Goal: Task Accomplishment & Management: Manage account settings

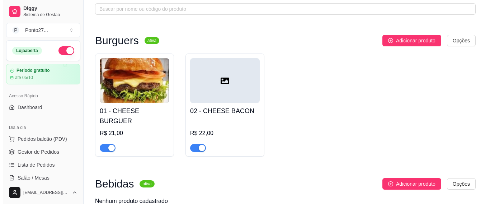
scroll to position [108, 0]
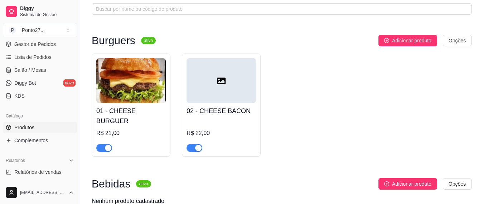
click at [121, 82] on img at bounding box center [131, 80] width 70 height 45
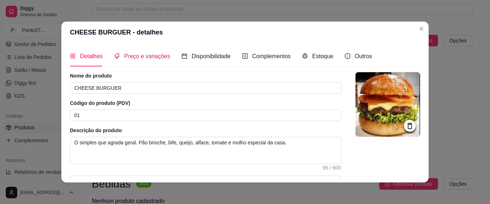
click at [156, 57] on span "Preço e variações" at bounding box center [147, 56] width 46 height 6
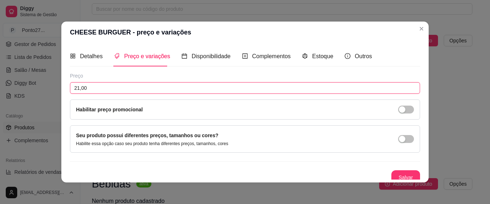
click at [89, 87] on input "21,00" at bounding box center [245, 87] width 350 height 11
type input "19,00"
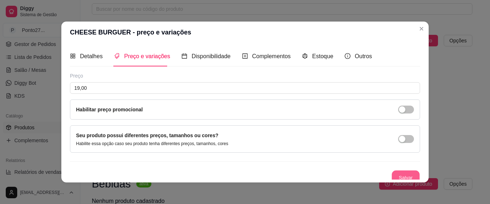
click at [404, 172] on button "Salvar" at bounding box center [405, 177] width 28 height 14
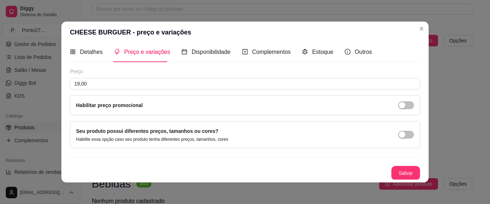
scroll to position [5, 0]
click at [392, 172] on button "Salvar" at bounding box center [405, 172] width 28 height 14
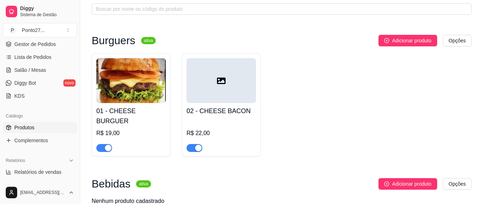
click at [237, 88] on div at bounding box center [222, 80] width 70 height 45
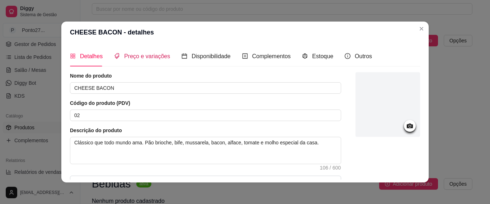
click at [138, 56] on span "Preço e variações" at bounding box center [147, 56] width 46 height 6
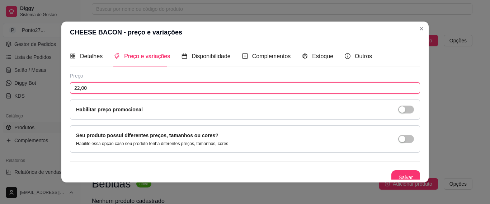
click at [76, 86] on input "22,00" at bounding box center [245, 87] width 350 height 11
type input "20,00"
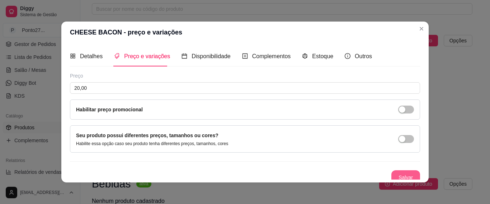
click at [391, 174] on button "Salvar" at bounding box center [405, 177] width 29 height 14
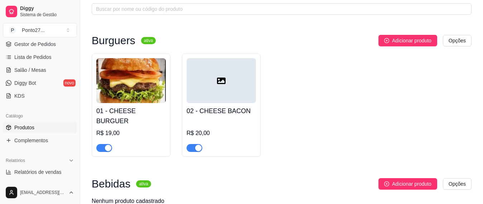
click at [226, 78] on div at bounding box center [222, 80] width 70 height 45
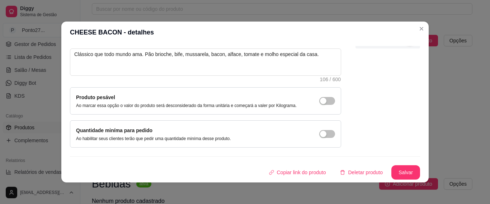
scroll to position [52, 0]
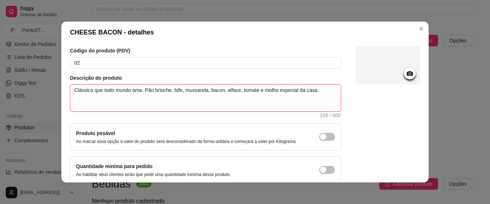
drag, startPoint x: 141, startPoint y: 90, endPoint x: 328, endPoint y: 91, distance: 186.4
click at [328, 91] on textarea "Clássico que todo mundo ama. Pão brioche, bife, mussarela, bacon, alface, tomat…" at bounding box center [205, 98] width 270 height 27
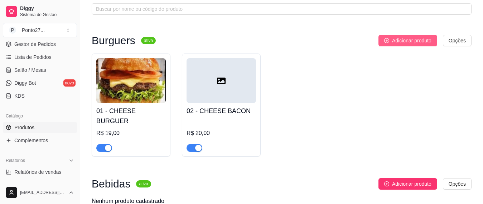
click at [426, 38] on span "Adicionar produto" at bounding box center [411, 41] width 39 height 8
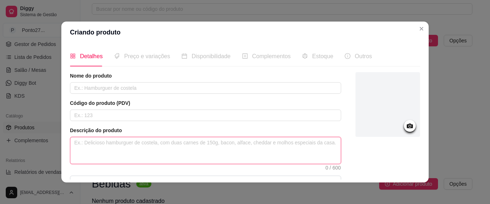
click at [101, 140] on textarea at bounding box center [205, 150] width 270 height 27
paste textarea "Pão brioche, bife, mussarela, bacon, alface, tomate e molho especial da casa."
type textarea "Pão brioche, bife, mussarela, bacon, alface, tomate e molho especial da casa."
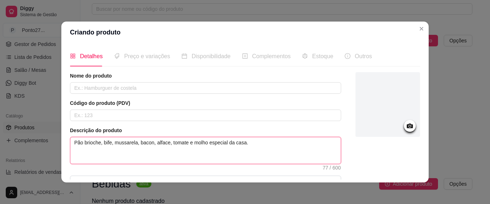
click at [120, 143] on textarea "Pão brioche, bife, mussarela, bacon, alface, tomate e molho especial da casa." at bounding box center [205, 150] width 270 height 27
click at [148, 142] on textarea "Pão brioche, bife, mussarela, bacon, alface, tomate e molho especial da casa." at bounding box center [205, 150] width 270 height 27
type textarea "Pão brioche, bife, mussarela, baco, alface, tomate e molho especial da casa."
type textarea "Pão brioche, bife, mussarela, bac, alface, tomate e molho especial da casa."
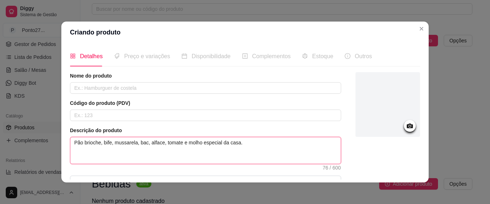
type textarea "Pão brioche, bife, mussarela, ba, alface, tomate e molho especial da casa."
type textarea "Pão brioche, bife, mussarela, b, alface, tomate e molho especial da casa."
type textarea "Pão brioche, bife, mussarela, , alface, tomate e molho especial da casa."
type textarea "Pão brioche, bife, mussarela,, alface, tomate e molho especial da casa."
type textarea "Pão brioche, bife, mussarela, alface, tomate e molho especial da casa."
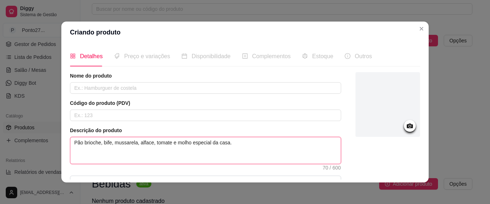
type textarea "Pão brioche, bife, mussarel, alface, tomate e molho especial da casa."
type textarea "Pão brioche, bife, mussare, alface, tomate e molho especial da casa."
type textarea "Pão brioche, bife, mussar, alface, tomate e molho especial da casa."
type textarea "Pão brioche, bife, mussa, alface, tomate e molho especial da casa."
type textarea "Pão brioche, bife, muss, alface, tomate e molho especial da casa."
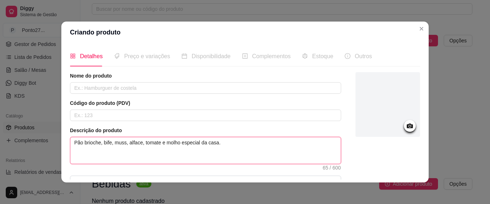
type textarea "Pão brioche, bife, mus, alface, tomate e molho especial da casa."
type textarea "Pão brioche, bife, mu, alface, tomate e molho especial da casa."
type textarea "Pão brioche, bife, m, alface, tomate e molho especial da casa."
type textarea "Pão brioche, bife, , alface, tomate e molho especial da casa."
type textarea "Pão brioche, bife,, alface, tomate e molho especial da casa."
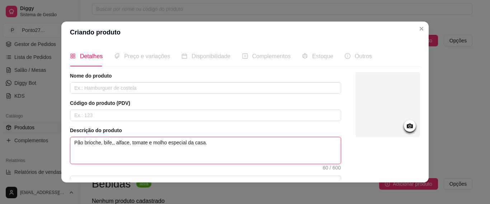
type textarea "Pão brioche, bife, , alface, tomate e molho especial da casa."
type textarea "Pão brioche, bife, C, [PERSON_NAME], tomate e molho especial da casa."
type textarea "Pão brioche, bife, CH, alface, tomate e molho especial da casa."
type textarea "Pão brioche, bife, CHE, alface, tomate e molho especial da casa."
type textarea "Pão brioche, bife, CHED, alface, tomate e molho especial da casa."
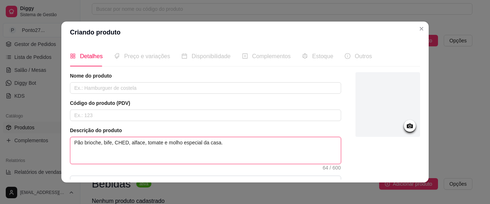
type textarea "Pão brioche, bife, CHEDD, alface, tomate e molho especial da casa."
type textarea "Pão brioche, bife, CHED, alface, tomate e molho especial da casa."
type textarea "Pão brioche, bife, CHE, alface, tomate e molho especial da casa."
type textarea "Pão brioche, bife, CH, alface, tomate e molho especial da casa."
type textarea "Pão brioche, bife, C, [PERSON_NAME], tomate e molho especial da casa."
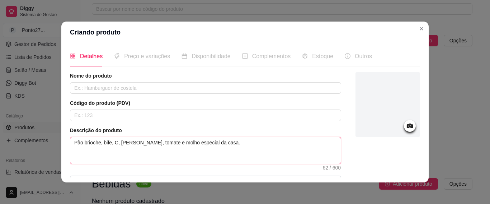
type textarea "Pão brioche, bife, , alface, tomate e molho especial da casa."
type textarea "Pão brioche, bife, c, alface, tomate e molho especial da casa."
type textarea "Pão brioche, bife, ch, alface, tomate e molho especial da casa."
type textarea "Pão brioche, bife, che, alface, tomate e molho especial da casa."
type textarea "Pão brioche, bife, ched, alface, tomate e molho especial da casa."
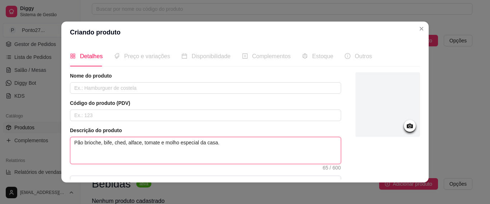
type textarea "Pão brioche, bife, chedd, alface, tomate e molho especial da casa."
type textarea "Pão brioche, bife, chedda, alface, tomate e molho especial da casa."
type textarea "Pão brioche, bife, cheddar, alface, tomate e molho especial da casa."
type textarea "Pão brioche, bife, cheddar , alface, tomate e molho especial da casa."
type textarea "Pão brioche, bife, cheddar f, alface, tomate e molho especial da casa."
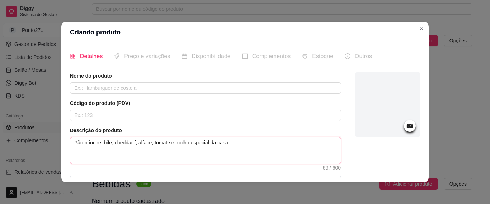
type textarea "Pão brioche, bife, cheddar fa, alface, tomate e molho especial da casa."
type textarea "Pão brioche, bife, cheddar fat, alface, tomate e molho especial da casa."
type textarea "Pão brioche, bife, cheddar fati, alface, tomate e molho especial da casa."
click at [71, 143] on textarea "Pão brioche, bife, cheddar fatia, alface, tomate e molho especial da casa." at bounding box center [205, 150] width 270 height 27
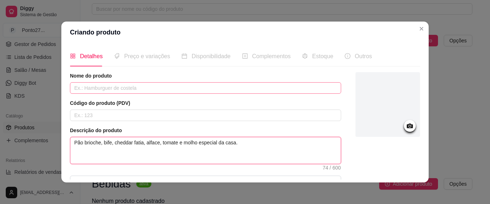
type textarea "Pão brioche, bife, cheddar fatia, alface, tomate e molho especial da casa."
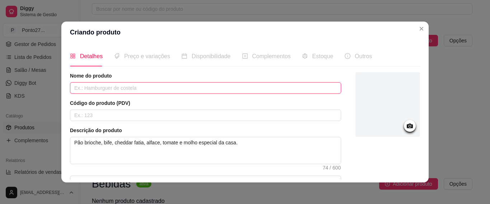
click at [115, 88] on input "text" at bounding box center [205, 87] width 271 height 11
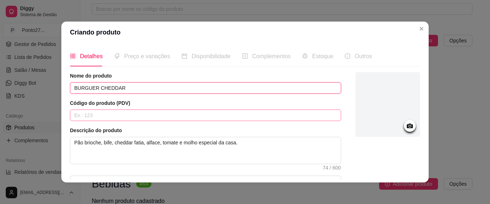
type input "BURGUER CHEDDAR"
click at [116, 110] on input "text" at bounding box center [205, 114] width 271 height 11
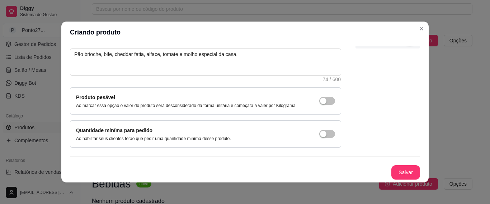
scroll to position [1, 0]
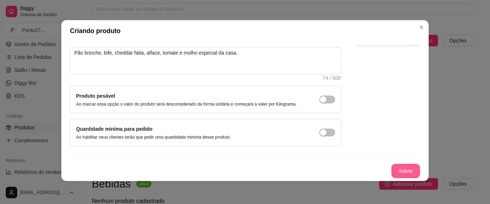
type input "03"
click at [392, 170] on button "Salvar" at bounding box center [405, 170] width 29 height 14
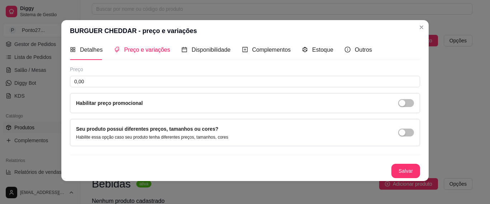
scroll to position [5, 0]
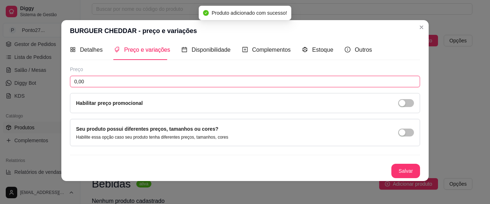
click at [101, 81] on input "0,00" at bounding box center [245, 81] width 350 height 11
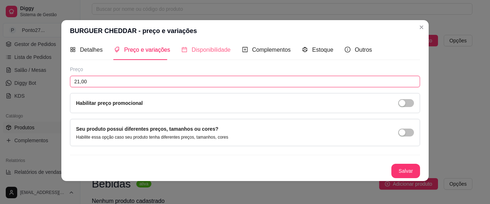
type input "21,00"
click at [206, 47] on span "Disponibilidade" at bounding box center [210, 50] width 39 height 6
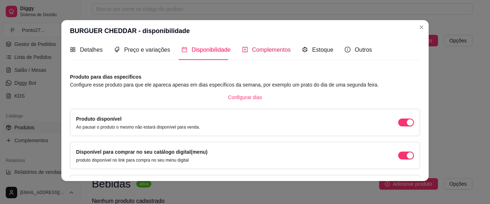
click at [265, 53] on span "Complementos" at bounding box center [271, 50] width 39 height 6
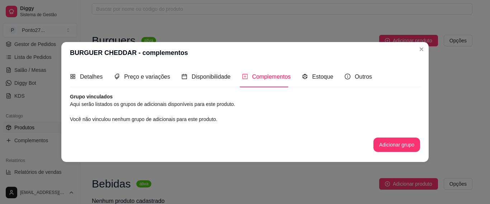
scroll to position [0, 0]
click at [399, 141] on button "Adicionar grupo" at bounding box center [396, 144] width 47 height 14
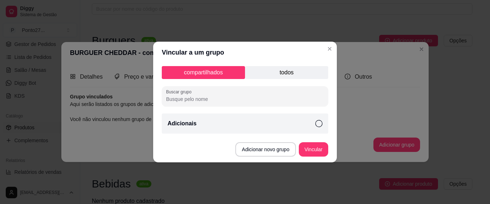
click at [316, 121] on icon at bounding box center [318, 123] width 7 height 7
click at [319, 151] on button "Vincular" at bounding box center [313, 149] width 29 height 14
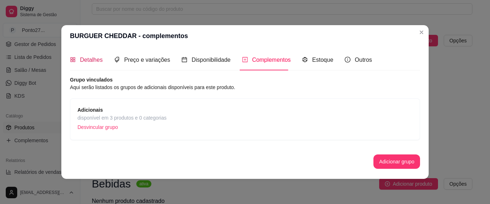
click at [91, 59] on span "Detalhes" at bounding box center [91, 60] width 23 height 6
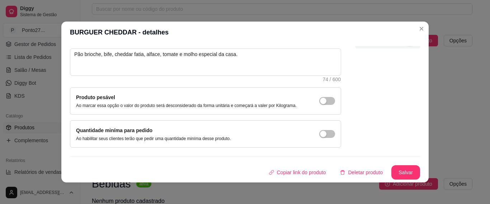
scroll to position [1, 0]
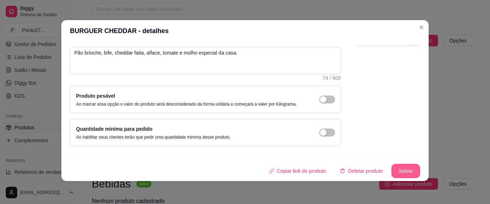
click at [397, 167] on button "Salvar" at bounding box center [405, 170] width 29 height 14
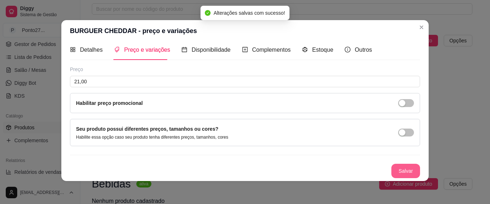
scroll to position [5, 0]
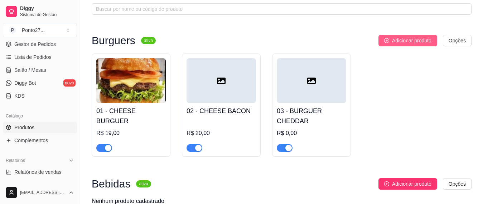
click at [402, 43] on span "Adicionar produto" at bounding box center [411, 41] width 39 height 8
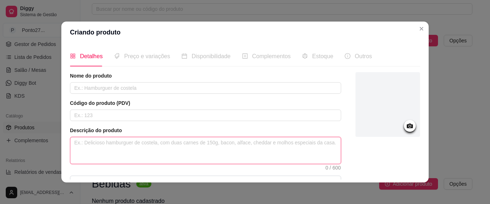
paste textarea "Pão brioche, bife, mussarela, bacon, alface, tomate e molho especial da casa."
type textarea "Pão brioche, bife, mussarela, bacon, alface, tomate e molho especial da casa."
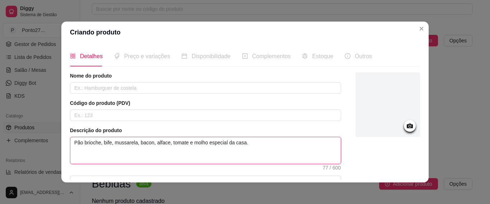
drag, startPoint x: 110, startPoint y: 143, endPoint x: 132, endPoint y: 147, distance: 21.9
click at [132, 147] on textarea "Pão brioche, bife, mussarela, bacon, alface, tomate e molho especial da casa." at bounding box center [205, 150] width 270 height 27
type textarea "Pão brioche, bife, C, bacon, alface, tomate e molho especial da casa."
type textarea "Pão brioche, bife, , bacon, alface, tomate e molho especial da casa."
type textarea "Pão brioche, bife, c, bacon, alface, tomate e molho especial da casa."
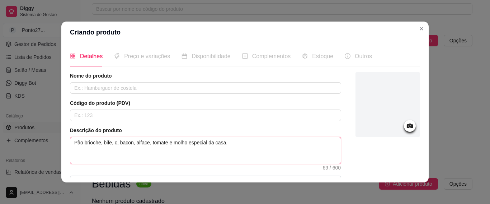
type textarea "Pão brioche, bife, ch, bacon, alface, tomate e molho especial da casa."
type textarea "Pão brioche, bife, che, bacon, alface, tomate e molho especial da casa."
type textarea "Pão brioche, bife, ched, bacon, alface, tomate e molho especial da casa."
type textarea "Pão brioche, bife, chedd, bacon, alface, tomate e molho especial da casa."
type textarea "Pão brioche, bife, chedda, bacon, alface, tomate e molho especial da casa."
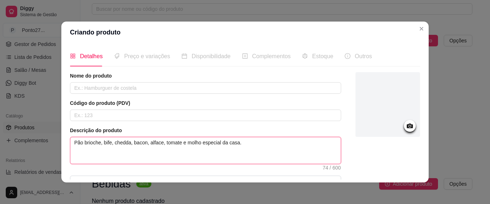
type textarea "Pão brioche, bife, cheddar, bacon, alface, tomate e molho especial da casa."
type textarea "Pão brioche, bife, cheddar , bacon, alface, tomate e molho especial da casa."
type textarea "Pão brioche, bife, cheddar f, bacon, alface, tomate e molho especial da casa."
type textarea "Pão brioche, bife, cheddar fa, bacon, alface, tomate e molho especial da casa."
type textarea "Pão brioche, bife, cheddar fat, bacon, alface, tomate e molho especial da casa."
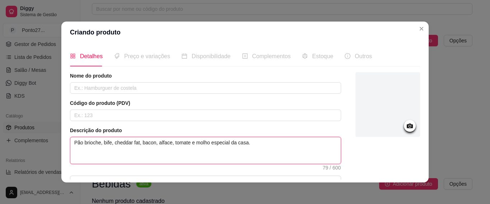
type textarea "Pão brioche, bife, cheddar fati, bacon, alface, tomate e molho especial da casa."
type textarea "Pão brioche, bife, cheddar fatia, bacon, alface, tomate e molho especial da cas…"
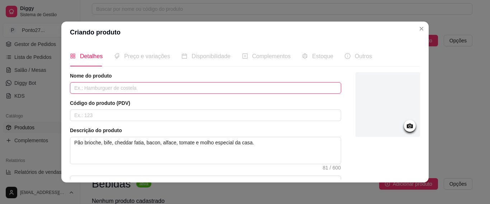
click at [124, 87] on input "text" at bounding box center [205, 87] width 271 height 11
type input "BURGUER CHEDDAR BACON"
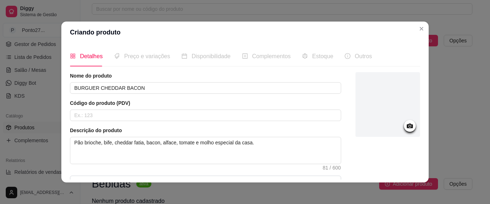
click at [152, 56] on span "Preço e variações" at bounding box center [147, 56] width 46 height 6
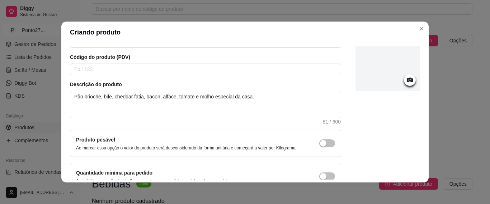
scroll to position [0, 0]
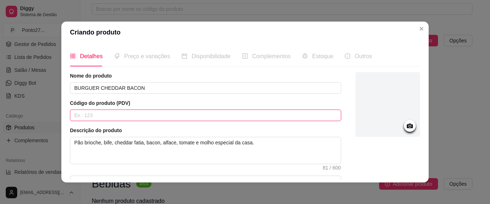
click at [95, 118] on input "text" at bounding box center [205, 114] width 271 height 11
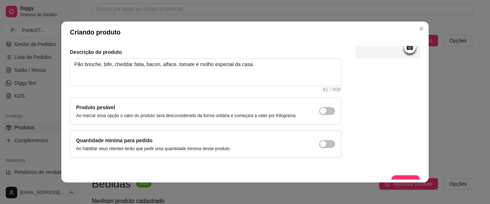
scroll to position [88, 0]
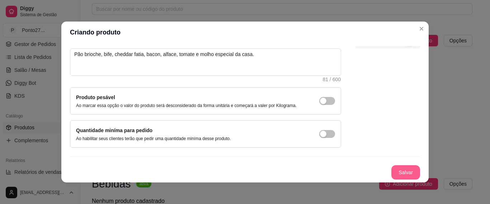
type input "04"
click at [392, 170] on button "Salvar" at bounding box center [405, 172] width 29 height 14
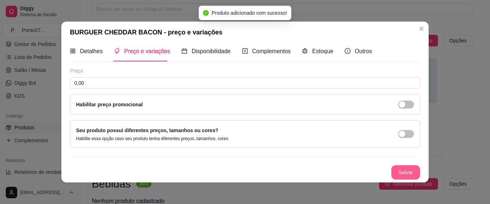
scroll to position [5, 0]
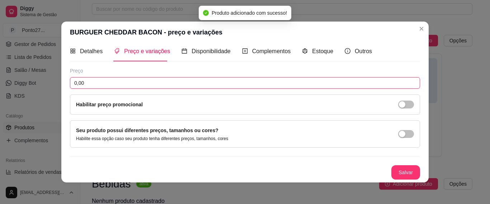
click at [118, 81] on input "0,00" at bounding box center [245, 82] width 350 height 11
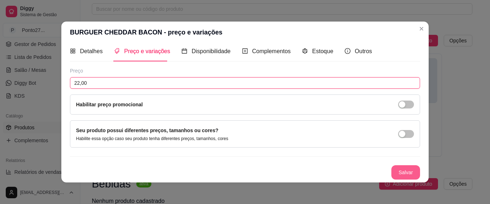
type input "22,00"
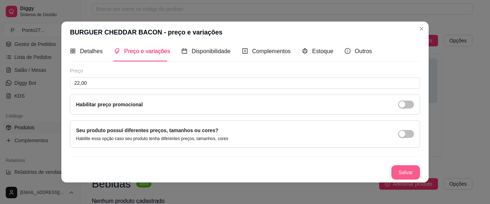
click at [398, 170] on button "Salvar" at bounding box center [405, 172] width 29 height 14
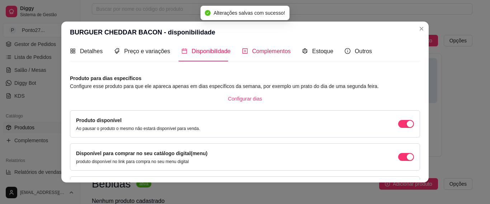
click at [259, 54] on span "Complementos" at bounding box center [271, 51] width 39 height 6
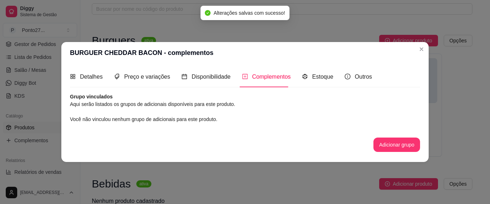
scroll to position [0, 0]
click at [389, 144] on button "Adicionar grupo" at bounding box center [396, 144] width 47 height 14
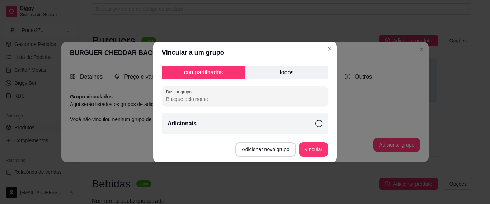
click at [321, 123] on icon at bounding box center [318, 123] width 7 height 7
click at [313, 146] on button "Vincular" at bounding box center [313, 149] width 29 height 14
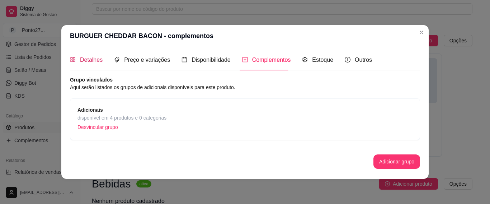
click at [97, 57] on span "Detalhes" at bounding box center [91, 60] width 23 height 6
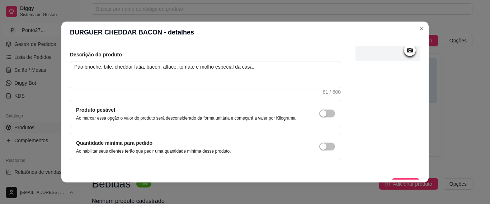
scroll to position [88, 0]
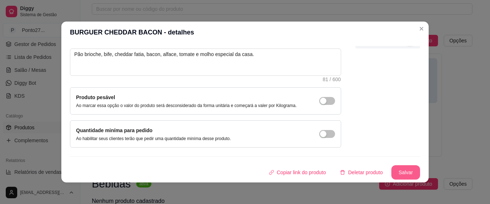
click at [391, 170] on button "Salvar" at bounding box center [405, 172] width 29 height 14
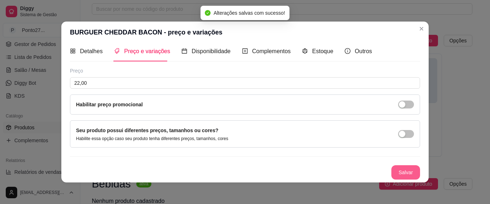
scroll to position [5, 0]
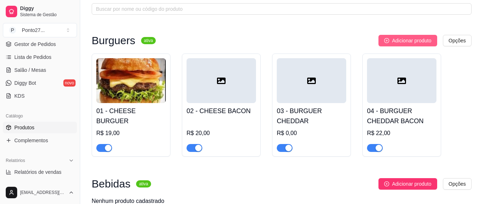
click at [393, 41] on span "Adicionar produto" at bounding box center [411, 41] width 39 height 8
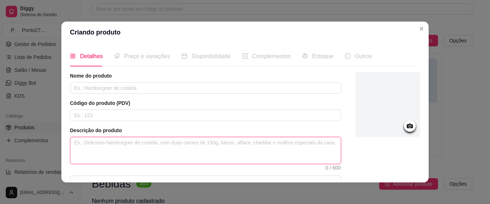
paste textarea "Pão brioche, bife, mussarela, bacon, alface, tomate e molho especial da casa."
type textarea "Pão brioche, bife, mussarela, bacon, alface, tomate e molho especial da casa."
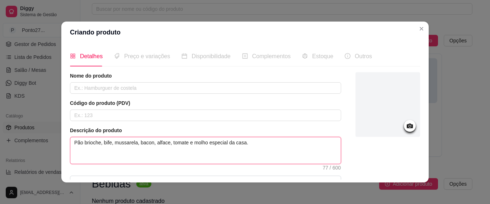
click at [70, 142] on textarea "Pão brioche, bife, mussarela, bacon, alface, tomate e molho especial da casa." at bounding box center [205, 150] width 270 height 27
click at [131, 143] on textarea "Pão brioche, bife, mussarela, bacon, alface, tomate e molho especial da casa." at bounding box center [205, 150] width 270 height 27
type textarea "Pão brioche, bife, c, bacon, alface, tomate e molho especial da casa."
type textarea "Pão brioche, bife, ch, bacon, alface, tomate e molho especial da casa."
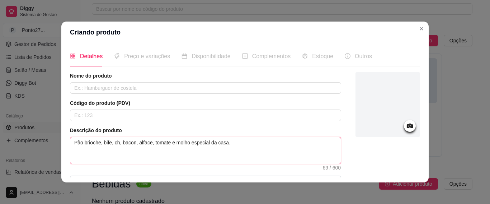
type textarea "Pão brioche, bife, che, bacon, alface, tomate e molho especial da casa."
type textarea "Pão brioche, bife, ched, bacon, alface, tomate e molho especial da casa."
type textarea "Pão brioche, bife, chedd, bacon, alface, tomate e molho especial da casa."
type textarea "Pão brioche, bife, chedda, bacon, alface, tomate e molho especial da casa."
type textarea "Pão brioche, bife, cheddar, bacon, alface, tomate e molho especial da casa."
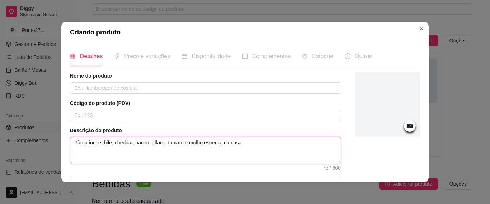
type textarea "Pão brioche, bife, cheddar , bacon, alface, tomate e molho especial da casa."
type textarea "Pão brioche, bife, cheddar f, bacon, alface, tomate e molho especial da casa."
type textarea "Pão brioche, bife, cheddar fa, bacon, alface, tomate e molho especial da casa."
type textarea "Pão brioche, bife, cheddar fat, bacon, alface, tomate e molho especial da casa."
type textarea "Pão brioche, bife, cheddar fati, bacon, alface, tomate e molho especial da casa."
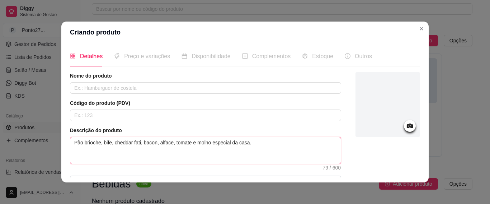
type textarea "Pão brioche, bife, cheddar fatia, bacon, alface, tomate e molho especial da cas…"
click at [156, 143] on textarea "Pão brioche, bife, cheddar fatia, bacon, alface, tomate e molho especial da cas…" at bounding box center [205, 150] width 270 height 27
type textarea "Pão brioche, bife, cheddar fatia, bacon, alface, tomate e molho especial da cas…"
type textarea "Pão brioche, bife, cheddar fatia, bacon, b alface, tomate e molho especial da c…"
type textarea "Pão brioche, bife, cheddar fatia, bacon, ba alface, tomate e molho especial da …"
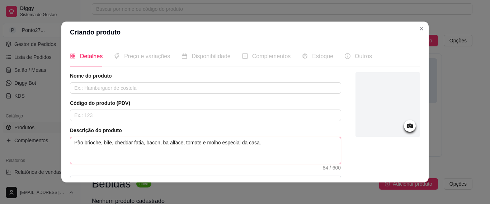
type textarea "Pão brioche, bife, cheddar fatia, bacon, bar alface, tomate e molho especial da…"
type textarea "Pão brioche, bife, cheddar fatia, bacon, barb alface, tomate e molho especial d…"
type textarea "Pão brioche, bife, cheddar fatia, bacon, barbe alface, tomate e molho especial …"
type textarea "Pão brioche, bife, cheddar fatia, bacon, barbec alface, tomate e molho especial…"
type textarea "Pão brioche, bife, cheddar fatia, bacon, barbecu alface, tomate e molho especia…"
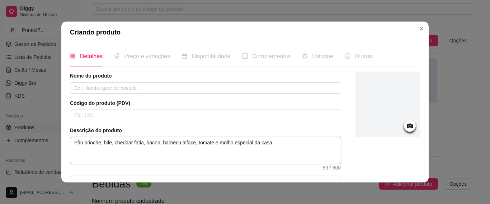
type textarea "Pão brioche, bife, cheddar fatia, bacon, barbecue alface, tomate e molho especi…"
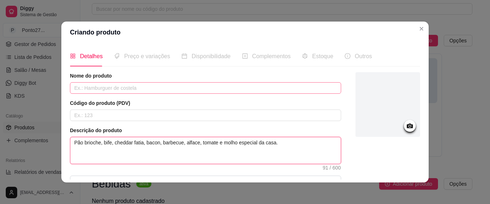
type textarea "Pão brioche, bife, cheddar fatia, bacon, barbecue, alface, tomate e molho espec…"
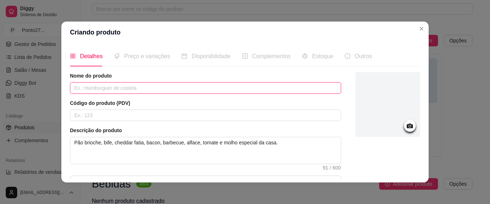
click at [89, 86] on input "text" at bounding box center [205, 87] width 271 height 11
type input "b"
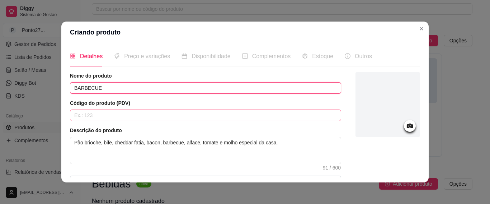
type input "BARBECUE"
click at [79, 119] on input "text" at bounding box center [205, 114] width 271 height 11
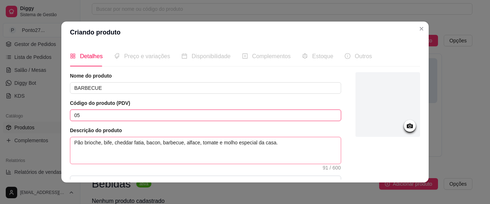
type input "05"
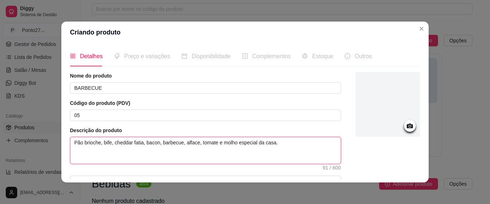
click at [73, 144] on textarea "Pão brioche, bife, cheddar fatia, bacon, barbecue, alface, tomate e molho espec…" at bounding box center [205, 150] width 270 height 27
click at [70, 143] on textarea "Pão brioche, bife, cheddar fatia, bacon, barbecue, alface, tomate e molho espec…" at bounding box center [205, 150] width 270 height 27
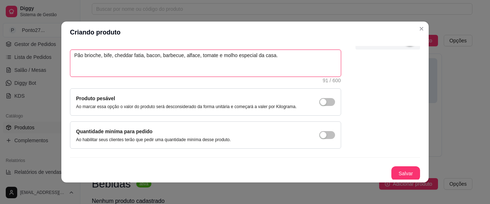
scroll to position [88, 0]
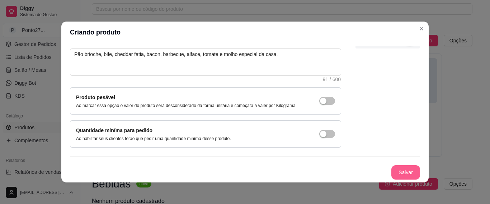
click at [394, 174] on button "Salvar" at bounding box center [405, 172] width 29 height 14
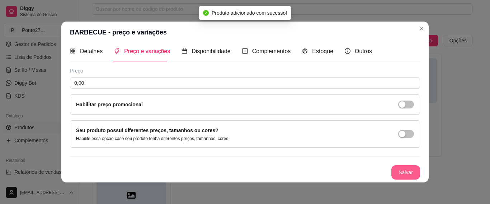
scroll to position [5, 0]
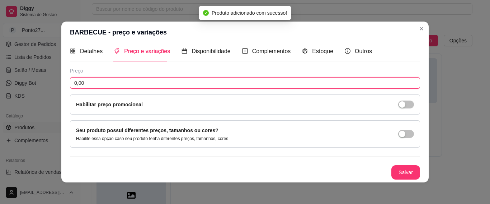
click at [120, 81] on input "0,00" at bounding box center [245, 82] width 350 height 11
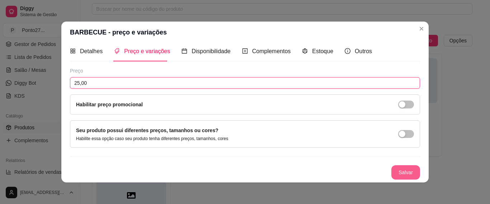
type input "25,00"
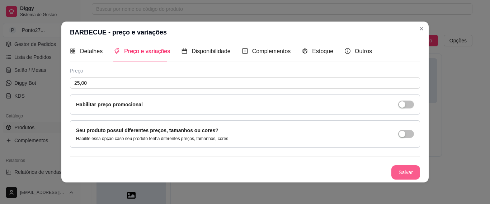
click at [402, 172] on button "Salvar" at bounding box center [405, 172] width 29 height 14
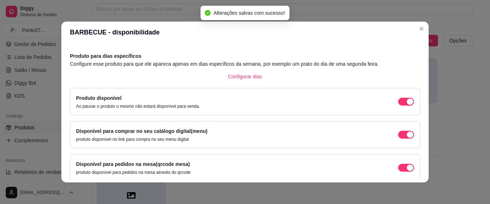
scroll to position [91, 0]
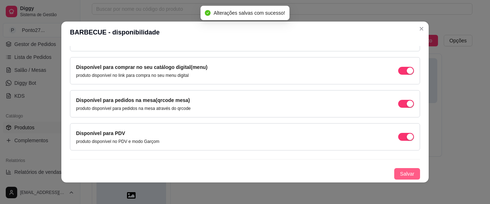
click at [400, 170] on span "Salvar" at bounding box center [407, 174] width 14 height 8
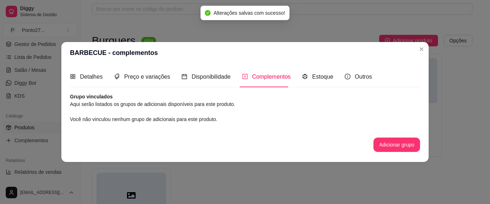
scroll to position [0, 0]
click at [384, 147] on button "Adicionar grupo" at bounding box center [396, 144] width 47 height 14
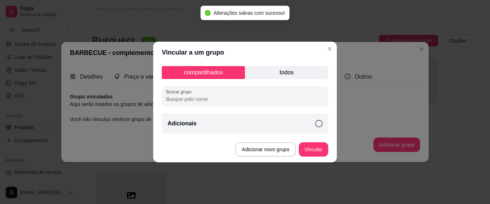
drag, startPoint x: 317, startPoint y: 122, endPoint x: 316, endPoint y: 129, distance: 7.2
click at [318, 122] on icon at bounding box center [318, 123] width 7 height 7
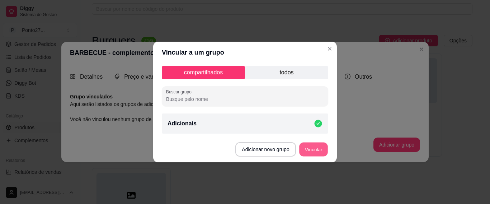
click at [313, 148] on button "Vincular" at bounding box center [313, 149] width 29 height 14
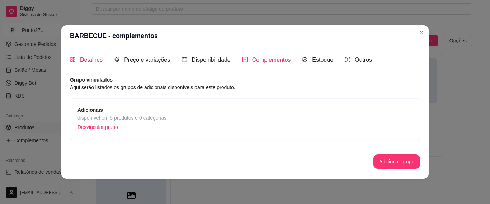
click at [93, 57] on span "Detalhes" at bounding box center [91, 60] width 23 height 6
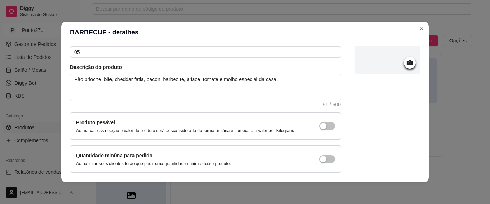
scroll to position [88, 0]
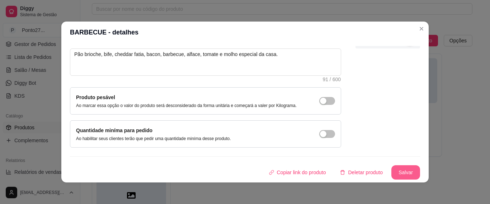
click at [391, 171] on button "Salvar" at bounding box center [405, 172] width 29 height 14
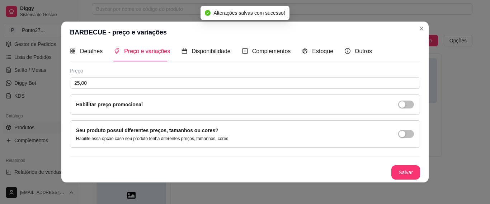
scroll to position [5, 0]
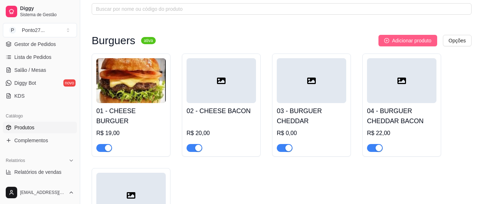
click at [407, 40] on span "Adicionar produto" at bounding box center [411, 41] width 39 height 8
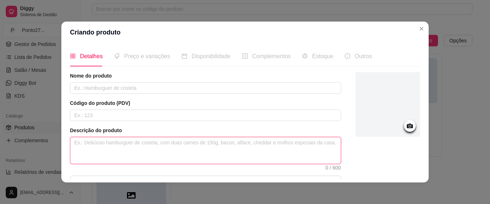
paste textarea "Pão brioche, bife, mussarela, bacon, alface, tomate e molho especial da casa."
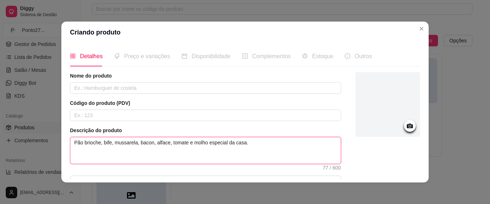
type textarea "Pão brioche, bife, mussarela, bacon, alface, tomate e molho especial da casa."
click at [100, 143] on textarea "Pão brioche, bife, mussarela, bacon, alface, tomate e molho especial da casa." at bounding box center [205, 150] width 270 height 27
type textarea "Pão brioche, 2bife, mussarela, bacon, alface, tomate e molho especial da casa."
type textarea "Pão brioche, 2 bife, mussarela, bacon, alface, tomate e molho especial da casa."
type textarea "Pão brioche, 2 bifeS, mussarela, bacon, alface, tomate e molho especial da casa."
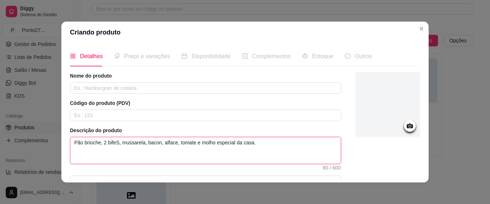
type textarea "Pão brioche, 2 bife, mussarela, bacon, alface, tomate e molho especial da casa."
type textarea "Pão brioche, 2 bifes, mussarela, bacon, alface, tomate e molho especial da casa."
click at [118, 143] on textarea "Pão brioche, 2 bifes, mussarela, bacon, alface, tomate e molho especial da casa." at bounding box center [205, 150] width 270 height 27
type textarea "Pão brioche, 2 bifes, 2mussarela, bacon, alface, tomate e molho especial da cas…"
type textarea "Pão brioche, 2 bifes, 2 mussarela, bacon, alface, tomate e molho especial da ca…"
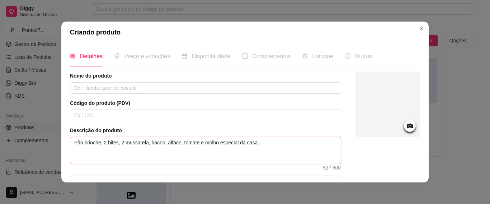
type textarea "Pão brioche, 2 bifes, 2 fmussarela, bacon, alface, tomate e molho especial da c…"
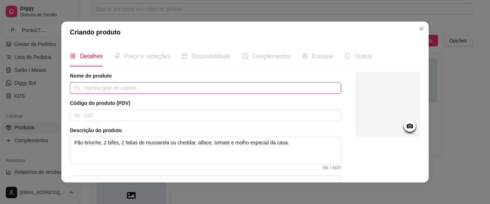
click at [122, 88] on input "text" at bounding box center [205, 87] width 271 height 11
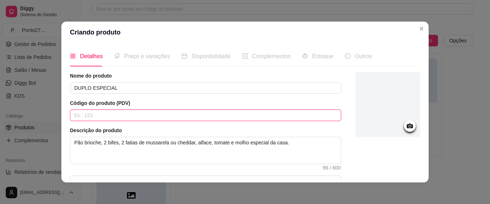
click at [117, 118] on input "text" at bounding box center [205, 114] width 271 height 11
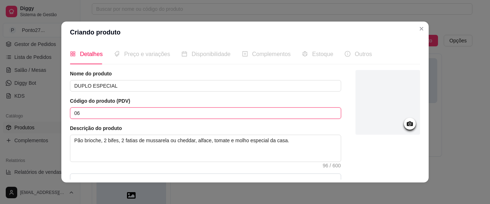
scroll to position [88, 0]
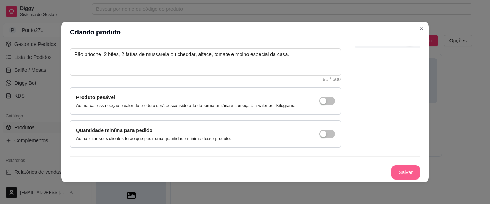
click at [396, 170] on button "Salvar" at bounding box center [405, 172] width 29 height 14
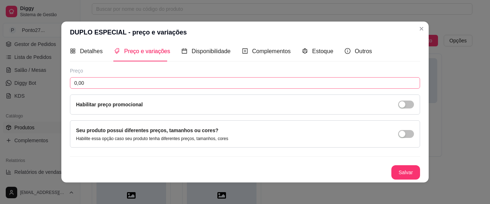
scroll to position [5, 0]
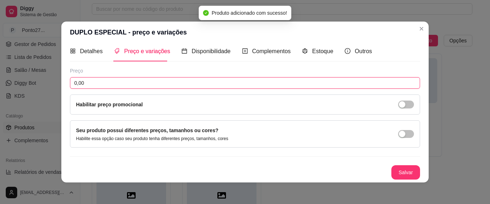
click at [125, 84] on input "0,00" at bounding box center [245, 82] width 350 height 11
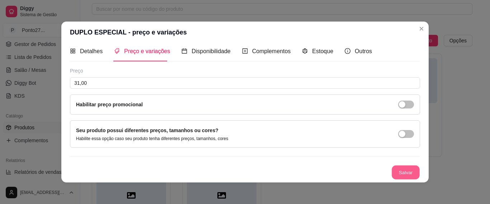
click at [394, 168] on button "Salvar" at bounding box center [405, 172] width 28 height 14
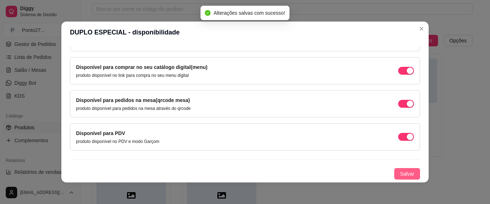
scroll to position [1, 0]
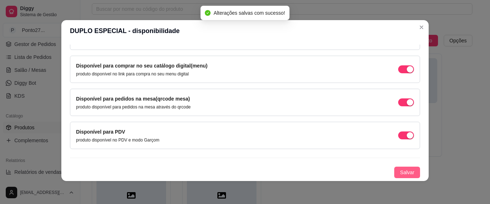
click at [400, 168] on span "Salvar" at bounding box center [407, 172] width 14 height 8
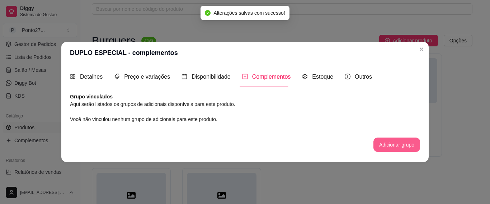
click at [412, 143] on button "Adicionar grupo" at bounding box center [396, 144] width 47 height 14
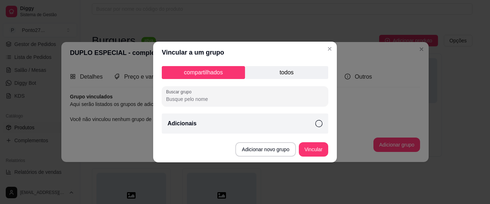
click at [315, 122] on div "Adicionais" at bounding box center [245, 123] width 166 height 20
click at [314, 149] on button "Vincular" at bounding box center [313, 149] width 29 height 14
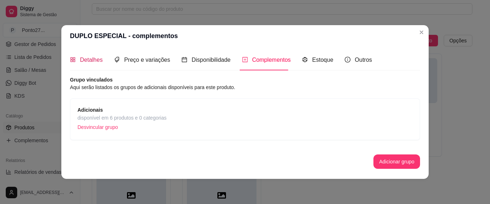
click at [91, 58] on span "Detalhes" at bounding box center [91, 60] width 23 height 6
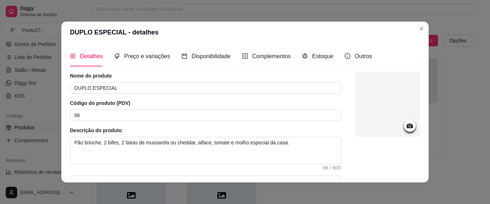
scroll to position [88, 0]
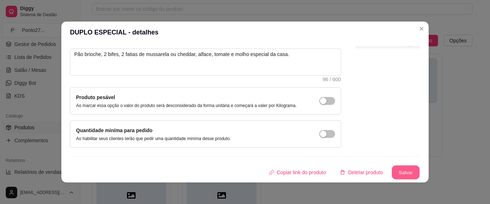
click at [399, 170] on button "Salvar" at bounding box center [405, 172] width 28 height 14
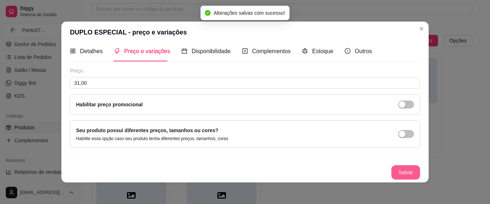
scroll to position [5, 0]
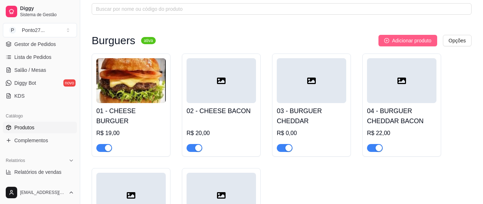
click at [419, 38] on span "Adicionar produto" at bounding box center [411, 41] width 39 height 8
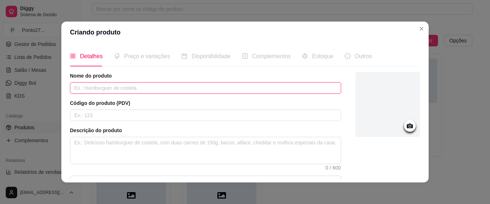
click at [138, 89] on input "text" at bounding box center [205, 87] width 271 height 11
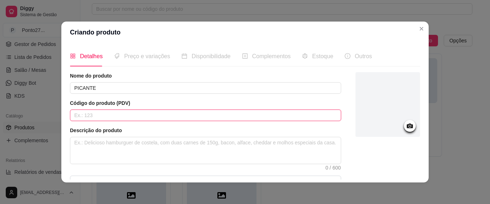
click at [135, 113] on input "text" at bounding box center [205, 114] width 271 height 11
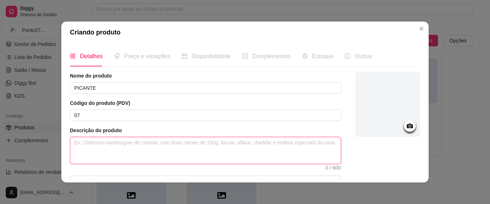
click at [105, 145] on textarea at bounding box center [205, 150] width 270 height 27
paste textarea "Pão brioche, bife, mussarela, bacon, alface, tomate e molho especial da casa."
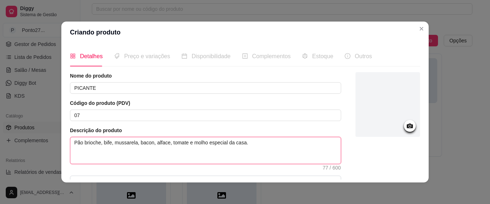
click at [150, 144] on textarea "Pão brioche, bife, mussarela, bacon, alface, tomate e molho especial da casa." at bounding box center [205, 150] width 270 height 27
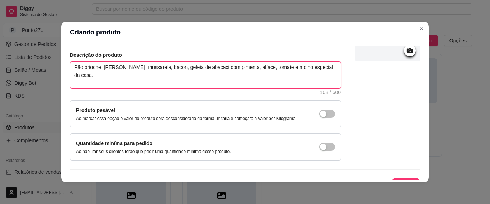
scroll to position [88, 0]
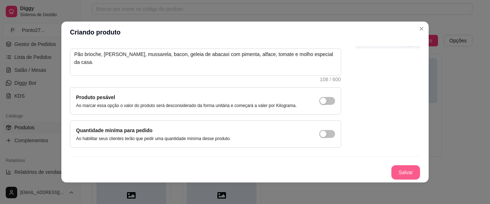
click at [398, 170] on button "Salvar" at bounding box center [405, 172] width 29 height 14
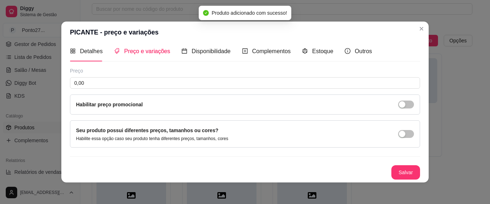
scroll to position [5, 0]
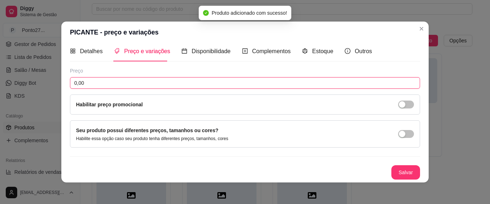
click at [226, 82] on input "0,00" at bounding box center [245, 82] width 350 height 11
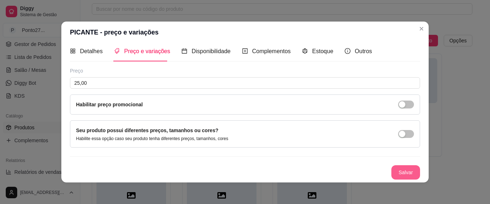
click at [392, 170] on button "Salvar" at bounding box center [405, 172] width 29 height 14
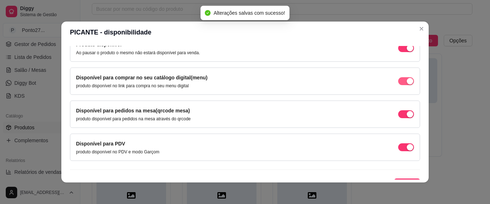
scroll to position [91, 0]
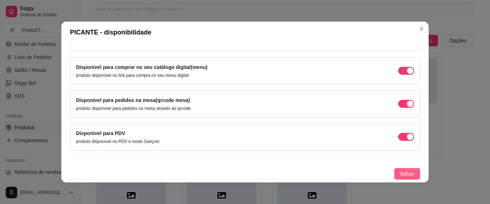
click at [400, 172] on span "Salvar" at bounding box center [407, 174] width 14 height 8
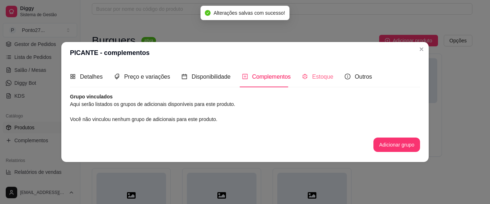
scroll to position [0, 0]
click at [395, 142] on button "Adicionar grupo" at bounding box center [396, 144] width 45 height 14
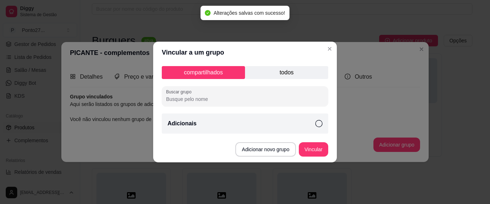
click at [318, 123] on icon at bounding box center [318, 123] width 7 height 7
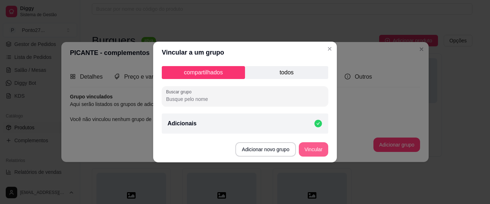
click at [320, 148] on button "Vincular" at bounding box center [313, 149] width 29 height 14
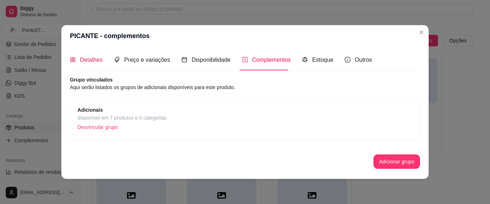
click at [86, 58] on span "Detalhes" at bounding box center [91, 60] width 23 height 6
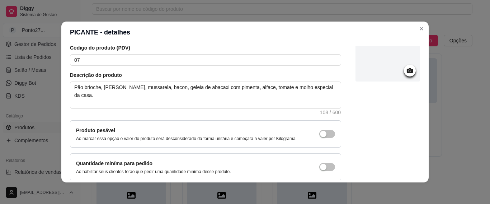
scroll to position [88, 0]
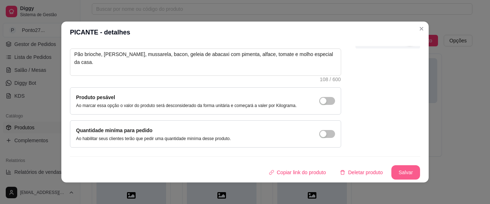
click at [400, 170] on button "Salvar" at bounding box center [405, 172] width 29 height 14
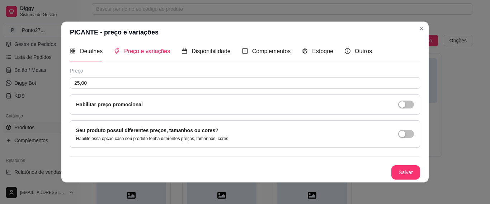
scroll to position [5, 0]
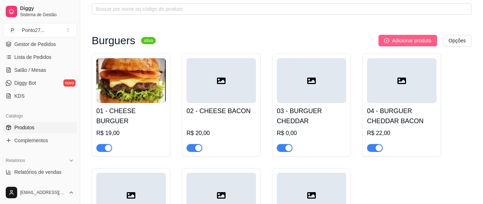
click at [385, 40] on icon "plus-circle" at bounding box center [387, 40] width 5 height 5
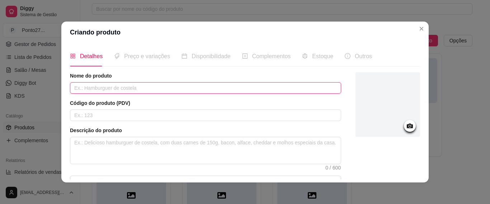
click at [111, 87] on input "text" at bounding box center [205, 87] width 271 height 11
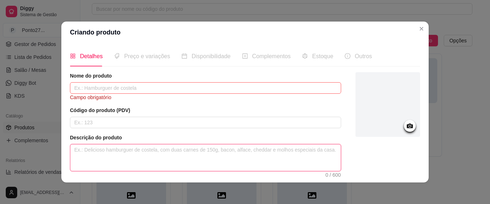
paste textarea "Pão brioche, bife, mussarela, bacon, alface, tomate e molho especial da casa."
drag, startPoint x: 136, startPoint y: 151, endPoint x: 149, endPoint y: 149, distance: 13.7
click at [149, 149] on textarea "Pão brioche, bife, mussarela, bacon, alface, tomate e molho especial da casa." at bounding box center [205, 157] width 270 height 27
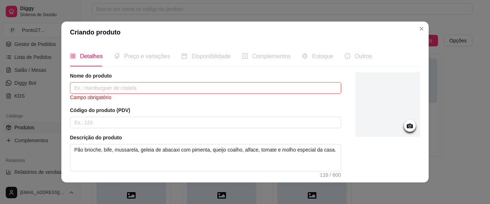
click at [127, 86] on input "text" at bounding box center [205, 87] width 271 height 11
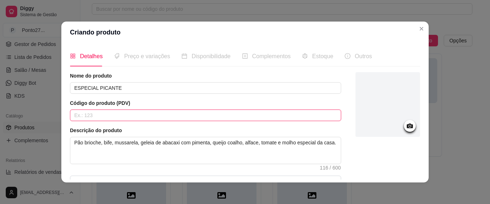
drag, startPoint x: 118, startPoint y: 117, endPoint x: 122, endPoint y: 113, distance: 6.6
click at [117, 117] on input "text" at bounding box center [205, 114] width 271 height 11
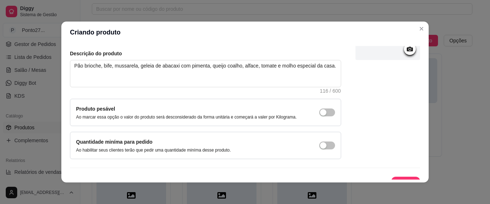
scroll to position [88, 0]
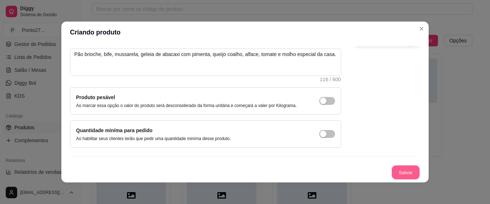
click at [397, 170] on button "Salvar" at bounding box center [405, 172] width 28 height 14
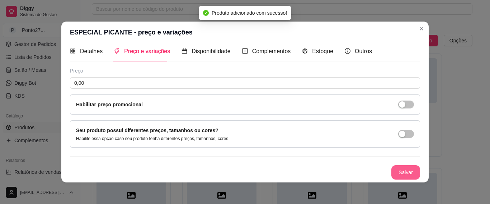
scroll to position [5, 0]
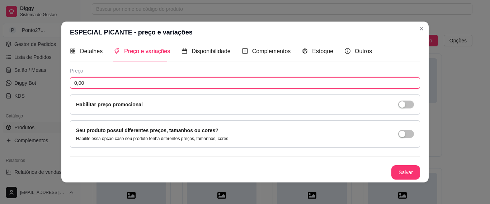
click at [159, 81] on input "0,00" at bounding box center [245, 82] width 350 height 11
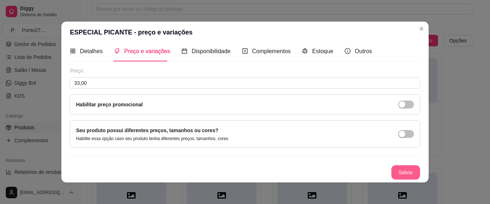
click at [399, 168] on button "Salvar" at bounding box center [405, 172] width 29 height 14
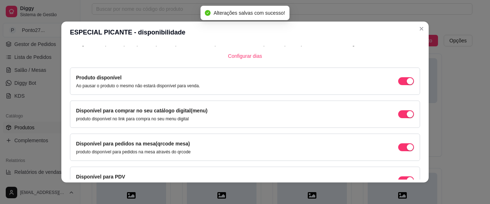
scroll to position [91, 0]
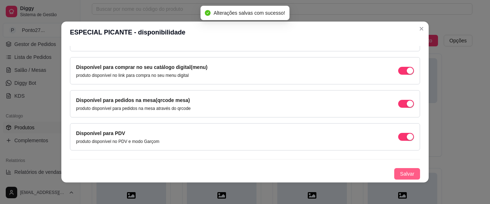
click at [401, 172] on span "Salvar" at bounding box center [407, 174] width 14 height 8
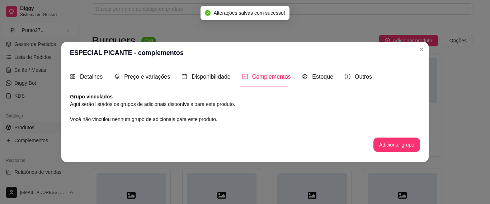
scroll to position [0, 0]
click at [400, 146] on button "Adicionar grupo" at bounding box center [396, 144] width 47 height 14
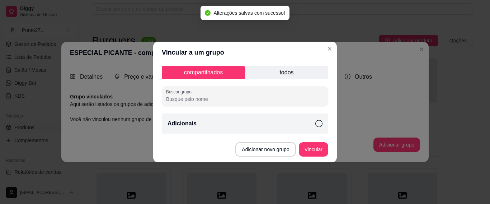
click at [317, 124] on icon at bounding box center [318, 123] width 7 height 7
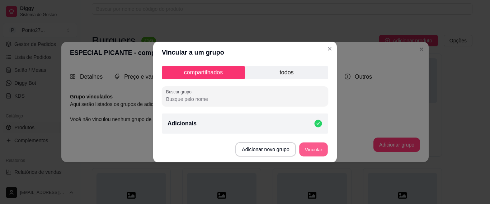
click at [318, 148] on button "Vincular" at bounding box center [313, 149] width 29 height 14
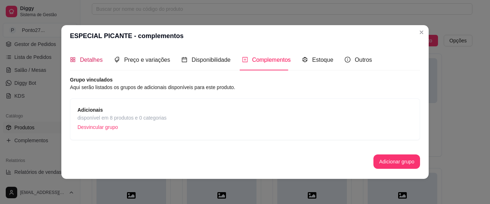
click at [92, 59] on span "Detalhes" at bounding box center [91, 60] width 23 height 6
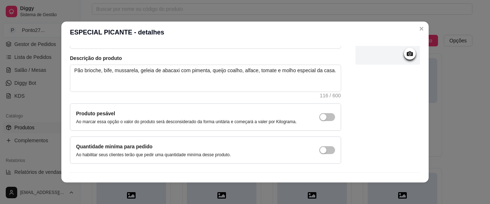
scroll to position [88, 0]
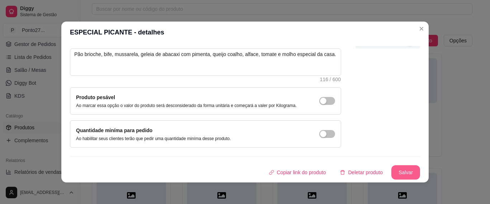
click at [391, 170] on button "Salvar" at bounding box center [405, 172] width 29 height 14
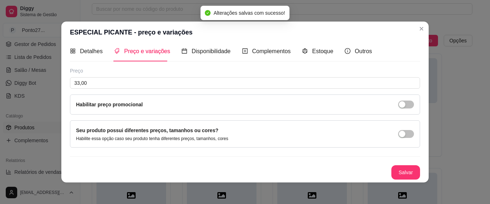
scroll to position [5, 0]
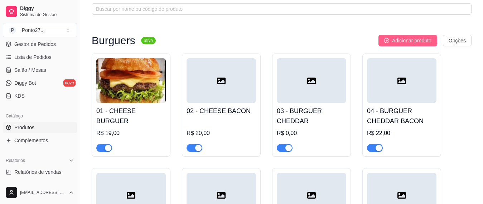
click at [420, 37] on span "Adicionar produto" at bounding box center [411, 41] width 39 height 8
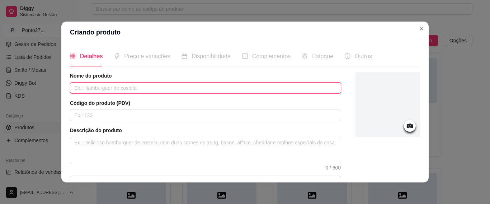
click at [106, 86] on input "text" at bounding box center [205, 87] width 271 height 11
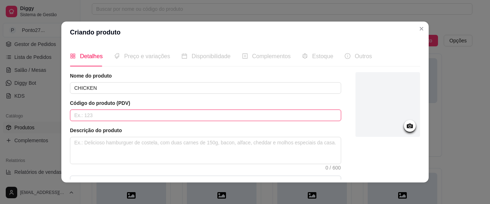
click at [114, 111] on input "text" at bounding box center [205, 114] width 271 height 11
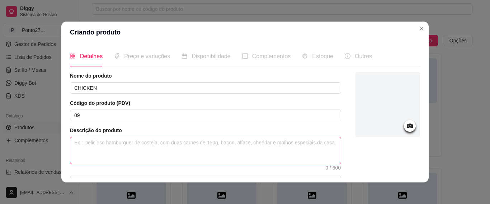
click at [118, 141] on textarea at bounding box center [205, 150] width 270 height 27
paste textarea "Pão brioche, bife, mussarela, bacon, alface, tomate e molho especial da casa."
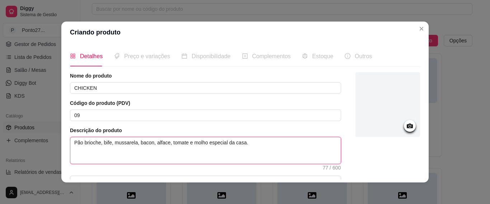
click at [104, 143] on textarea "Pão brioche, bife, mussarela, bacon, alface, tomate e molho especial da casa." at bounding box center [205, 150] width 270 height 27
click at [170, 143] on textarea "Pão brioche, [PERSON_NAME], mussarela, bacon, alface, tomate e molho especial d…" at bounding box center [205, 150] width 270 height 27
click at [100, 143] on textarea "Pão brioche, [PERSON_NAME], mussarela, alface, tomate e molho especial da casa." at bounding box center [205, 150] width 270 height 27
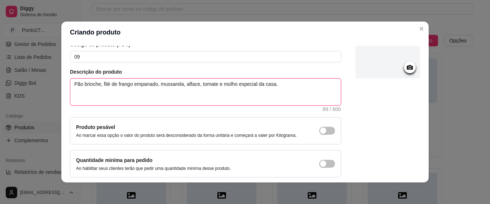
scroll to position [88, 0]
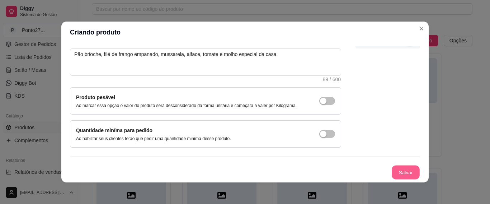
click at [391, 168] on button "Salvar" at bounding box center [405, 172] width 28 height 14
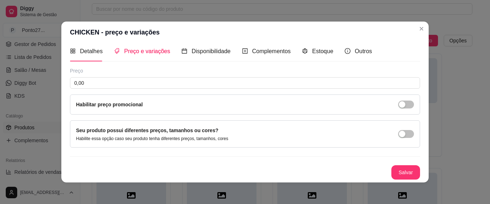
scroll to position [5, 0]
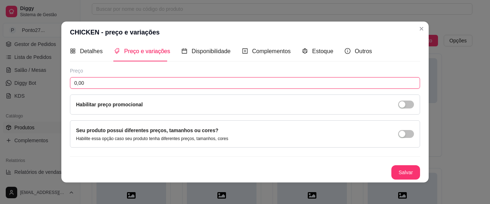
click at [167, 83] on input "0,00" at bounding box center [245, 82] width 350 height 11
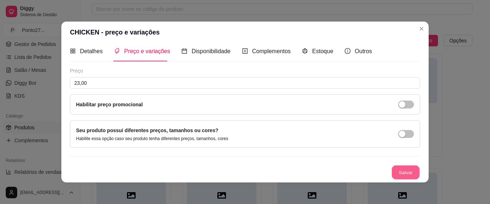
click at [396, 173] on button "Salvar" at bounding box center [405, 172] width 28 height 14
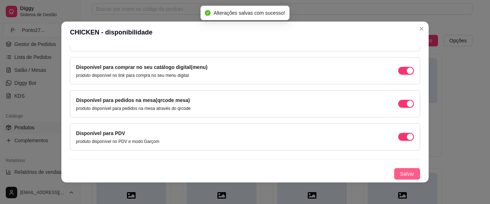
scroll to position [1, 0]
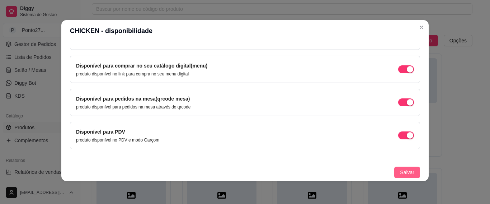
click at [407, 172] on button "Salvar" at bounding box center [407, 171] width 26 height 11
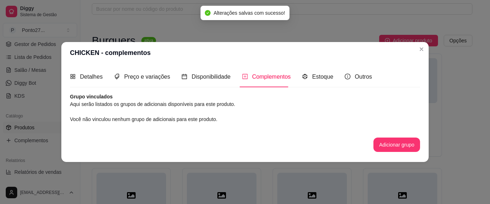
scroll to position [0, 0]
drag, startPoint x: 424, startPoint y: 144, endPoint x: 405, endPoint y: 142, distance: 18.9
click at [420, 144] on div "Detalhes Preço e variações Disponibilidade Complementos Estoque Outros Nome do …" at bounding box center [244, 112] width 367 height 98
click at [405, 142] on button "Adicionar grupo" at bounding box center [396, 144] width 45 height 14
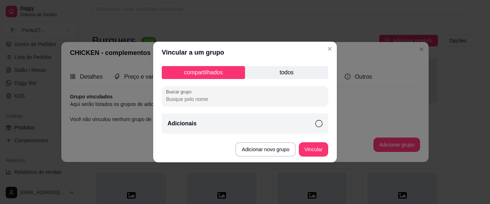
click at [311, 124] on div "Adicionais" at bounding box center [245, 123] width 166 height 20
click at [315, 147] on button "Vincular" at bounding box center [313, 149] width 29 height 14
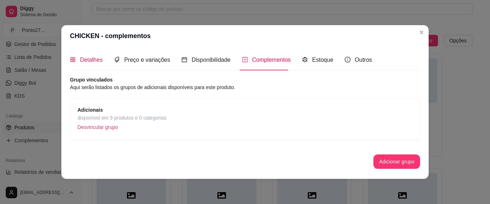
click at [89, 57] on span "Detalhes" at bounding box center [91, 60] width 23 height 6
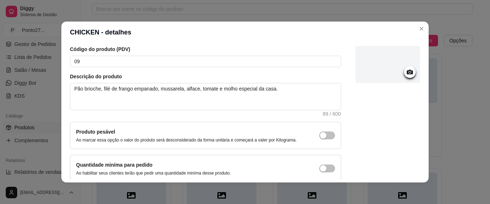
scroll to position [88, 0]
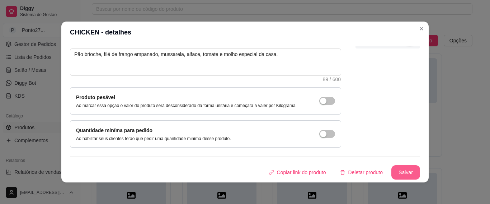
click at [393, 171] on button "Salvar" at bounding box center [405, 172] width 29 height 14
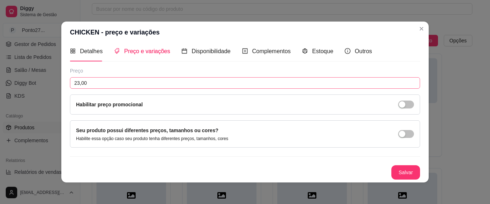
scroll to position [5, 0]
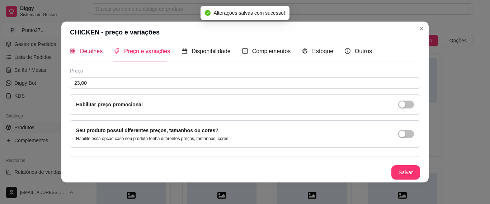
click at [82, 52] on span "Detalhes" at bounding box center [91, 51] width 23 height 6
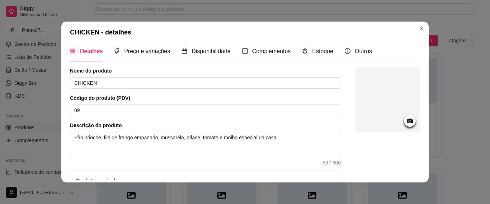
click at [406, 119] on icon at bounding box center [409, 120] width 6 height 5
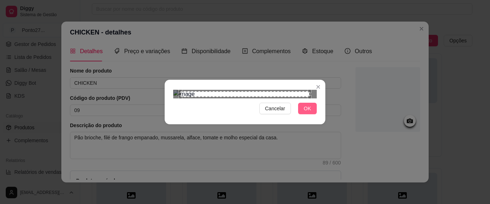
click at [304, 112] on span "OK" at bounding box center [307, 108] width 7 height 8
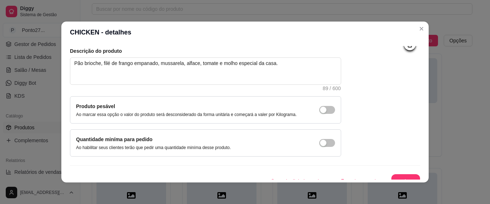
scroll to position [88, 0]
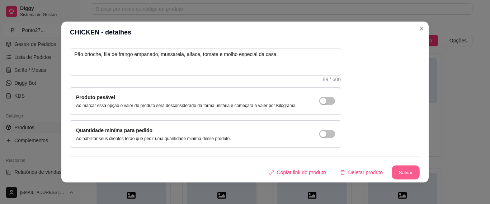
click at [397, 169] on button "Salvar" at bounding box center [405, 172] width 28 height 14
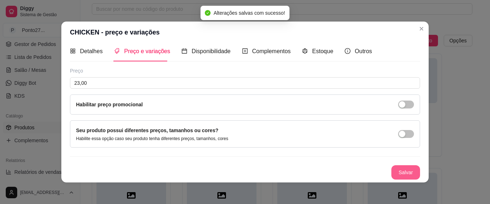
scroll to position [5, 0]
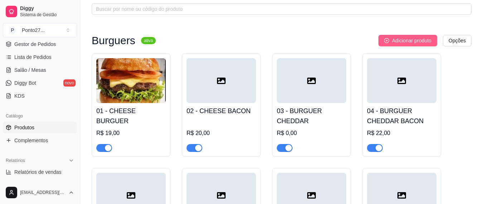
click at [411, 40] on span "Adicionar produto" at bounding box center [411, 41] width 39 height 8
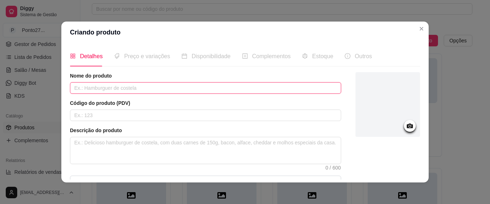
click at [162, 88] on input "text" at bounding box center [205, 87] width 271 height 11
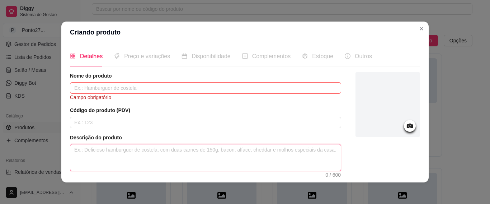
paste textarea "Pão brioche, bife, mussarela, bacon, alface, tomate e molho especial da casa."
click at [143, 148] on textarea "Pão brioche, bife, mussarela, bacon, alface, tomate e molho especial da casa." at bounding box center [205, 157] width 270 height 27
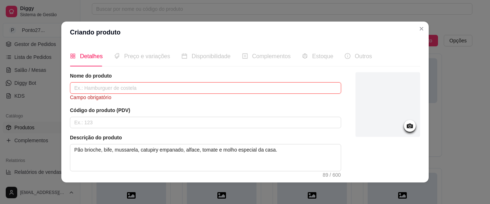
click at [150, 85] on input "text" at bounding box center [205, 87] width 271 height 11
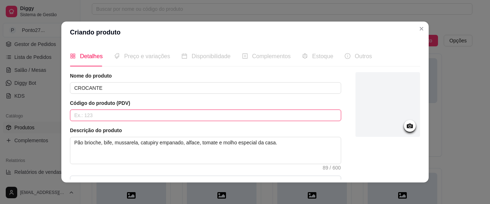
click at [114, 113] on input "text" at bounding box center [205, 114] width 271 height 11
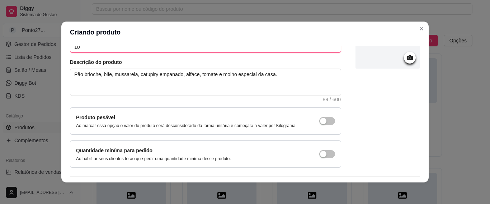
scroll to position [88, 0]
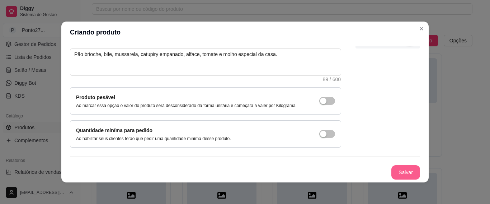
click at [401, 170] on button "Salvar" at bounding box center [405, 172] width 29 height 14
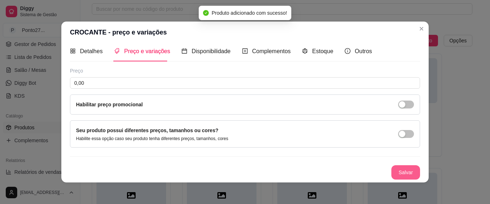
scroll to position [5, 0]
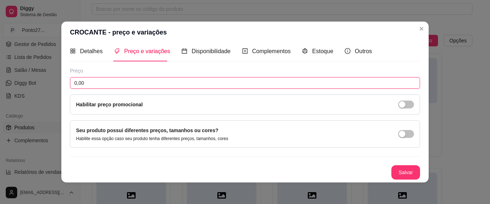
click at [106, 86] on input "0,00" at bounding box center [245, 82] width 350 height 11
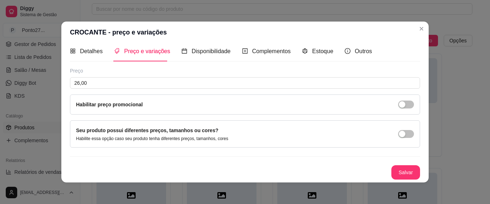
drag, startPoint x: 382, startPoint y: 180, endPoint x: 387, endPoint y: 178, distance: 5.0
click at [382, 181] on div "Detalhes Preço e variações Disponibilidade Complementos Estoque Outros Nome do …" at bounding box center [244, 112] width 367 height 139
click at [391, 176] on button "Salvar" at bounding box center [405, 172] width 29 height 14
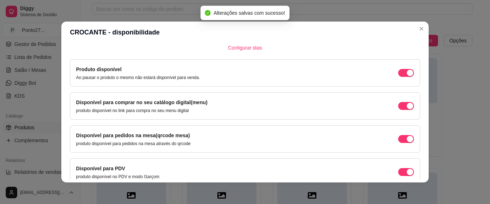
scroll to position [91, 0]
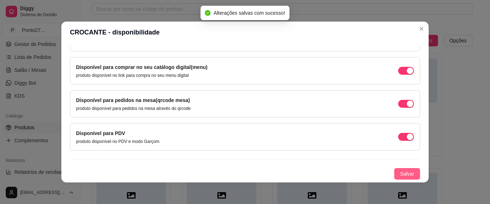
click at [401, 170] on span "Salvar" at bounding box center [407, 174] width 14 height 8
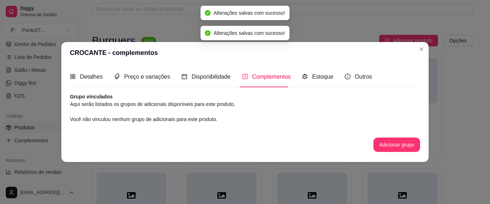
scroll to position [0, 0]
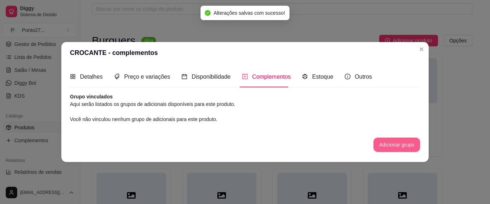
click at [393, 143] on button "Adicionar grupo" at bounding box center [396, 144] width 47 height 14
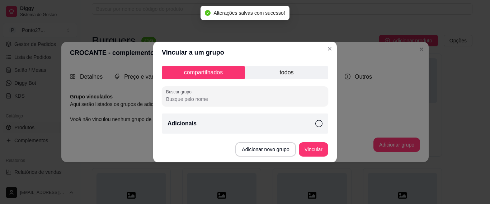
click at [318, 121] on icon at bounding box center [318, 123] width 7 height 7
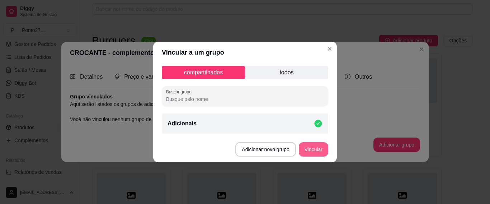
click at [320, 149] on button "Vincular" at bounding box center [313, 149] width 29 height 14
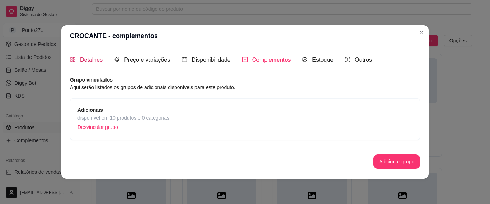
click at [80, 59] on span "Detalhes" at bounding box center [91, 60] width 23 height 6
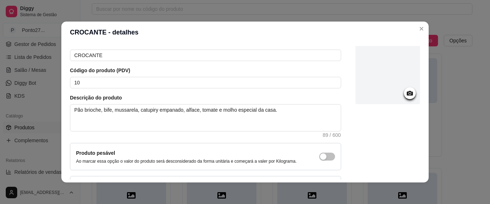
scroll to position [88, 0]
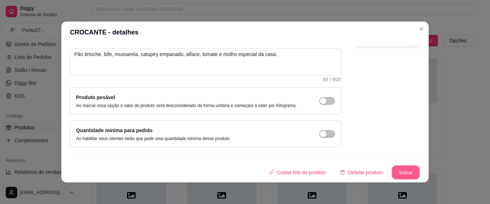
click at [392, 165] on button "Salvar" at bounding box center [405, 172] width 28 height 14
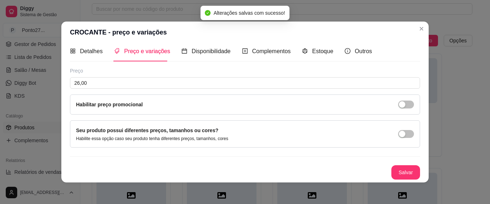
scroll to position [5, 0]
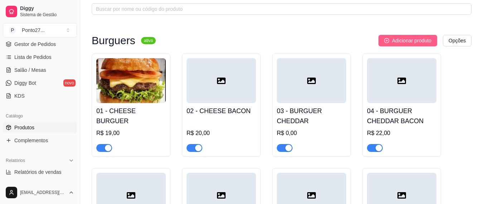
click at [412, 37] on span "Adicionar produto" at bounding box center [411, 41] width 39 height 8
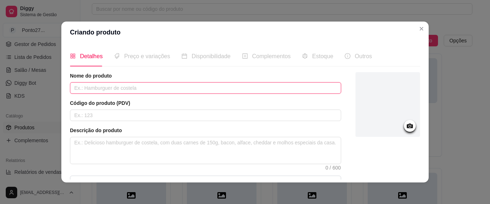
click at [84, 89] on input "text" at bounding box center [205, 87] width 271 height 11
click at [70, 87] on input "COSTELA" at bounding box center [205, 87] width 271 height 11
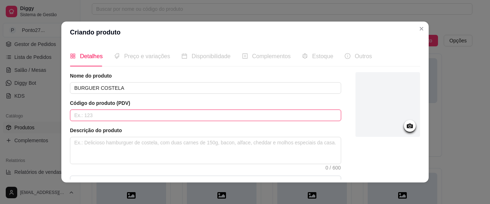
click at [74, 112] on input "text" at bounding box center [205, 114] width 271 height 11
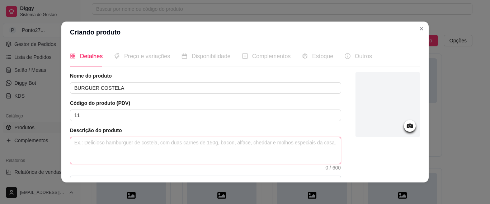
click at [115, 142] on textarea at bounding box center [205, 150] width 270 height 27
paste textarea "Pão brioche, bife, mussarela, bacon, alface, tomate e molho especial da casa."
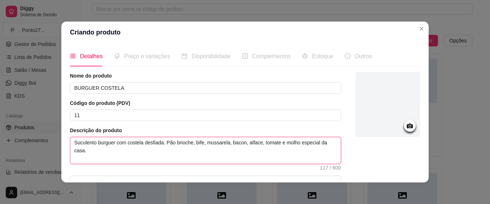
click at [214, 142] on textarea "Suculento burguer com costela desfiada. Pão brioche, bife, mussarela, bacon, al…" at bounding box center [205, 150] width 270 height 27
click at [200, 143] on textarea "Suculento burguer com costela desfiada. Pão brioche, bife, cheddar fatia, bacon…" at bounding box center [205, 150] width 270 height 27
click at [285, 143] on textarea "Suculento burguer com costela desfiada. Pão brioche, bife, costela desfiada, ch…" at bounding box center [205, 150] width 270 height 27
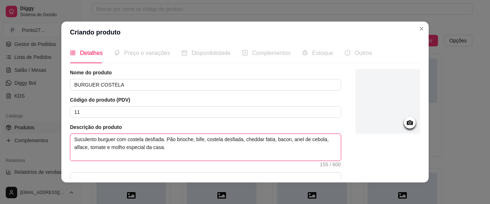
scroll to position [0, 0]
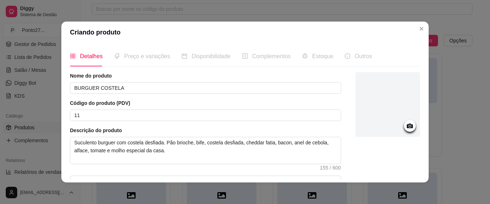
click at [406, 126] on icon at bounding box center [409, 125] width 6 height 5
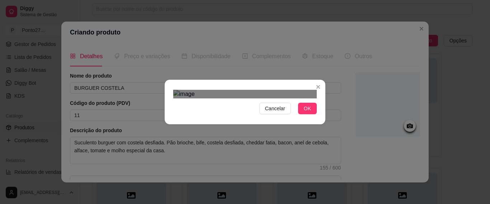
click at [278, 90] on div at bounding box center [244, 94] width 143 height 9
click at [306, 90] on div at bounding box center [244, 94] width 143 height 9
click at [254, 148] on div "Use the arrow keys to move the crop selection area" at bounding box center [245, 207] width 118 height 118
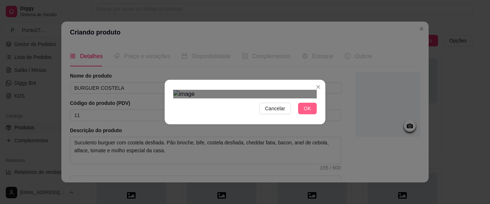
click at [304, 112] on span "OK" at bounding box center [307, 108] width 7 height 8
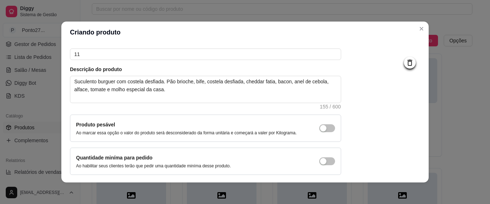
scroll to position [88, 0]
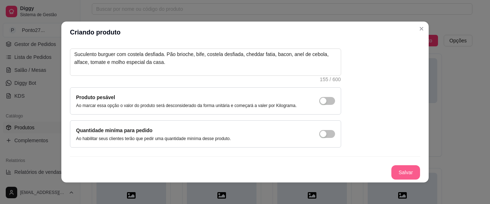
click at [399, 171] on button "Salvar" at bounding box center [405, 172] width 29 height 14
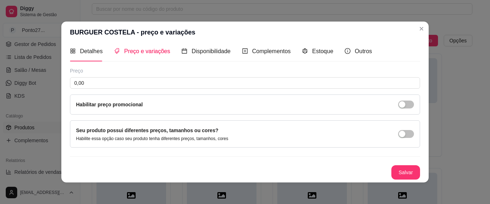
scroll to position [5, 0]
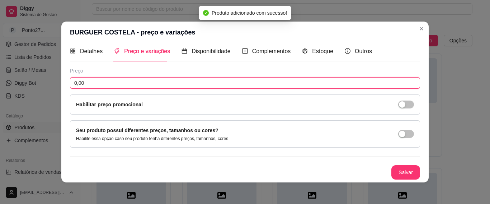
click at [171, 84] on input "0,00" at bounding box center [245, 82] width 350 height 11
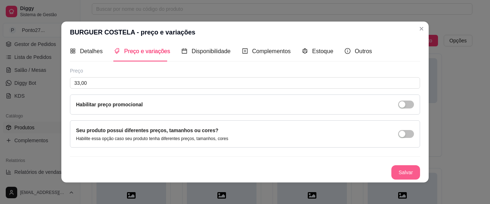
click at [402, 171] on button "Salvar" at bounding box center [405, 172] width 29 height 14
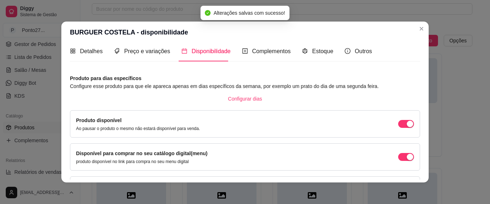
scroll to position [91, 0]
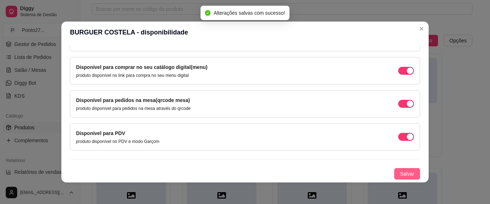
click at [400, 171] on span "Salvar" at bounding box center [407, 174] width 14 height 8
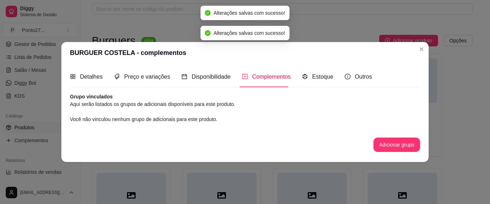
scroll to position [0, 0]
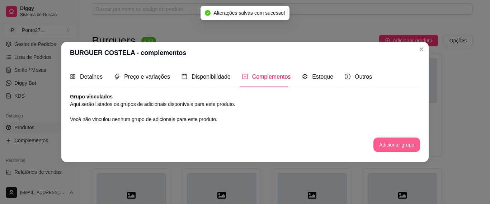
click at [385, 144] on button "Adicionar grupo" at bounding box center [396, 144] width 47 height 14
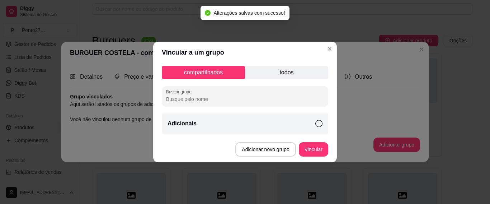
click at [320, 124] on icon at bounding box center [318, 123] width 7 height 7
click at [318, 149] on button "Vincular" at bounding box center [313, 149] width 29 height 14
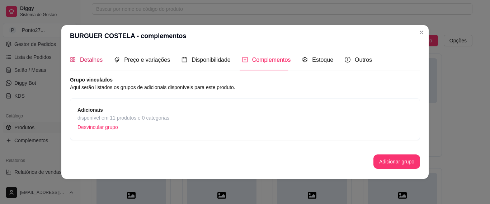
click at [93, 58] on span "Detalhes" at bounding box center [91, 60] width 23 height 6
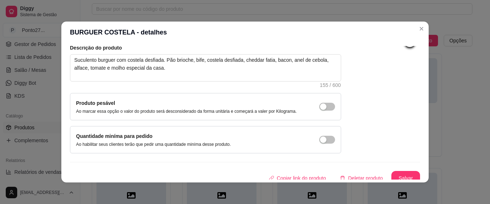
scroll to position [88, 0]
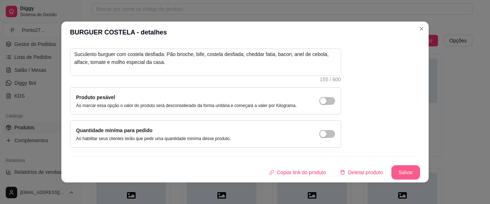
click at [400, 173] on button "Salvar" at bounding box center [405, 172] width 29 height 14
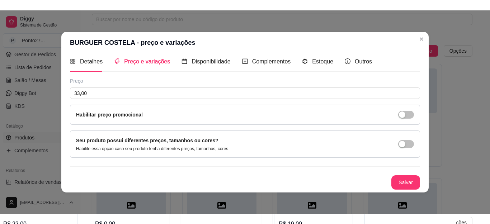
scroll to position [5, 0]
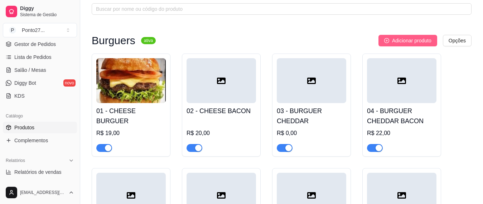
click at [421, 37] on span "Adicionar produto" at bounding box center [411, 41] width 39 height 8
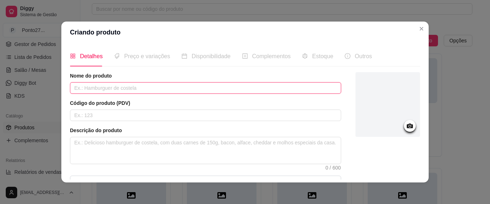
click at [115, 86] on input "text" at bounding box center [205, 87] width 271 height 11
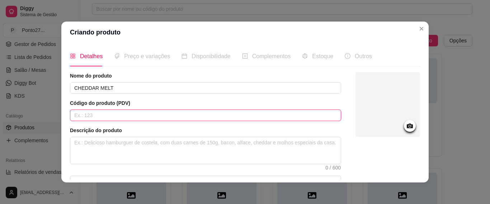
click at [100, 119] on input "text" at bounding box center [205, 114] width 271 height 11
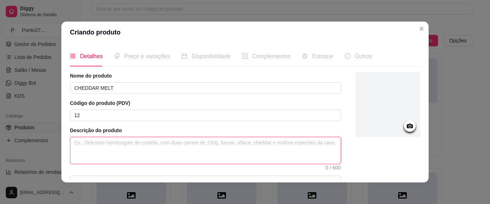
click at [85, 142] on textarea at bounding box center [205, 150] width 270 height 27
paste textarea "Pão brioche, bife, mussarela, bacon, alface, tomate e molho especial da casa."
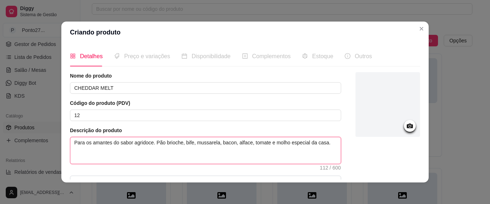
click at [206, 143] on textarea "Para os amantes do sabor agridoce. Pão brioche, bife, mussarela, bacon, alface,…" at bounding box center [205, 150] width 270 height 27
click at [190, 142] on textarea "Para os amantes do sabor agridoce. Pão brioche, bife, cheddar fatia, bacon, alf…" at bounding box center [205, 150] width 270 height 27
click at [239, 143] on textarea "Para os amantes do sabor agridoce. Pão brioche, bife, 2 fatias de cheddar fatia…" at bounding box center [205, 150] width 270 height 27
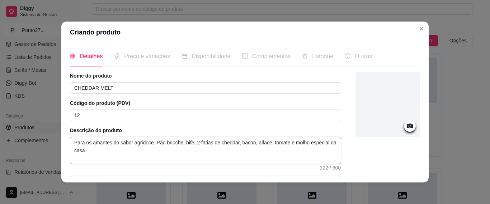
click at [244, 142] on textarea "Para os amantes do sabor agridoce. Pão brioche, bife, 2 fatias de cheddar, baco…" at bounding box center [205, 150] width 270 height 27
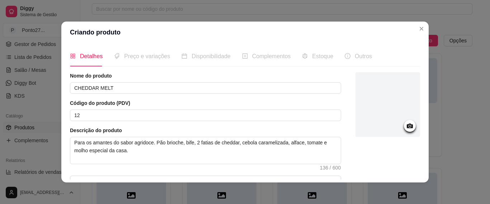
click at [406, 125] on icon at bounding box center [409, 125] width 6 height 5
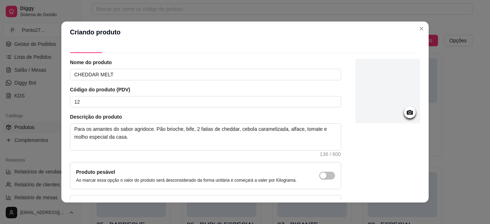
scroll to position [68, 0]
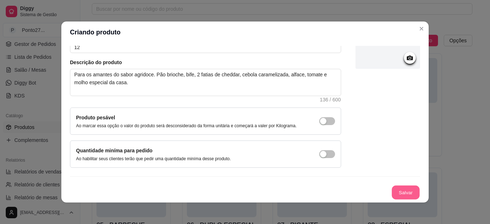
click at [400, 193] on button "Salvar" at bounding box center [405, 193] width 28 height 14
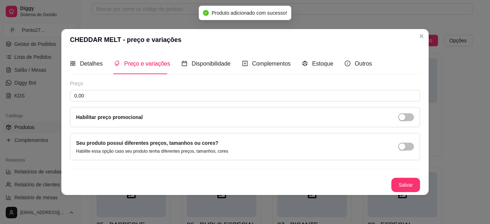
scroll to position [0, 0]
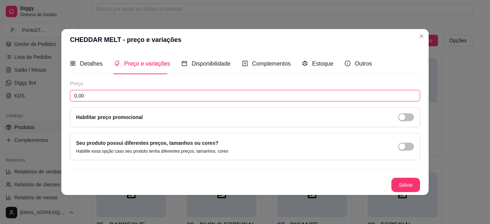
click at [143, 94] on input "0,00" at bounding box center [245, 95] width 350 height 11
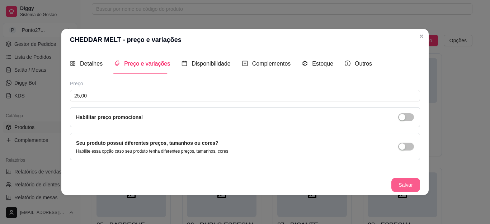
click at [411, 179] on button "Salvar" at bounding box center [405, 185] width 29 height 14
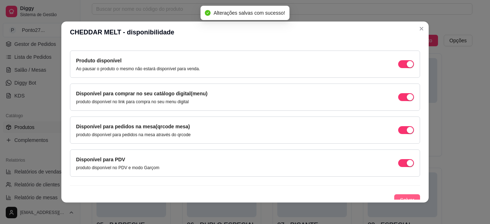
scroll to position [71, 0]
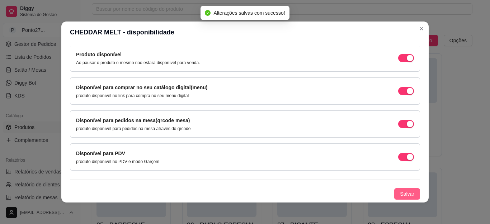
click at [404, 195] on span "Salvar" at bounding box center [407, 194] width 14 height 8
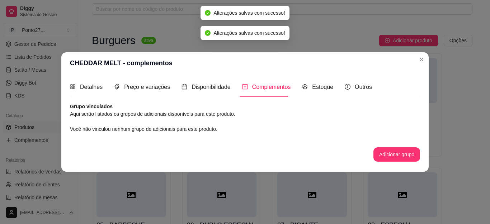
scroll to position [0, 0]
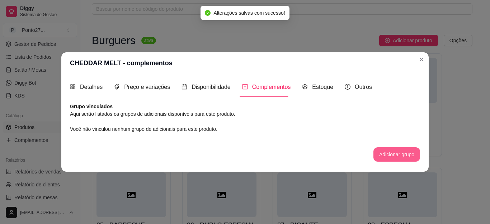
click at [403, 158] on button "Adicionar grupo" at bounding box center [396, 154] width 47 height 14
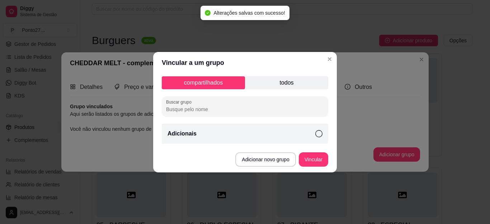
click at [316, 134] on icon at bounding box center [318, 133] width 7 height 7
click at [315, 158] on button "Vincular" at bounding box center [313, 159] width 29 height 14
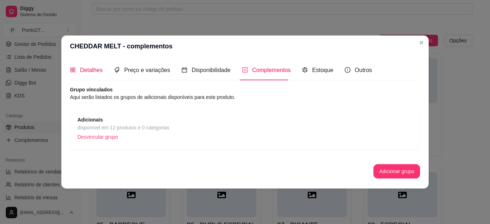
click at [89, 67] on span "Detalhes" at bounding box center [91, 70] width 23 height 6
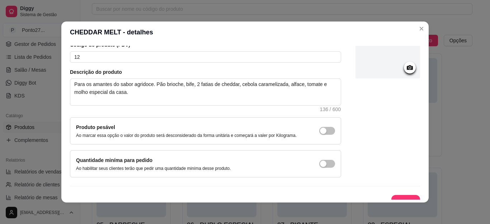
scroll to position [68, 0]
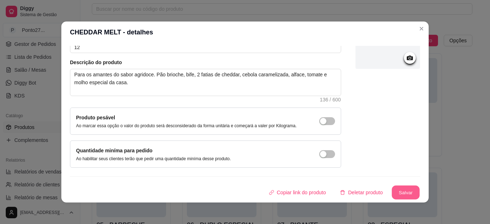
click at [396, 189] on button "Salvar" at bounding box center [405, 193] width 28 height 14
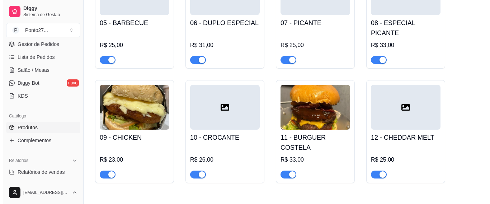
scroll to position [252, 0]
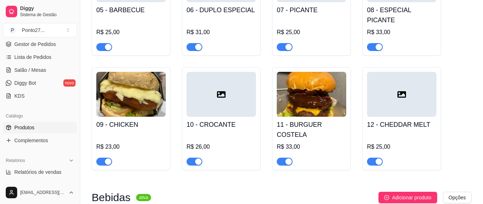
click at [230, 99] on div at bounding box center [222, 94] width 70 height 45
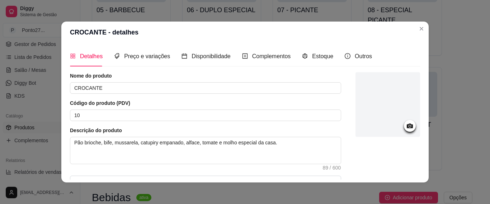
click at [405, 125] on icon at bounding box center [409, 125] width 8 height 8
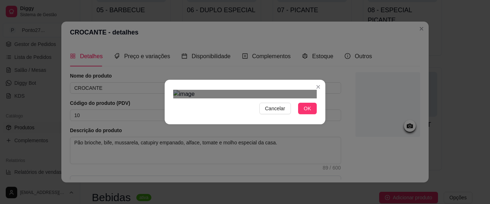
click at [252, 138] on div "Use the arrow keys to move the crop selection area" at bounding box center [241, 196] width 129 height 129
click at [304, 112] on span "OK" at bounding box center [307, 108] width 7 height 8
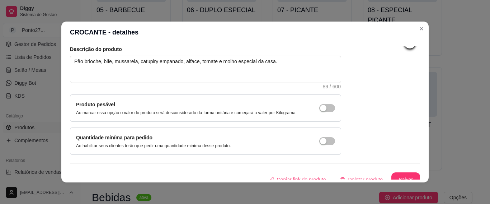
scroll to position [88, 0]
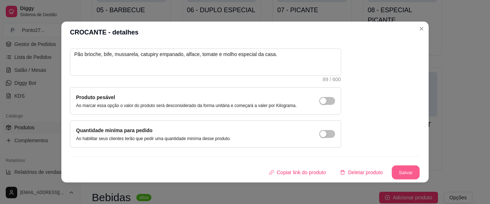
click at [398, 168] on button "Salvar" at bounding box center [405, 172] width 28 height 14
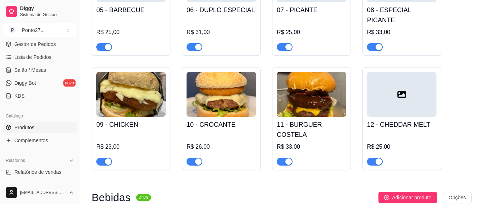
click at [399, 89] on div at bounding box center [402, 94] width 70 height 45
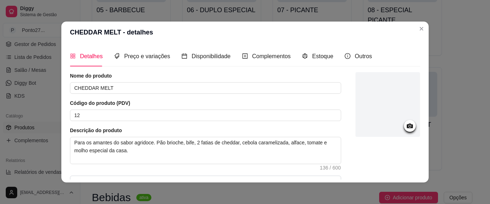
click at [409, 126] on circle at bounding box center [410, 126] width 2 height 2
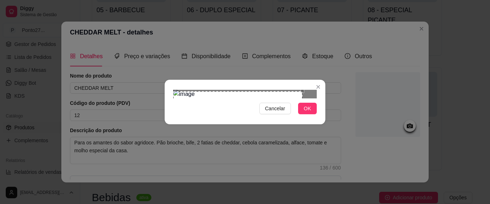
click at [246, 96] on div "Use the arrow keys to move the crop selection area" at bounding box center [237, 152] width 129 height 123
click at [304, 112] on span "OK" at bounding box center [307, 108] width 7 height 8
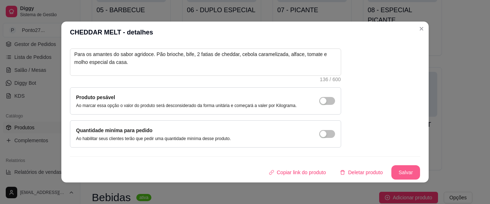
click at [397, 168] on button "Salvar" at bounding box center [405, 172] width 29 height 14
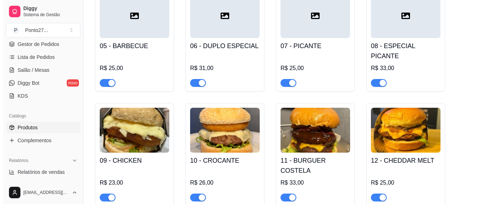
scroll to position [180, 0]
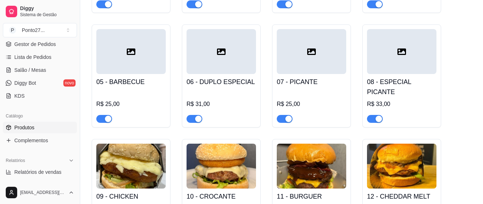
click at [315, 54] on icon at bounding box center [312, 51] width 9 height 6
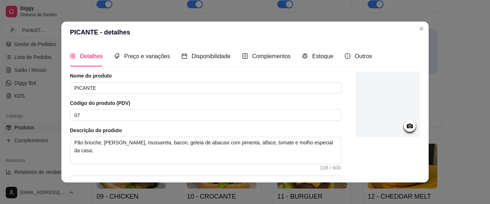
click at [405, 125] on icon at bounding box center [409, 125] width 8 height 8
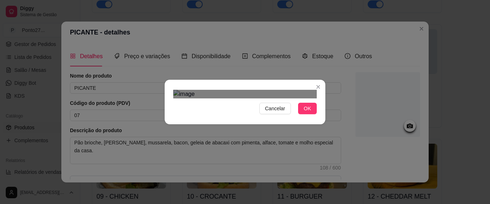
click at [295, 136] on div "Use the arrow keys to move the crop selection area" at bounding box center [237, 200] width 129 height 129
click at [302, 136] on div "Use the arrow keys to move the north east drag handle to change the crop select…" at bounding box center [302, 136] width 0 height 0
click at [185, 98] on div at bounding box center [244, 94] width 143 height 9
click at [305, 112] on span "OK" at bounding box center [307, 108] width 7 height 8
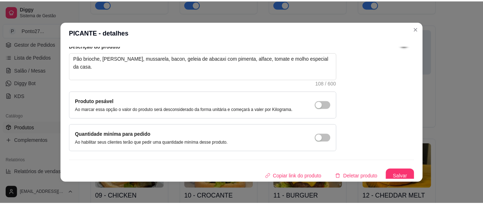
scroll to position [88, 0]
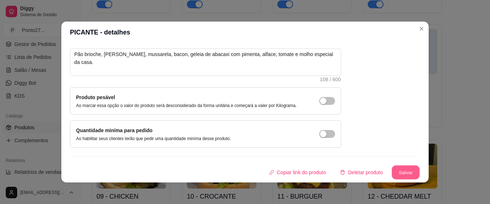
click at [400, 172] on button "Salvar" at bounding box center [405, 172] width 28 height 14
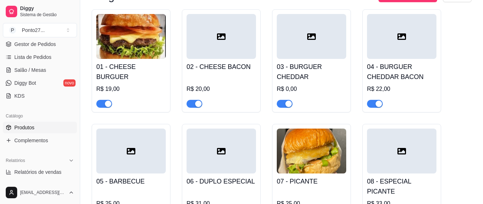
scroll to position [73, 0]
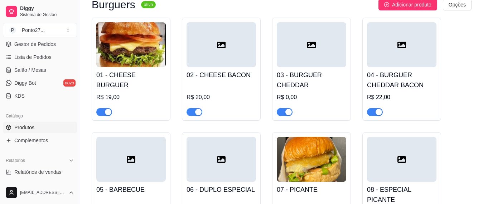
click at [309, 63] on div at bounding box center [312, 44] width 70 height 45
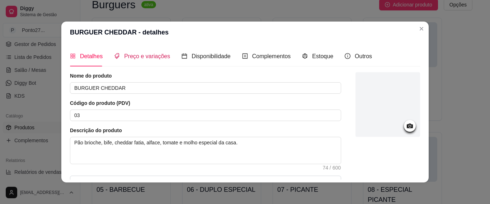
click at [140, 57] on span "Preço e variações" at bounding box center [147, 56] width 46 height 6
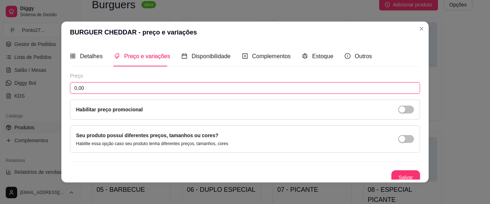
click at [142, 85] on input "0,00" at bounding box center [245, 87] width 350 height 11
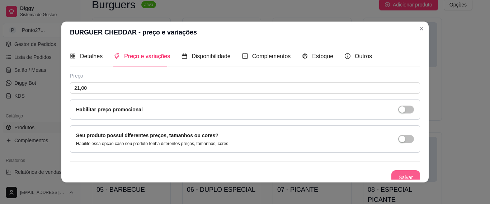
click at [391, 172] on button "Salvar" at bounding box center [405, 177] width 29 height 14
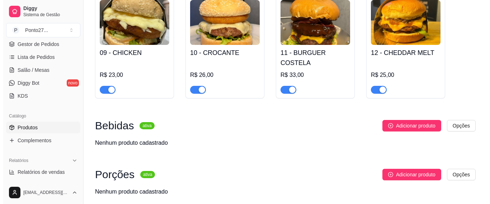
scroll to position [343, 0]
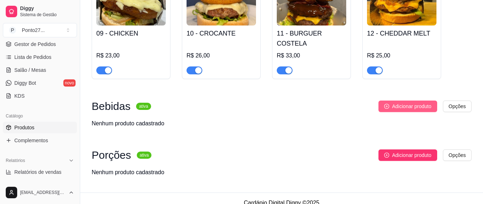
click at [407, 102] on span "Adicionar produto" at bounding box center [411, 106] width 39 height 8
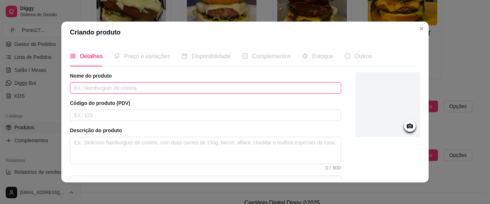
click at [140, 87] on input "text" at bounding box center [205, 87] width 271 height 11
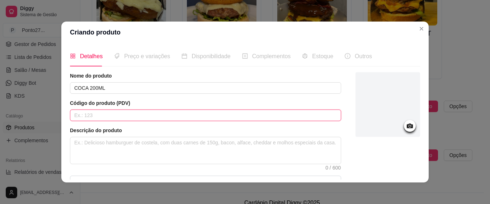
click at [87, 115] on input "text" at bounding box center [205, 114] width 271 height 11
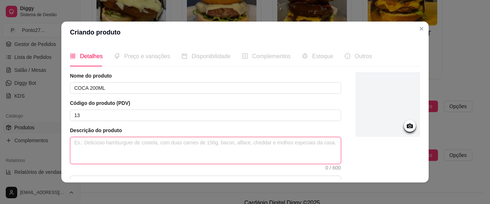
click at [101, 144] on textarea at bounding box center [205, 150] width 270 height 27
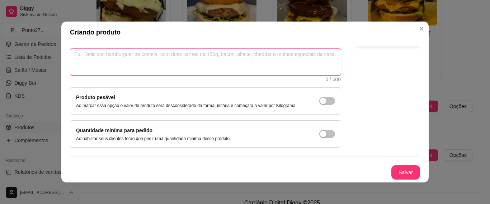
scroll to position [0, 0]
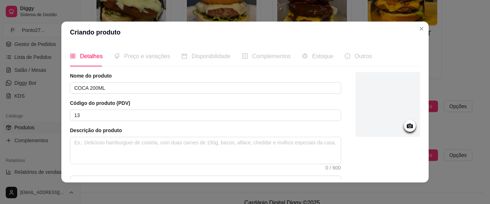
click at [409, 127] on circle at bounding box center [410, 126] width 2 height 2
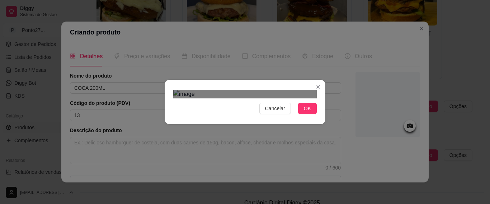
click at [265, 90] on div at bounding box center [244, 94] width 143 height 9
click at [244, 103] on div "Use the arrow keys to move the crop selection area" at bounding box center [241, 139] width 72 height 72
click at [305, 112] on span "OK" at bounding box center [307, 108] width 7 height 8
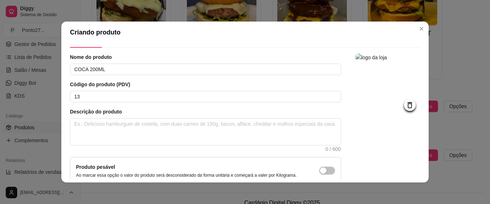
scroll to position [88, 0]
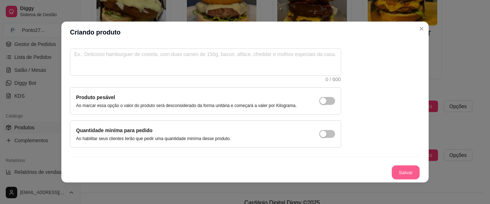
click at [405, 173] on button "Salvar" at bounding box center [405, 172] width 28 height 14
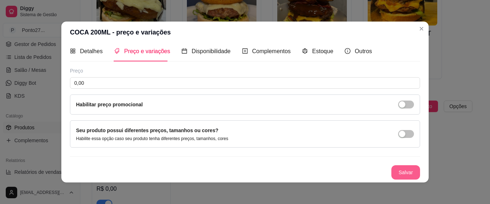
scroll to position [5, 0]
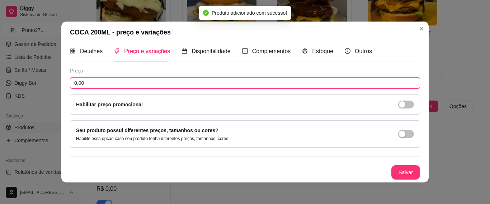
click at [209, 82] on input "0,00" at bounding box center [245, 82] width 350 height 11
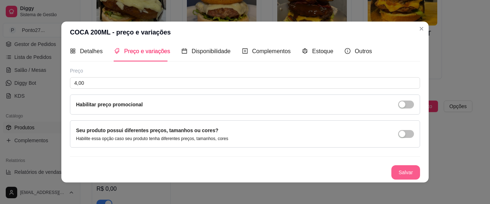
click at [406, 167] on button "Salvar" at bounding box center [405, 172] width 29 height 14
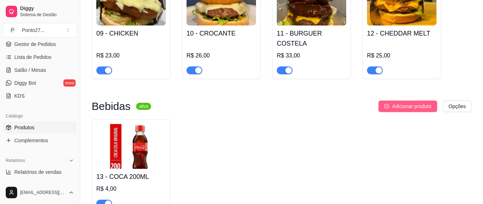
click at [425, 102] on span "Adicionar produto" at bounding box center [411, 106] width 39 height 8
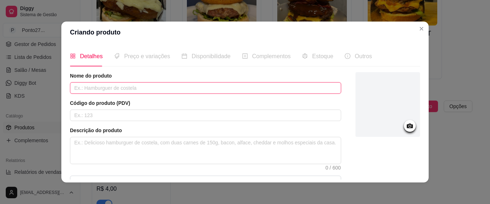
click at [110, 87] on input "text" at bounding box center [205, 87] width 271 height 11
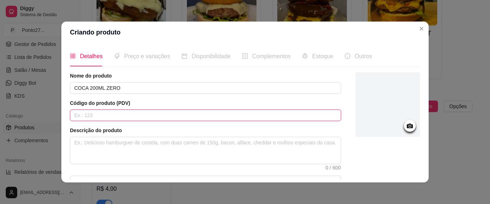
click at [106, 114] on input "text" at bounding box center [205, 114] width 271 height 11
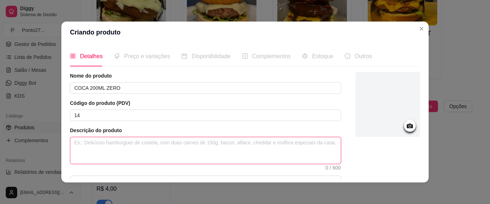
click at [121, 142] on textarea at bounding box center [205, 150] width 270 height 27
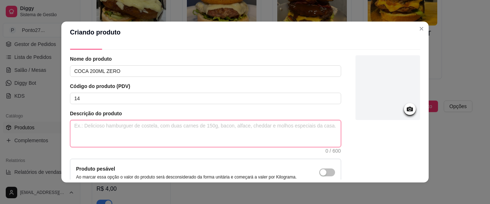
scroll to position [16, 0]
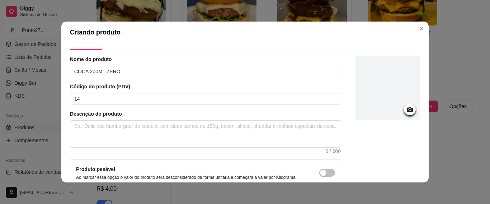
click at [406, 110] on icon at bounding box center [409, 109] width 6 height 5
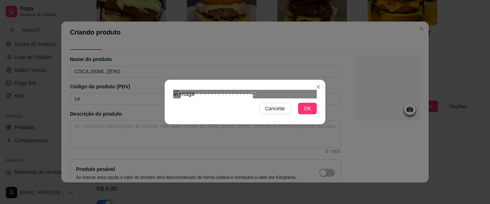
click at [254, 90] on div at bounding box center [244, 94] width 143 height 9
click at [213, 113] on div "Use the arrow keys to move the crop selection area" at bounding box center [209, 131] width 73 height 73
click at [306, 114] on button "OK" at bounding box center [307, 108] width 19 height 11
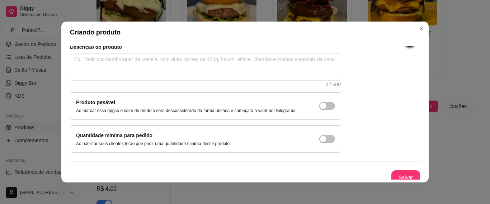
scroll to position [88, 0]
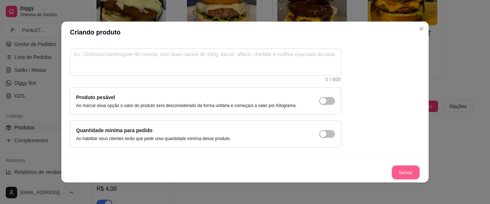
click at [397, 168] on button "Salvar" at bounding box center [405, 172] width 28 height 14
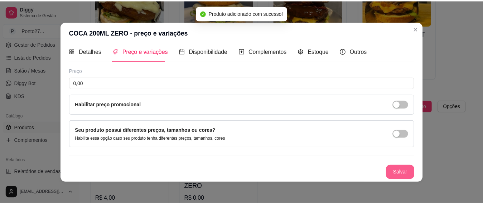
scroll to position [5, 0]
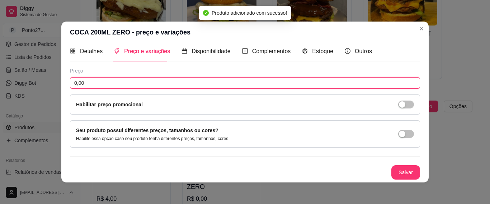
click at [134, 82] on input "0,00" at bounding box center [245, 82] width 350 height 11
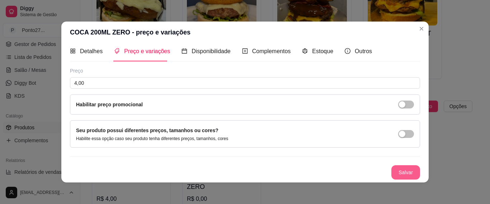
click at [393, 170] on button "Salvar" at bounding box center [405, 172] width 29 height 14
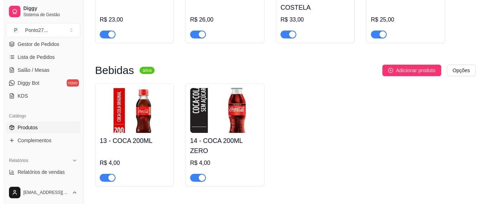
scroll to position [343, 0]
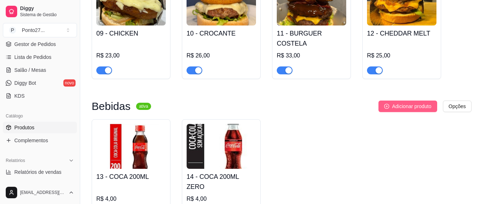
click at [413, 102] on span "Adicionar produto" at bounding box center [411, 106] width 39 height 8
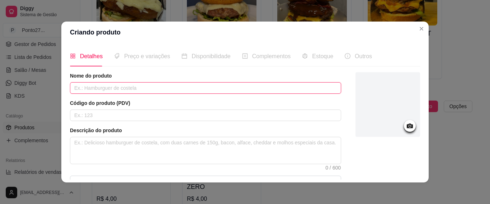
click at [289, 89] on input "text" at bounding box center [205, 87] width 271 height 11
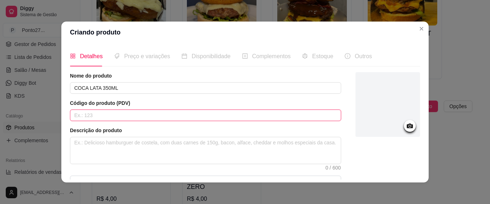
click at [159, 116] on input "text" at bounding box center [205, 114] width 271 height 11
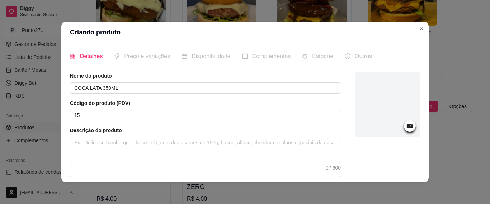
click at [406, 124] on icon at bounding box center [409, 125] width 6 height 5
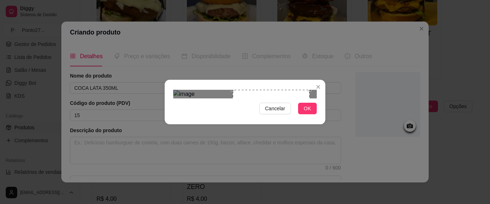
click at [182, 87] on div "Cancelar OK" at bounding box center [245, 102] width 161 height 30
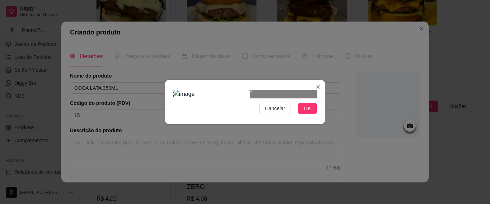
click at [182, 90] on div "Use the arrow keys to move the crop selection area" at bounding box center [211, 128] width 77 height 77
click at [258, 117] on div "Cancelar OK" at bounding box center [245, 102] width 161 height 30
click at [304, 112] on span "OK" at bounding box center [307, 108] width 7 height 8
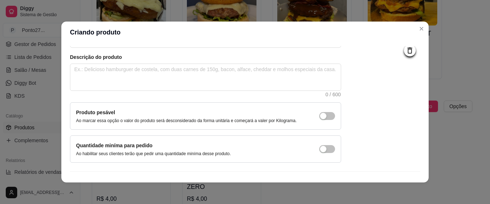
scroll to position [88, 0]
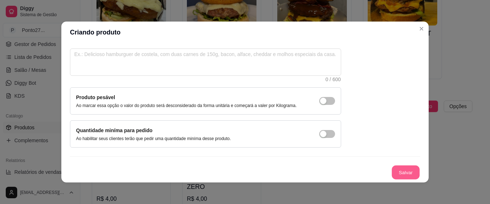
click at [400, 174] on button "Salvar" at bounding box center [405, 172] width 28 height 14
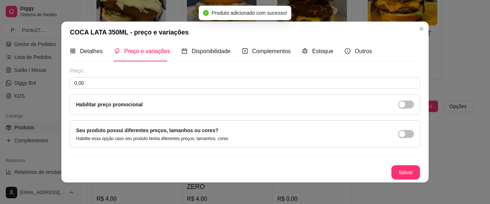
scroll to position [5, 0]
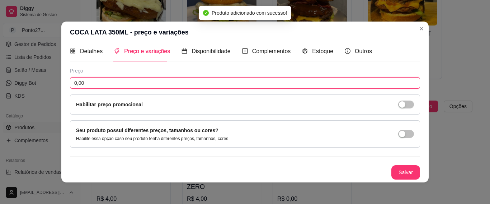
click at [125, 80] on input "0,00" at bounding box center [245, 82] width 350 height 11
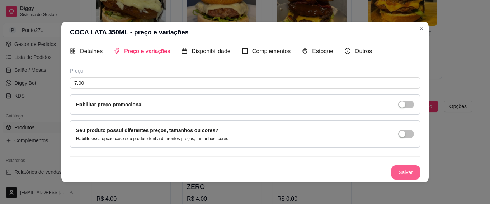
click at [395, 171] on button "Salvar" at bounding box center [405, 172] width 29 height 14
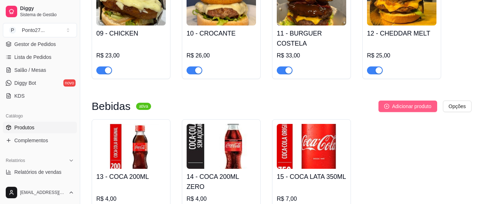
click at [415, 102] on span "Adicionar produto" at bounding box center [411, 106] width 39 height 8
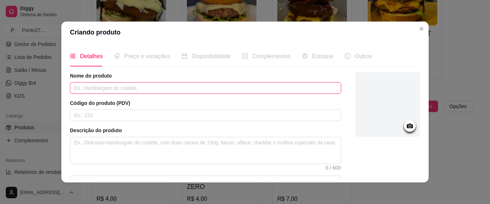
click at [239, 90] on input "text" at bounding box center [205, 87] width 271 height 11
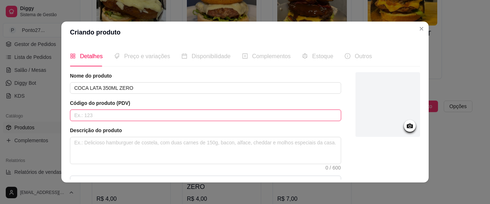
click at [178, 115] on input "text" at bounding box center [205, 114] width 271 height 11
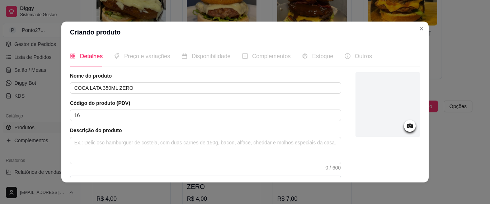
click at [405, 125] on icon at bounding box center [409, 125] width 8 height 8
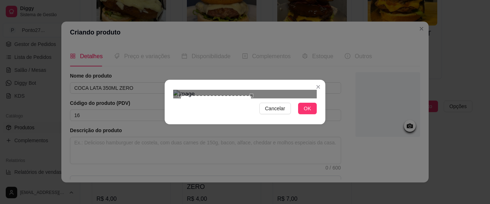
click at [250, 87] on div "Cancelar OK" at bounding box center [245, 102] width 161 height 30
click at [230, 95] on div "Use the arrow keys to move the crop selection area" at bounding box center [214, 130] width 71 height 71
click at [310, 112] on span "OK" at bounding box center [307, 108] width 7 height 8
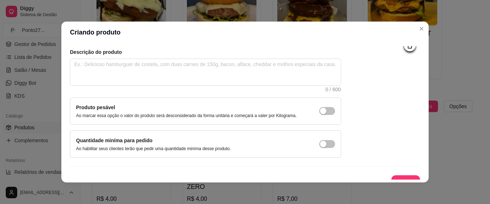
scroll to position [88, 0]
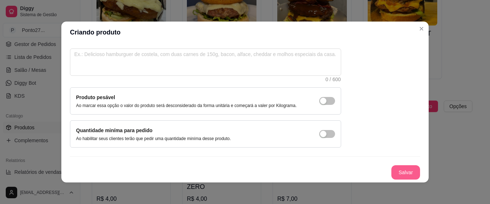
click at [400, 173] on button "Salvar" at bounding box center [405, 172] width 29 height 14
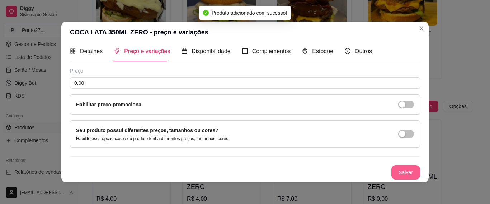
scroll to position [5, 0]
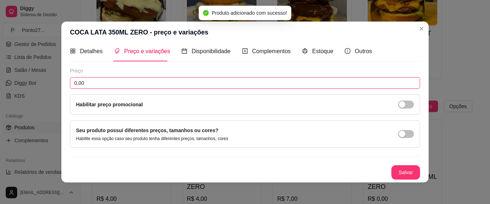
click at [224, 84] on input "0,00" at bounding box center [245, 82] width 350 height 11
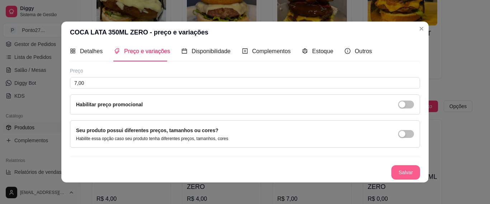
click at [397, 170] on button "Salvar" at bounding box center [405, 172] width 29 height 14
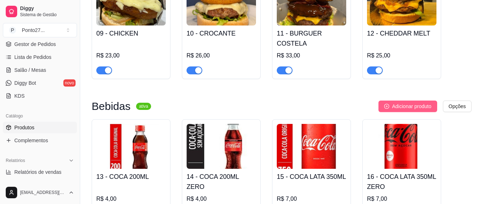
click at [423, 102] on span "Adicionar produto" at bounding box center [411, 106] width 39 height 8
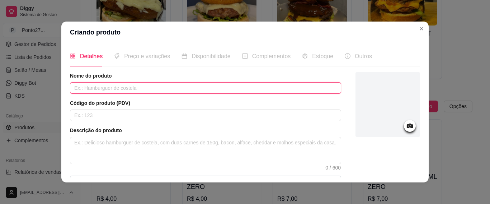
click at [206, 89] on input "text" at bounding box center [205, 87] width 271 height 11
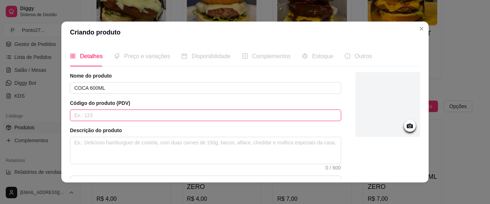
click at [192, 112] on input "text" at bounding box center [205, 114] width 271 height 11
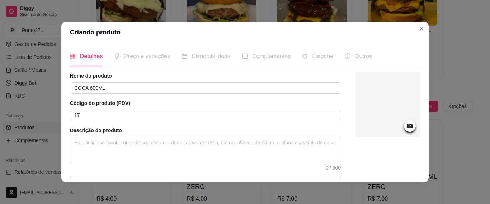
click at [409, 126] on circle at bounding box center [410, 126] width 2 height 2
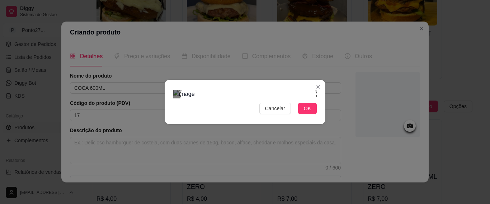
click at [319, 6] on div "Cancelar OK" at bounding box center [245, 102] width 490 height 204
click at [166, 117] on div "Cancelar OK" at bounding box center [245, 102] width 161 height 30
click at [299, 114] on button "OK" at bounding box center [307, 108] width 19 height 11
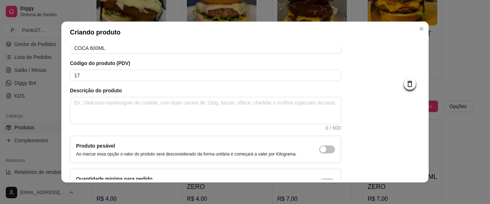
scroll to position [88, 0]
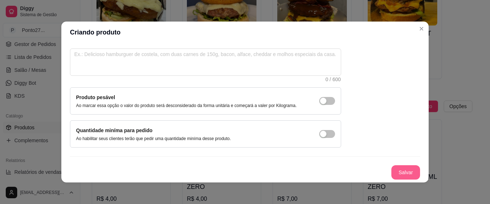
click at [399, 167] on button "Salvar" at bounding box center [405, 172] width 29 height 14
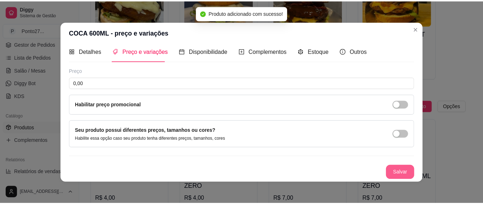
scroll to position [5, 0]
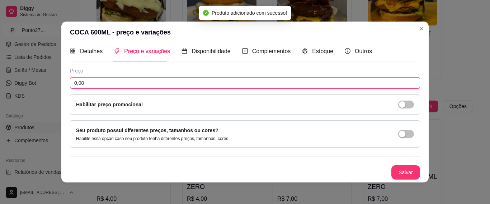
click at [169, 82] on input "0,00" at bounding box center [245, 82] width 350 height 11
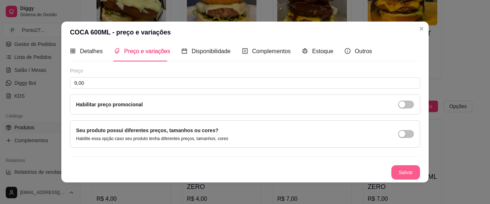
click at [395, 168] on button "Salvar" at bounding box center [405, 172] width 29 height 14
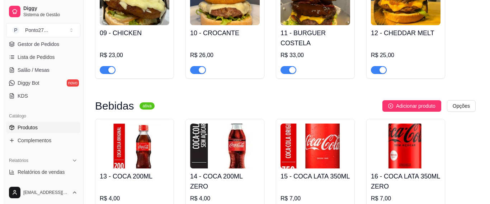
scroll to position [343, 0]
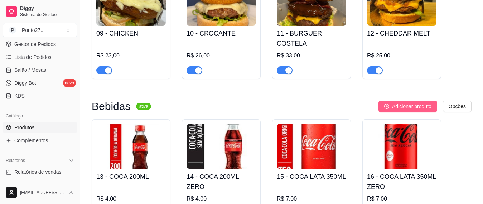
click at [414, 102] on span "Adicionar produto" at bounding box center [411, 106] width 39 height 8
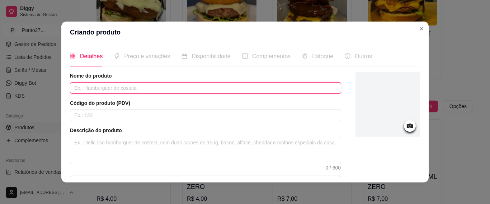
click at [211, 87] on input "text" at bounding box center [205, 87] width 271 height 11
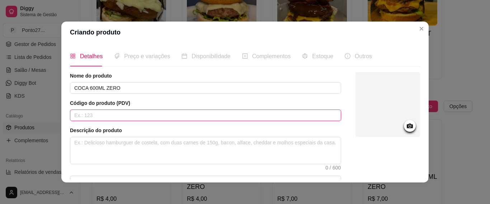
click at [192, 115] on input "text" at bounding box center [205, 114] width 271 height 11
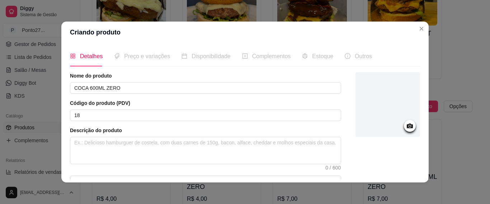
click at [406, 124] on icon at bounding box center [409, 125] width 6 height 5
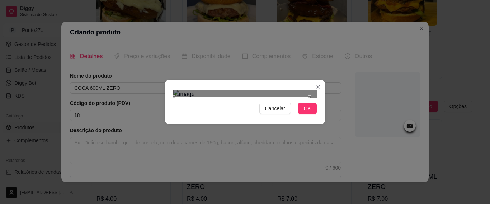
click at [165, 117] on div "Cancelar OK" at bounding box center [245, 102] width 161 height 30
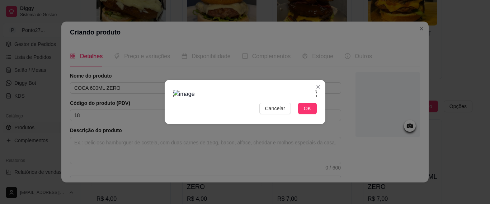
click at [316, 12] on div "Cancelar OK" at bounding box center [245, 102] width 490 height 204
click at [306, 112] on span "OK" at bounding box center [307, 108] width 7 height 8
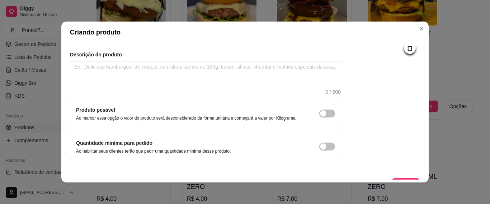
scroll to position [88, 0]
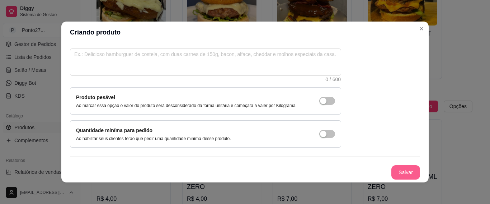
click at [397, 166] on button "Salvar" at bounding box center [405, 172] width 29 height 14
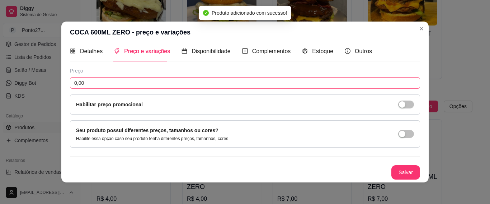
scroll to position [5, 0]
click at [206, 85] on input "0,00" at bounding box center [245, 82] width 350 height 11
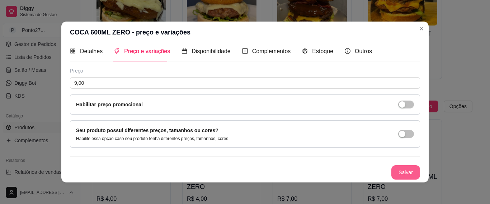
click at [391, 168] on button "Salvar" at bounding box center [405, 172] width 29 height 14
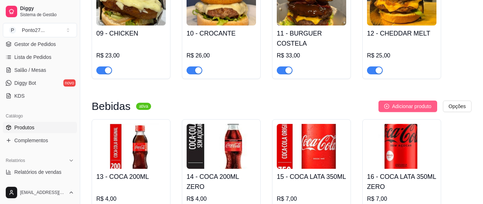
click at [385, 100] on button "Adicionar produto" at bounding box center [408, 105] width 59 height 11
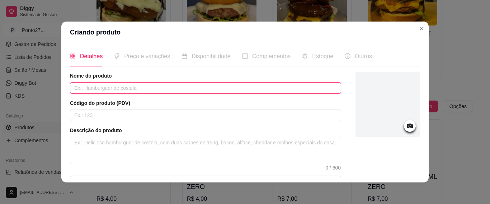
click at [287, 84] on input "text" at bounding box center [205, 87] width 271 height 11
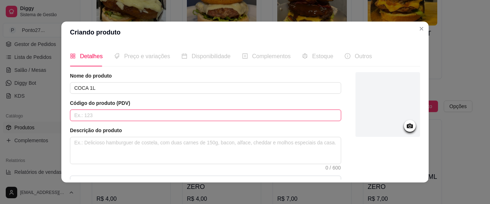
click at [188, 116] on input "text" at bounding box center [205, 114] width 271 height 11
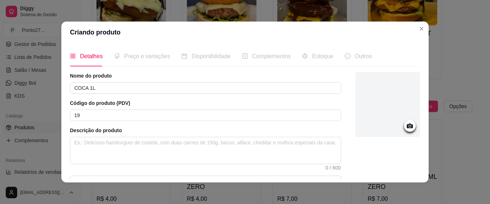
click at [406, 127] on icon at bounding box center [409, 125] width 6 height 5
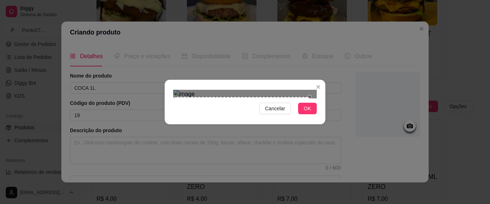
click at [165, 117] on div "Cancelar OK" at bounding box center [245, 102] width 161 height 30
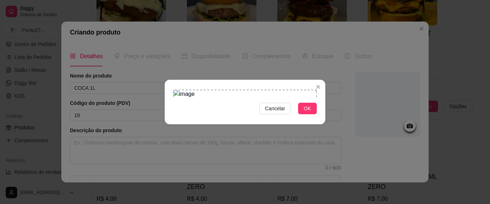
click at [329, 7] on div "Cancelar OK" at bounding box center [245, 102] width 490 height 204
click at [304, 112] on span "OK" at bounding box center [307, 108] width 7 height 8
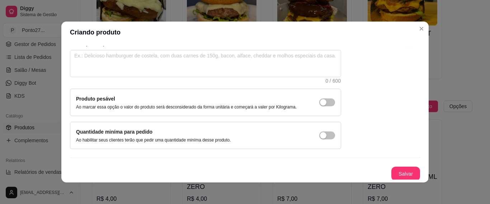
scroll to position [88, 0]
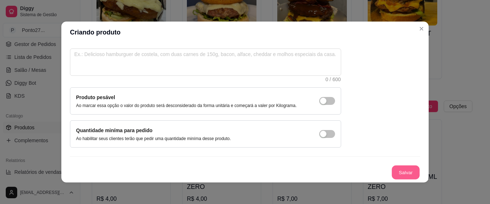
click at [399, 169] on button "Salvar" at bounding box center [405, 172] width 28 height 14
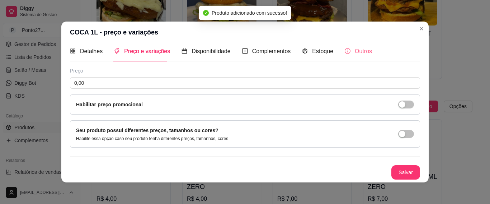
scroll to position [5, 0]
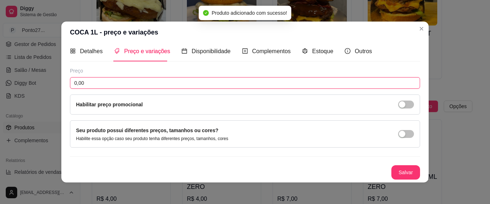
click at [138, 85] on input "0,00" at bounding box center [245, 82] width 350 height 11
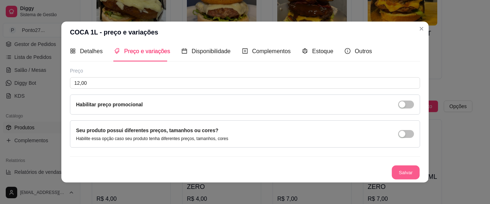
click at [391, 172] on button "Salvar" at bounding box center [405, 172] width 28 height 14
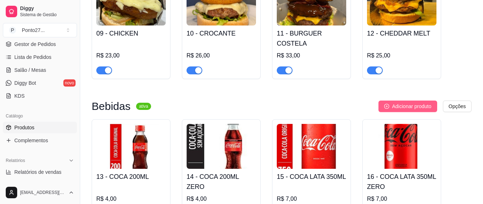
click at [419, 100] on button "Adicionar produto" at bounding box center [408, 105] width 59 height 11
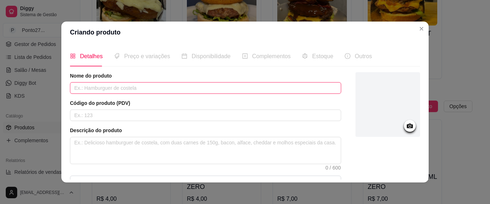
click at [296, 87] on input "text" at bounding box center [205, 87] width 271 height 11
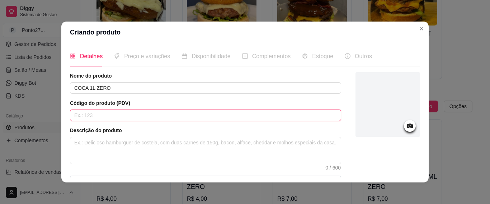
click at [273, 111] on input "text" at bounding box center [205, 114] width 271 height 11
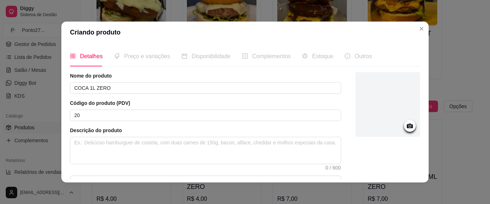
click at [405, 126] on icon at bounding box center [409, 125] width 8 height 8
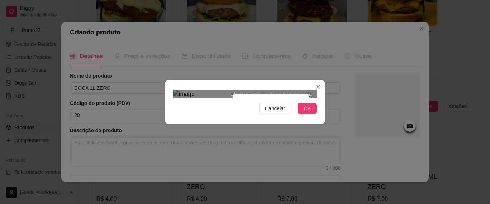
click at [158, 140] on div "Cancelar OK" at bounding box center [245, 102] width 490 height 204
click at [225, 42] on div "Cancelar OK" at bounding box center [245, 102] width 490 height 204
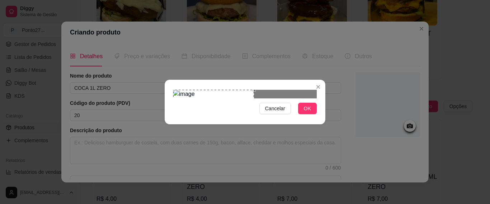
click at [195, 90] on div "Use the arrow keys to move the crop selection area" at bounding box center [213, 130] width 81 height 81
click at [307, 117] on div "Cancelar OK" at bounding box center [245, 102] width 161 height 30
click at [307, 112] on span "OK" at bounding box center [307, 108] width 7 height 8
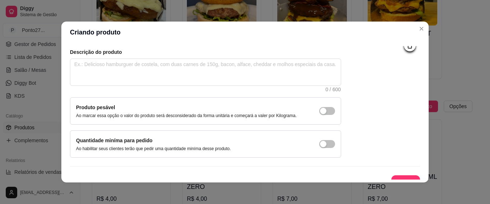
scroll to position [88, 0]
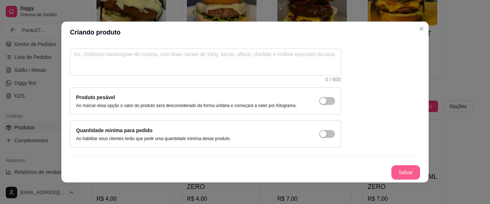
click at [395, 170] on button "Salvar" at bounding box center [405, 172] width 29 height 14
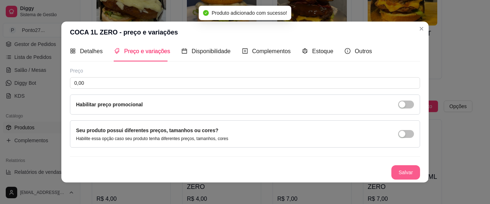
scroll to position [5, 0]
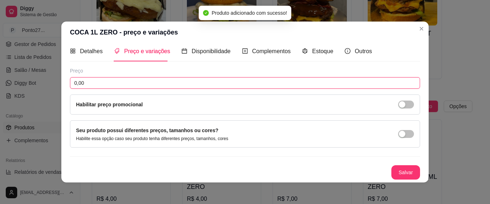
click at [168, 84] on input "0,00" at bounding box center [245, 82] width 350 height 11
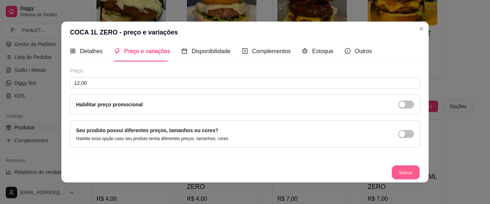
click at [391, 174] on button "Salvar" at bounding box center [405, 172] width 28 height 14
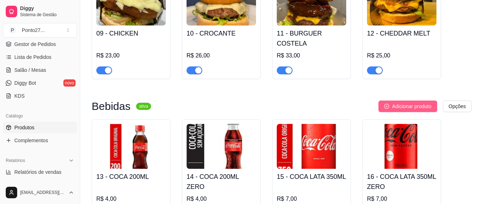
click at [406, 102] on span "Adicionar produto" at bounding box center [411, 106] width 39 height 8
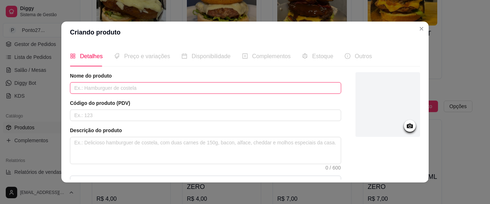
click at [231, 86] on input "text" at bounding box center [205, 87] width 271 height 11
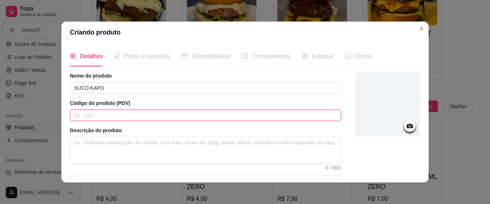
click at [122, 115] on input "text" at bounding box center [205, 114] width 271 height 11
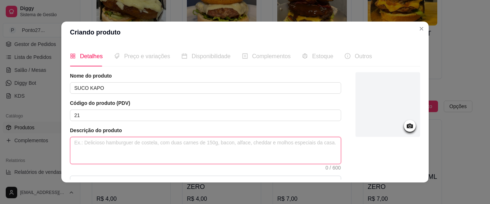
click at [167, 142] on textarea at bounding box center [205, 150] width 270 height 27
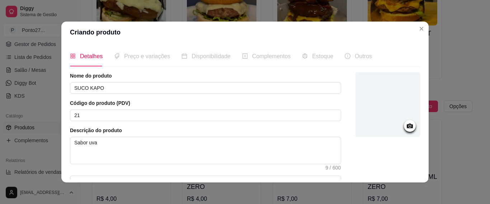
click at [405, 124] on icon at bounding box center [409, 125] width 8 height 8
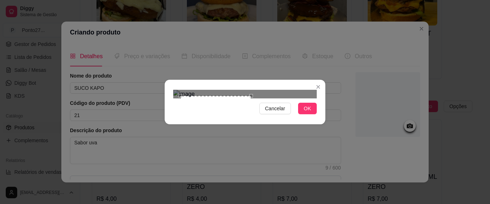
click at [250, 90] on div at bounding box center [244, 94] width 143 height 9
click at [213, 95] on div "Use the arrow keys to move the crop selection area" at bounding box center [214, 130] width 71 height 71
click at [305, 112] on span "OK" at bounding box center [307, 108] width 7 height 8
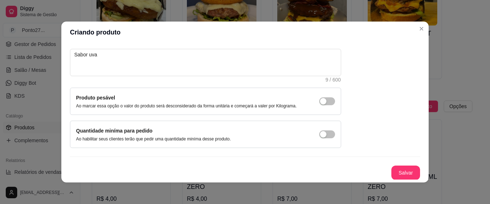
scroll to position [88, 0]
click at [397, 168] on button "Salvar" at bounding box center [405, 172] width 28 height 14
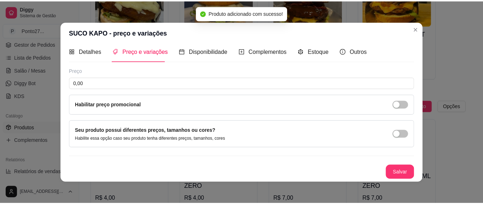
scroll to position [5, 0]
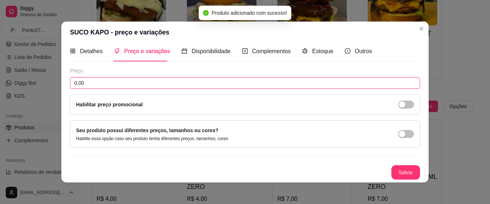
click at [141, 82] on input "0,00" at bounding box center [245, 82] width 350 height 11
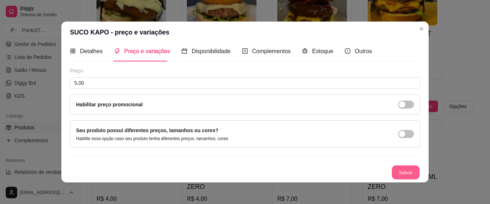
click at [396, 168] on button "Salvar" at bounding box center [405, 172] width 28 height 14
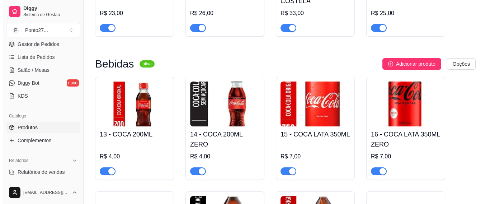
scroll to position [379, 0]
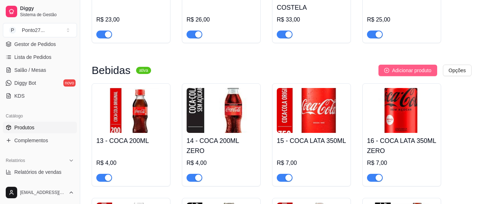
click at [404, 65] on button "Adicionar produto" at bounding box center [408, 70] width 59 height 11
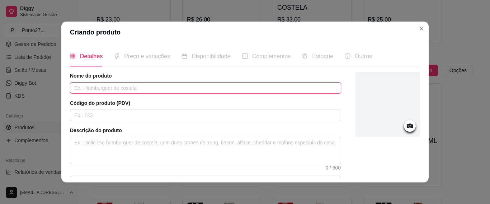
click at [177, 87] on input "text" at bounding box center [205, 87] width 271 height 11
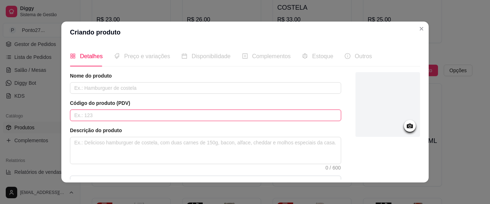
click at [79, 116] on input "text" at bounding box center [205, 114] width 271 height 11
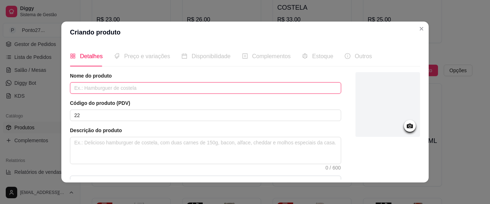
click at [90, 87] on input "text" at bounding box center [205, 87] width 271 height 11
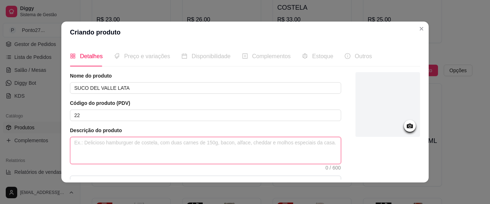
click at [87, 139] on textarea at bounding box center [205, 150] width 270 height 27
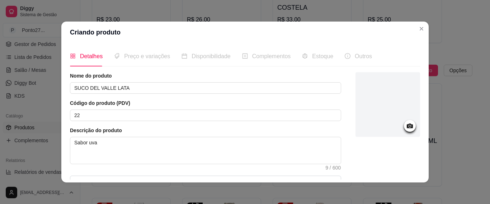
click at [406, 124] on icon at bounding box center [409, 125] width 6 height 5
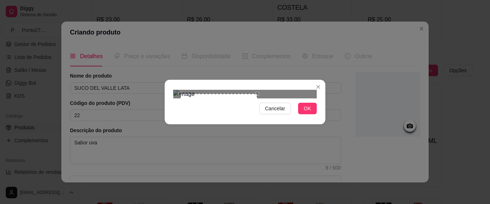
click at [265, 177] on div "Cancelar OK" at bounding box center [245, 102] width 490 height 204
click at [167, 87] on div "Cancelar OK" at bounding box center [245, 102] width 161 height 30
click at [207, 90] on div "Use the arrow keys to move the crop selection area" at bounding box center [213, 130] width 81 height 81
click at [310, 112] on span "OK" at bounding box center [307, 108] width 7 height 8
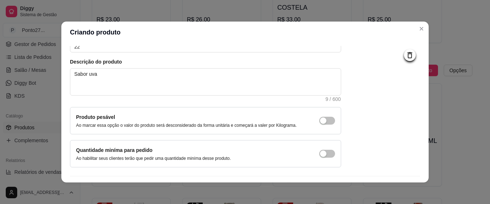
scroll to position [88, 0]
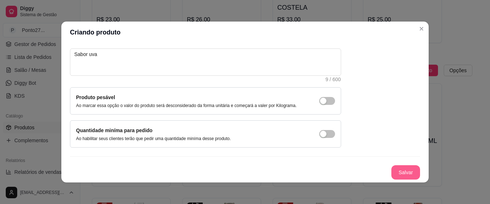
click at [405, 173] on button "Salvar" at bounding box center [405, 172] width 29 height 14
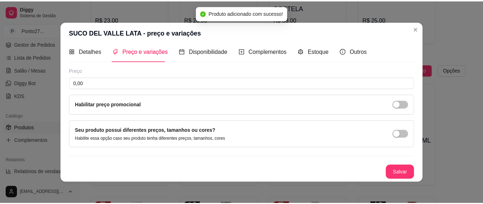
scroll to position [5, 0]
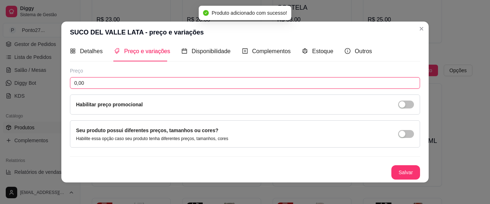
click at [145, 81] on input "0,00" at bounding box center [245, 82] width 350 height 11
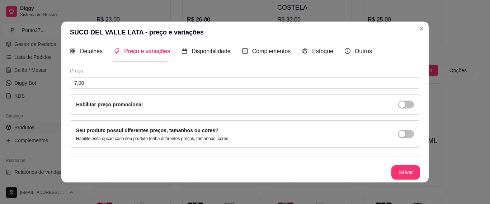
drag, startPoint x: 395, startPoint y: 181, endPoint x: 395, endPoint y: 176, distance: 5.4
click at [395, 178] on div "Detalhes Preço e variações Disponibilidade Complementos Estoque Outros Nome do …" at bounding box center [244, 112] width 367 height 139
click at [395, 175] on button "Salvar" at bounding box center [405, 172] width 29 height 14
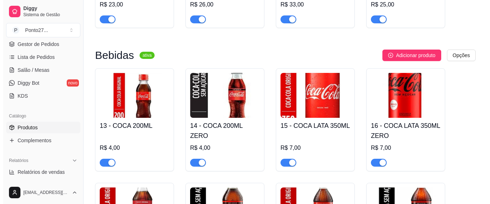
scroll to position [379, 0]
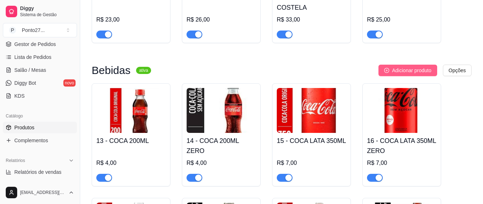
click at [406, 66] on span "Adicionar produto" at bounding box center [411, 70] width 39 height 8
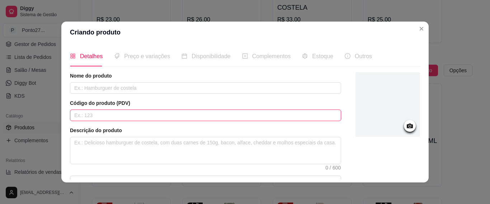
click at [250, 113] on input "text" at bounding box center [205, 114] width 271 height 11
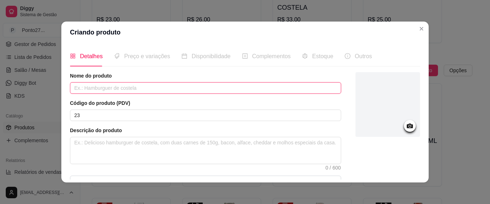
click at [248, 87] on input "text" at bounding box center [205, 87] width 271 height 11
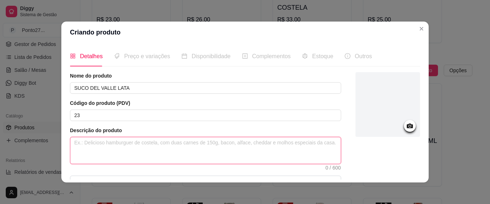
click at [155, 145] on textarea at bounding box center [205, 150] width 270 height 27
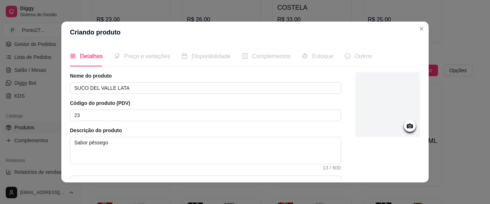
click at [409, 126] on circle at bounding box center [410, 126] width 2 height 2
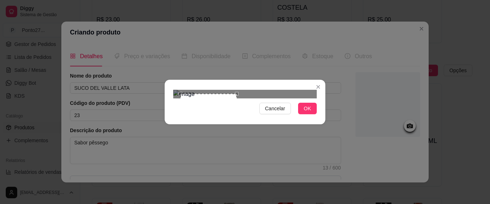
click at [236, 98] on div at bounding box center [244, 94] width 143 height 9
click at [158, 36] on div "Cancelar OK" at bounding box center [245, 102] width 490 height 204
click at [277, 124] on section "Cancelar OK" at bounding box center [245, 102] width 161 height 44
click at [213, 94] on div "Use the arrow keys to move the crop selection area" at bounding box center [214, 130] width 81 height 81
click at [308, 112] on span "OK" at bounding box center [307, 108] width 7 height 8
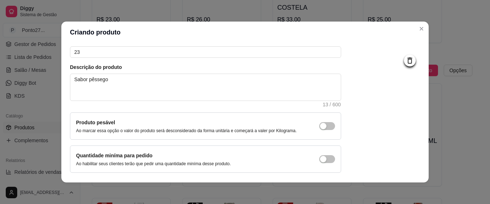
scroll to position [88, 0]
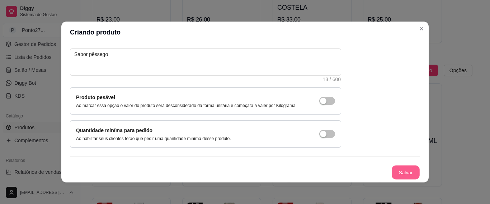
click at [400, 170] on button "Salvar" at bounding box center [405, 172] width 28 height 14
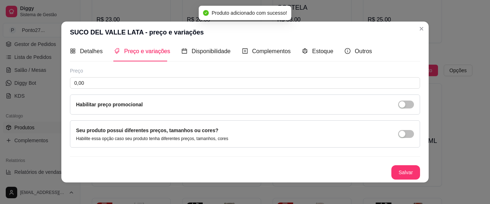
scroll to position [5, 0]
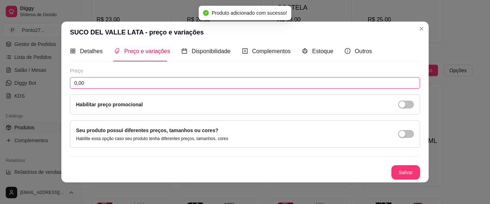
click at [87, 81] on input "0,00" at bounding box center [245, 82] width 350 height 11
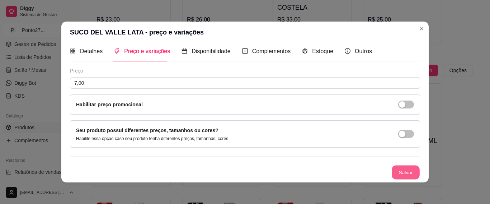
click at [395, 166] on button "Salvar" at bounding box center [405, 172] width 28 height 14
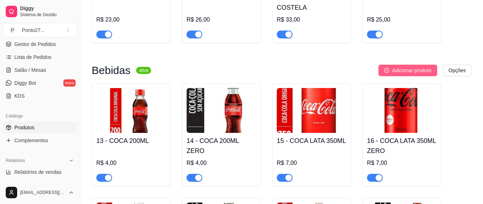
click at [420, 66] on span "Adicionar produto" at bounding box center [411, 70] width 39 height 8
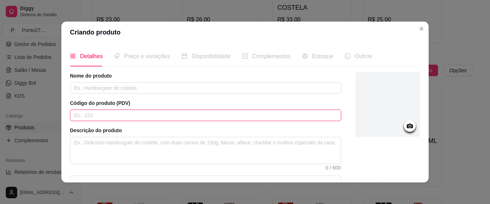
click at [191, 114] on input "text" at bounding box center [205, 114] width 271 height 11
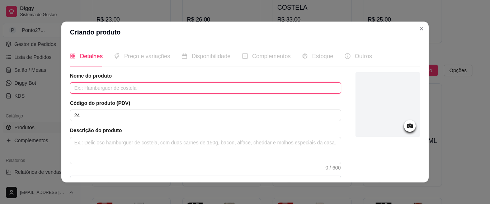
click at [157, 86] on input "text" at bounding box center [205, 87] width 271 height 11
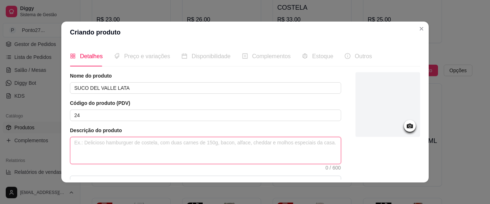
click at [155, 144] on textarea at bounding box center [205, 150] width 270 height 27
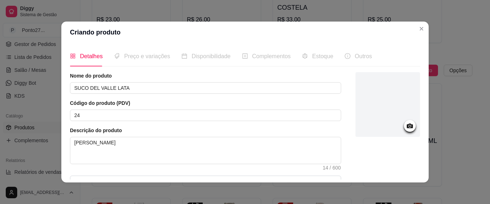
click at [405, 122] on icon at bounding box center [409, 125] width 8 height 8
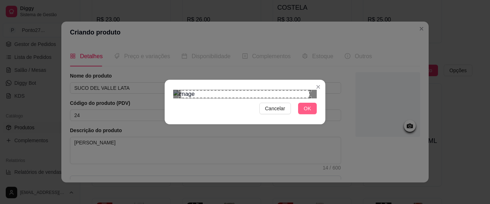
click at [306, 112] on span "OK" at bounding box center [307, 108] width 7 height 8
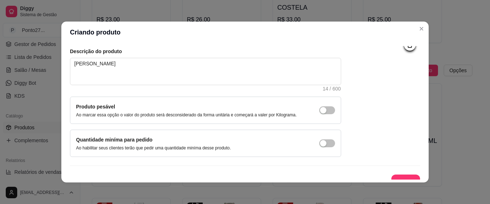
scroll to position [88, 0]
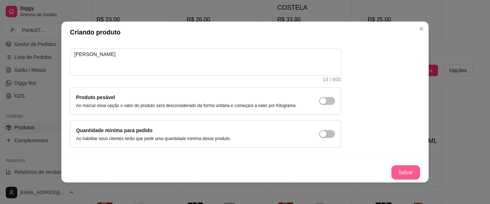
click at [394, 172] on button "Salvar" at bounding box center [405, 172] width 29 height 14
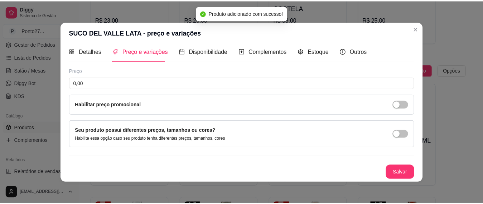
scroll to position [5, 0]
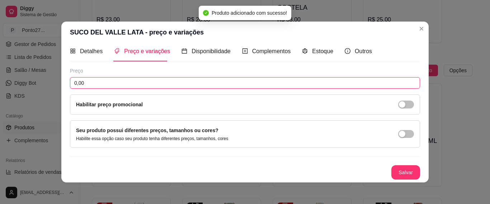
click at [142, 84] on input "0,00" at bounding box center [245, 82] width 350 height 11
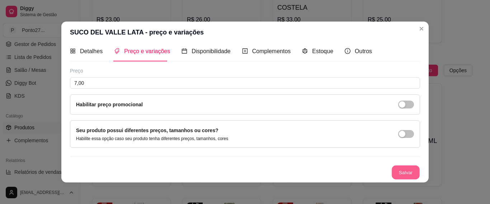
click at [393, 170] on button "Salvar" at bounding box center [405, 172] width 28 height 14
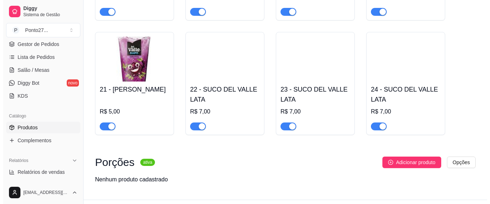
scroll to position [667, 0]
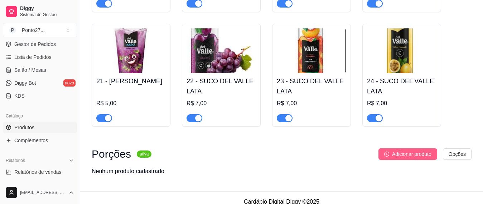
click at [409, 150] on span "Adicionar produto" at bounding box center [411, 154] width 39 height 8
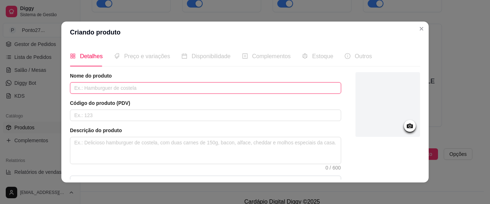
click at [135, 88] on input "text" at bounding box center [205, 87] width 271 height 11
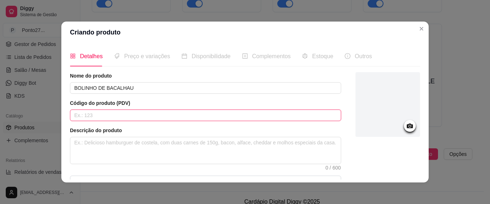
click at [97, 116] on input "text" at bounding box center [205, 114] width 271 height 11
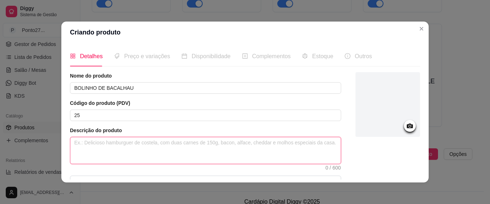
click at [108, 147] on textarea at bounding box center [205, 150] width 270 height 27
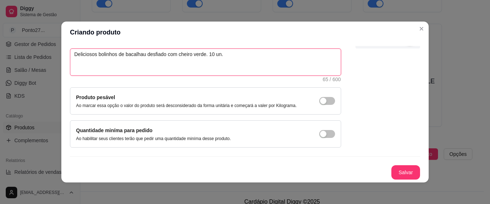
scroll to position [1, 0]
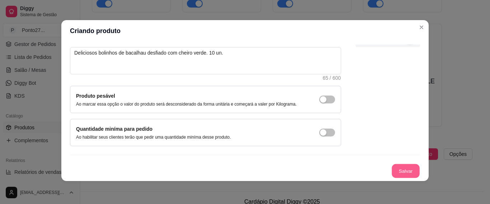
click at [392, 173] on button "Salvar" at bounding box center [405, 171] width 28 height 14
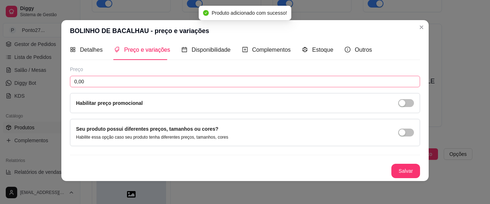
scroll to position [5, 0]
click at [112, 81] on input "0,00" at bounding box center [245, 81] width 350 height 11
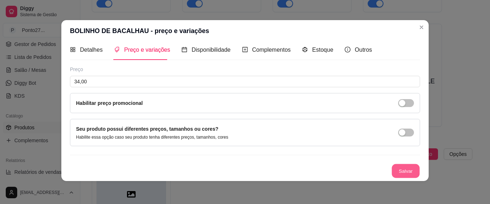
click at [391, 168] on button "Salvar" at bounding box center [405, 171] width 28 height 14
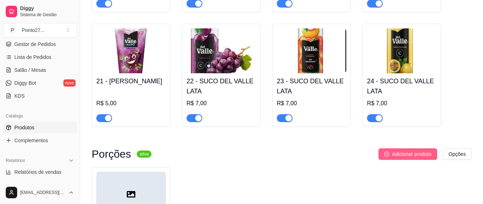
click at [409, 150] on span "Adicionar produto" at bounding box center [411, 154] width 39 height 8
click at [399, 150] on span "Adicionar produto" at bounding box center [411, 154] width 39 height 8
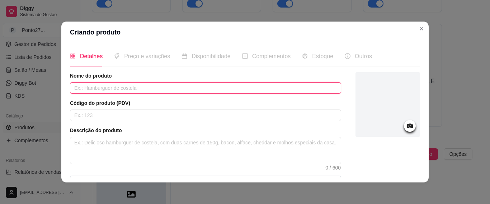
click at [191, 87] on input "text" at bounding box center [205, 87] width 271 height 11
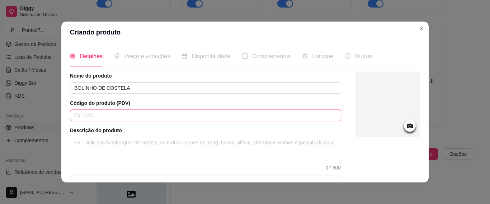
click at [94, 112] on input "text" at bounding box center [205, 114] width 271 height 11
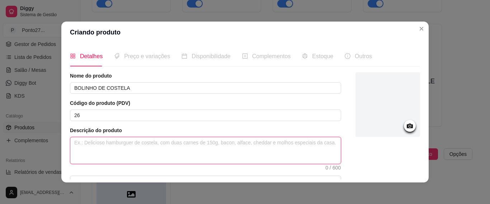
click at [106, 140] on textarea at bounding box center [205, 150] width 270 height 27
click at [97, 143] on textarea "Bolinho de costela desfiada empanado." at bounding box center [205, 150] width 270 height 27
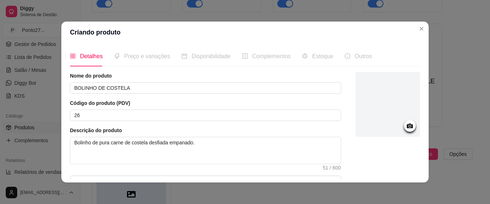
click at [405, 122] on icon at bounding box center [409, 125] width 8 height 8
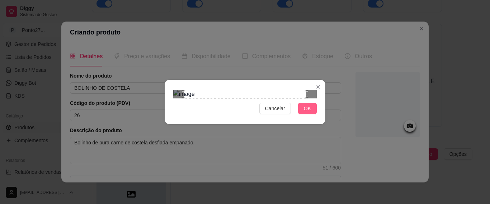
click at [308, 112] on span "OK" at bounding box center [307, 108] width 7 height 8
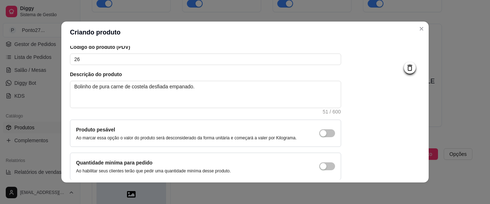
scroll to position [88, 0]
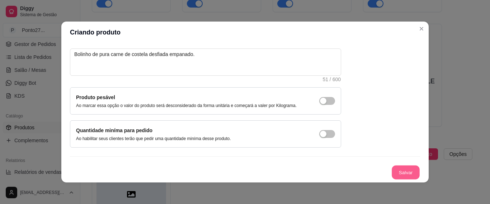
click at [398, 171] on button "Salvar" at bounding box center [405, 172] width 28 height 14
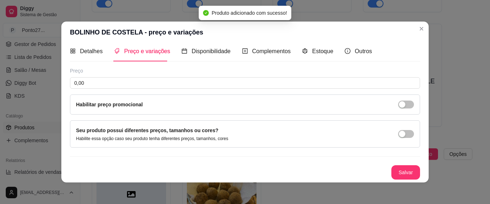
scroll to position [5, 0]
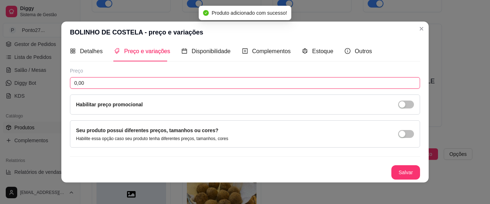
click at [85, 82] on input "0,00" at bounding box center [245, 82] width 350 height 11
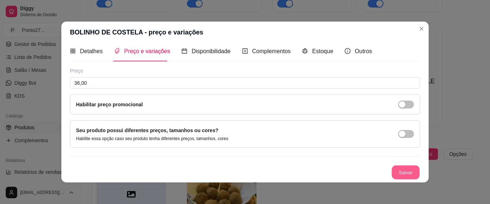
click at [394, 172] on button "Salvar" at bounding box center [405, 172] width 28 height 14
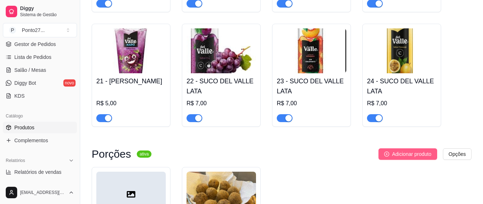
click at [414, 150] on span "Adicionar produto" at bounding box center [411, 154] width 39 height 8
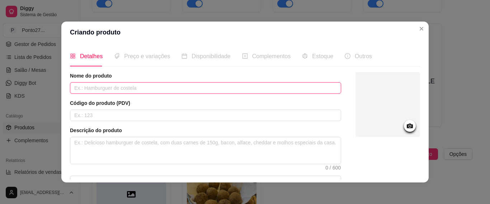
click at [125, 85] on input "text" at bounding box center [205, 87] width 271 height 11
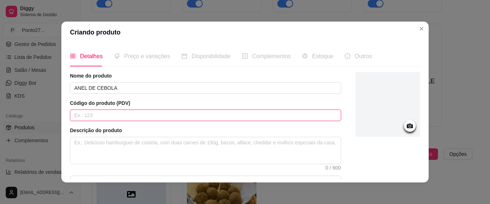
click at [81, 115] on input "text" at bounding box center [205, 114] width 271 height 11
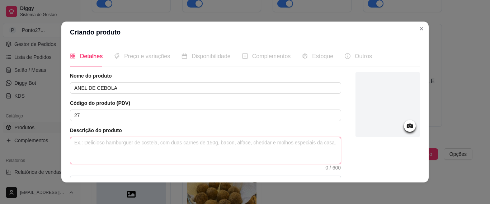
click at [94, 144] on textarea at bounding box center [205, 150] width 270 height 27
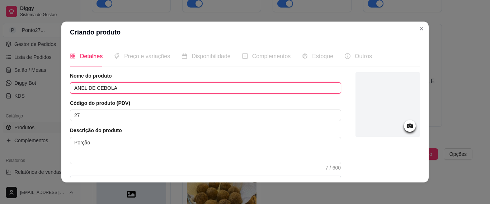
click at [115, 87] on input "ANEL DE CEBOLA" at bounding box center [205, 87] width 271 height 11
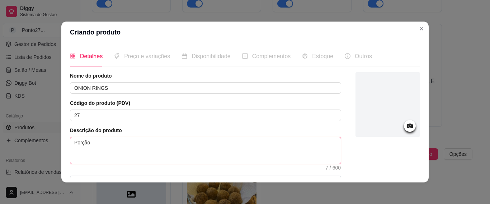
click at [93, 141] on textarea "Porção" at bounding box center [205, 150] width 270 height 27
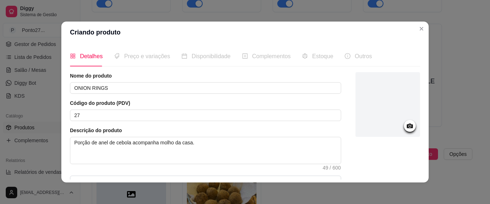
click at [405, 125] on icon at bounding box center [409, 125] width 8 height 8
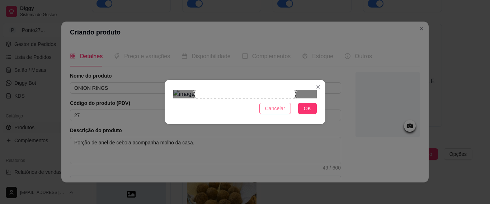
click at [278, 112] on span "Cancelar" at bounding box center [275, 108] width 20 height 8
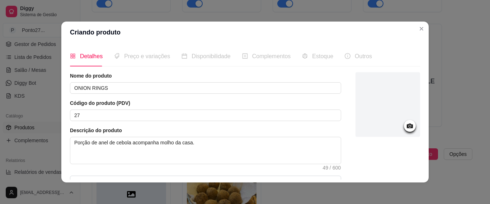
click at [406, 125] on icon at bounding box center [409, 125] width 6 height 5
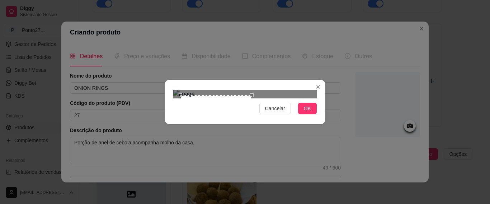
click at [252, 90] on div at bounding box center [244, 94] width 143 height 9
click at [164, 48] on div "Cancelar OK" at bounding box center [245, 102] width 490 height 204
click at [170, 117] on div "Cancelar OK" at bounding box center [245, 102] width 161 height 30
click at [210, 113] on div "Use the arrow keys to move the crop selection area" at bounding box center [212, 133] width 78 height 78
click at [306, 112] on span "OK" at bounding box center [307, 108] width 7 height 8
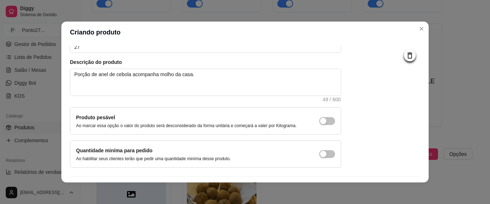
scroll to position [88, 0]
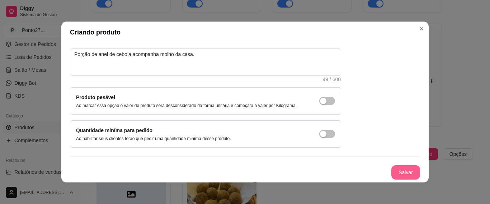
click at [395, 171] on button "Salvar" at bounding box center [405, 172] width 29 height 14
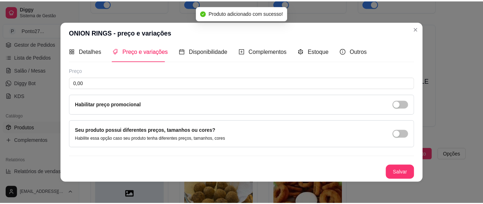
scroll to position [5, 0]
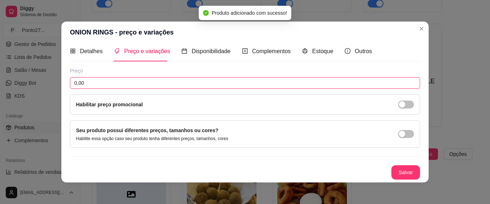
click at [128, 82] on input "0,00" at bounding box center [245, 82] width 350 height 11
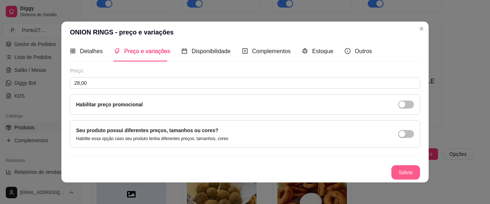
click at [407, 171] on button "Salvar" at bounding box center [405, 172] width 29 height 14
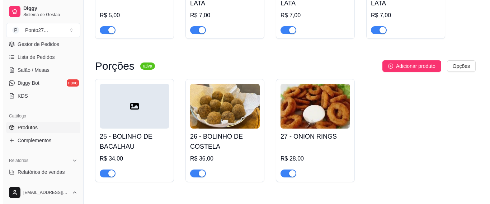
scroll to position [762, 0]
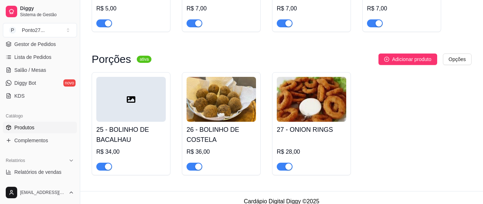
click at [215, 95] on img at bounding box center [222, 99] width 70 height 45
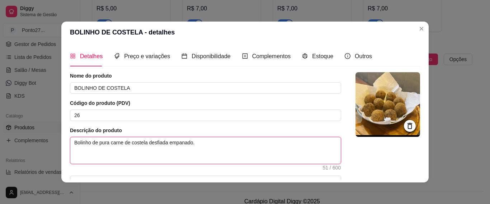
click at [209, 144] on textarea "Bolinho de pura carne de costela desfiada empanado." at bounding box center [205, 150] width 270 height 27
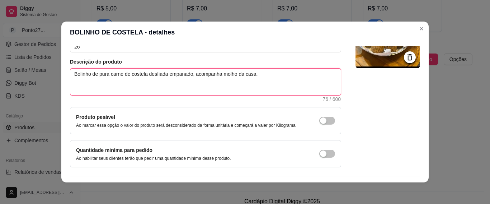
scroll to position [88, 0]
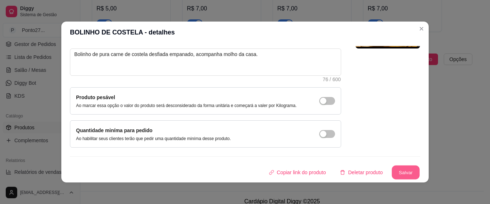
click at [394, 172] on button "Salvar" at bounding box center [405, 172] width 28 height 14
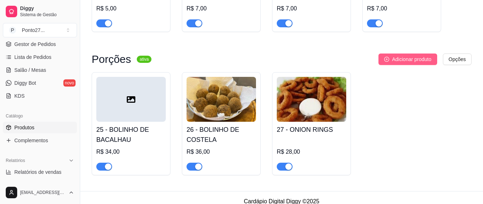
click at [405, 55] on span "Adicionar produto" at bounding box center [411, 59] width 39 height 8
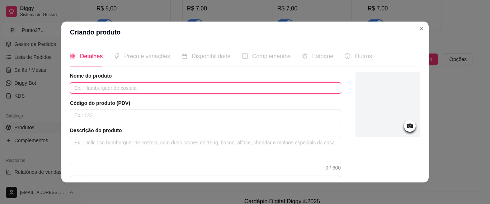
click at [229, 85] on input "text" at bounding box center [205, 87] width 271 height 11
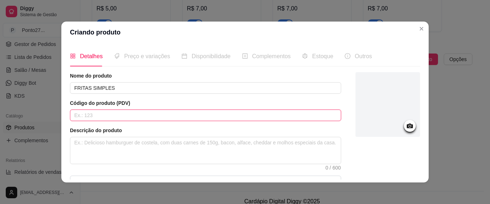
click at [98, 114] on input "text" at bounding box center [205, 114] width 271 height 11
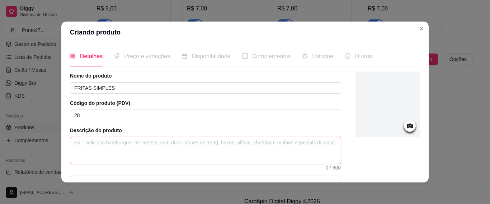
click at [94, 149] on textarea at bounding box center [205, 150] width 270 height 27
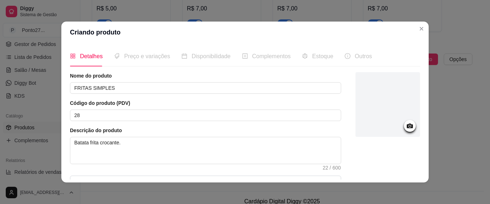
click at [406, 125] on icon at bounding box center [409, 125] width 6 height 5
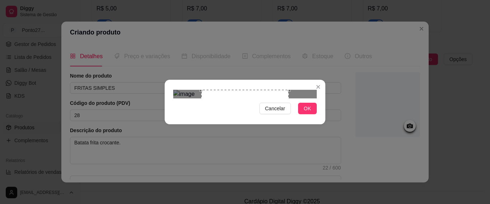
click at [193, 90] on div at bounding box center [244, 94] width 143 height 9
click at [307, 112] on span "OK" at bounding box center [307, 108] width 7 height 8
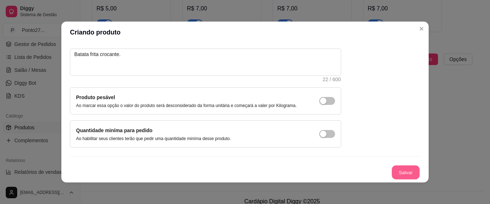
click at [393, 167] on button "Salvar" at bounding box center [405, 172] width 28 height 14
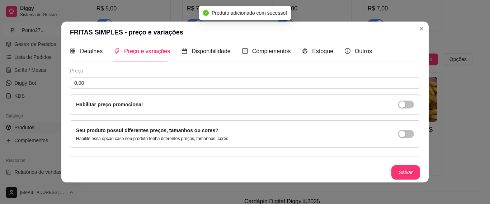
scroll to position [5, 0]
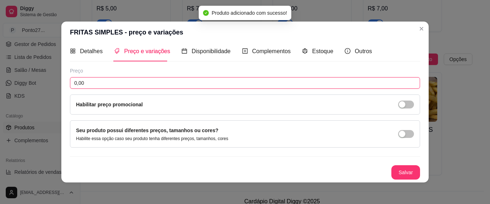
click at [199, 78] on input "0,00" at bounding box center [245, 82] width 350 height 11
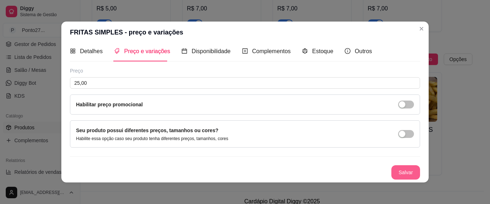
click at [391, 173] on button "Salvar" at bounding box center [405, 172] width 29 height 14
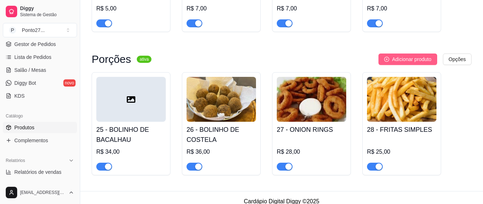
click at [413, 55] on span "Adicionar produto" at bounding box center [411, 59] width 39 height 8
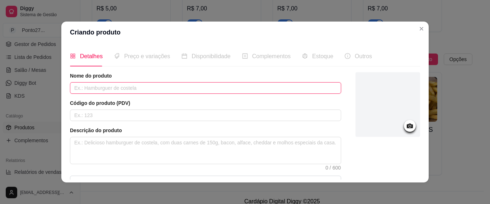
click at [295, 86] on input "text" at bounding box center [205, 87] width 271 height 11
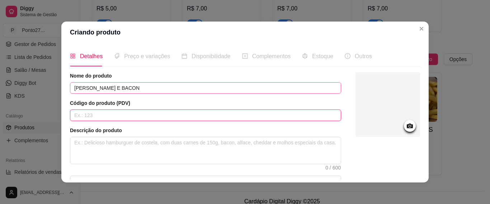
drag, startPoint x: 153, startPoint y: 113, endPoint x: 156, endPoint y: 92, distance: 21.0
click at [152, 113] on input "text" at bounding box center [205, 114] width 271 height 11
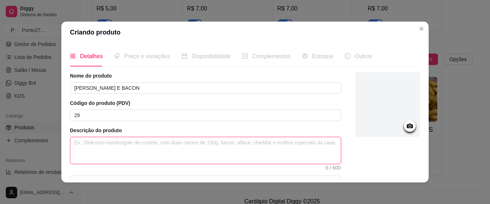
click at [172, 148] on textarea at bounding box center [205, 150] width 270 height 27
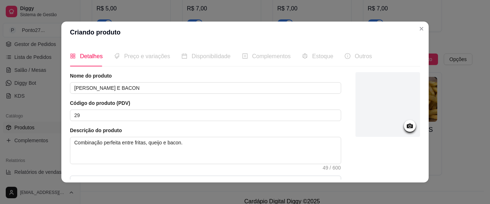
click at [406, 125] on icon at bounding box center [409, 125] width 6 height 5
click at [405, 122] on icon at bounding box center [409, 125] width 8 height 8
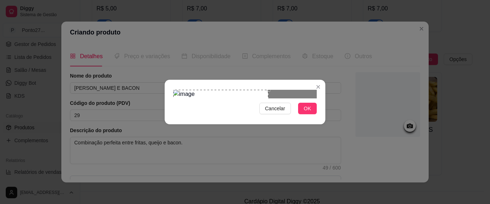
click at [194, 100] on div "Use the arrow keys to move the crop selection area" at bounding box center [220, 123] width 95 height 66
click at [303, 114] on button "OK" at bounding box center [307, 108] width 19 height 11
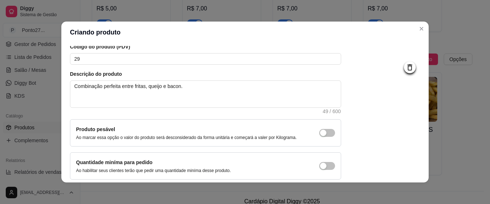
scroll to position [88, 0]
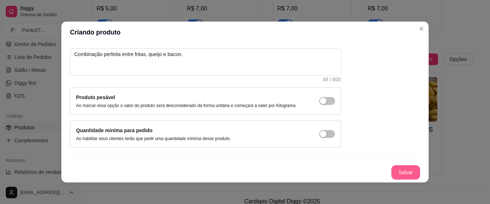
click at [396, 170] on button "Salvar" at bounding box center [405, 172] width 29 height 14
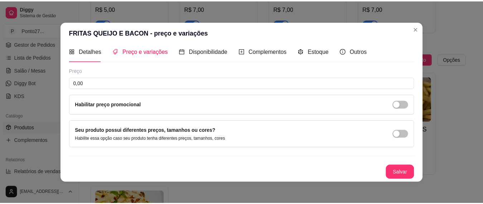
scroll to position [5, 0]
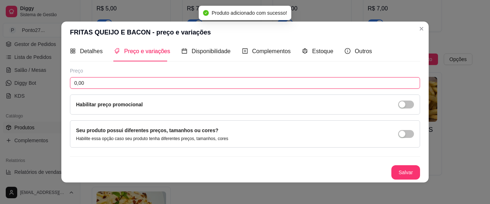
click at [115, 80] on input "0,00" at bounding box center [245, 82] width 350 height 11
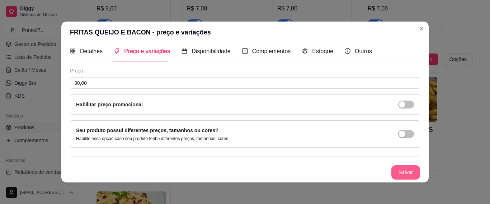
click at [394, 172] on button "Salvar" at bounding box center [405, 172] width 29 height 14
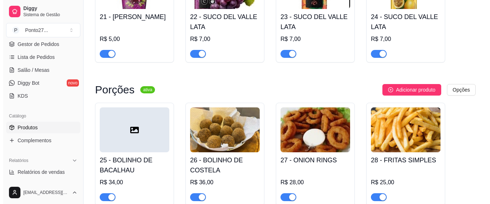
scroll to position [726, 0]
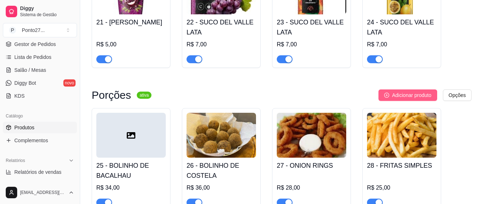
click at [407, 91] on span "Adicionar produto" at bounding box center [411, 95] width 39 height 8
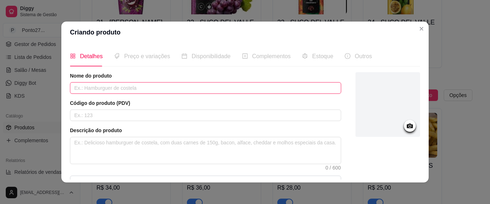
click at [241, 87] on input "text" at bounding box center [205, 87] width 271 height 11
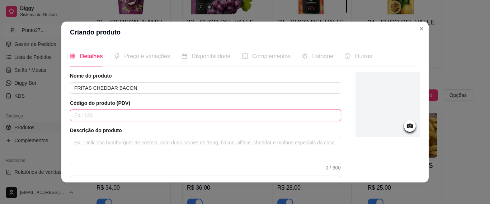
click at [114, 112] on input "text" at bounding box center [205, 114] width 271 height 11
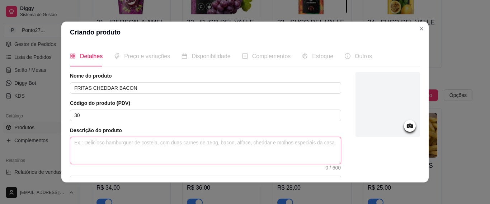
click at [151, 146] on textarea at bounding box center [205, 150] width 270 height 27
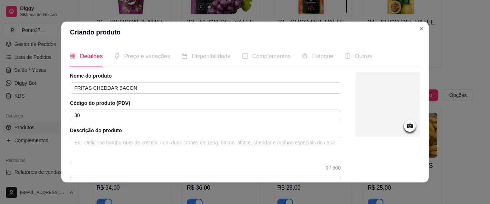
click at [409, 126] on circle at bounding box center [410, 126] width 2 height 2
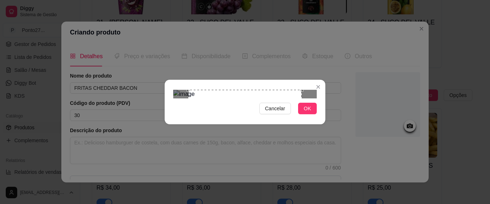
click at [246, 115] on div "Use the arrow keys to move the crop selection area" at bounding box center [244, 146] width 113 height 113
click at [307, 112] on span "OK" at bounding box center [307, 108] width 7 height 8
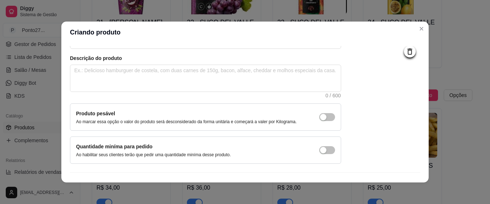
scroll to position [88, 0]
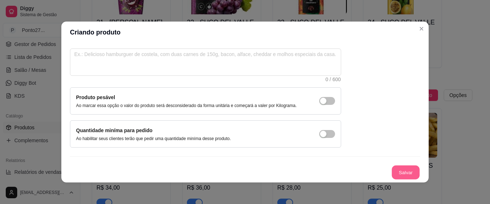
click at [394, 172] on button "Salvar" at bounding box center [405, 172] width 28 height 14
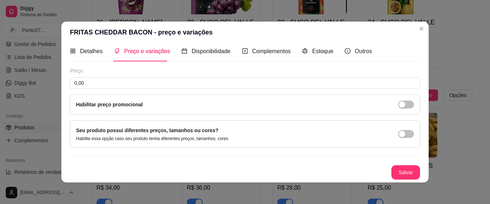
scroll to position [5, 0]
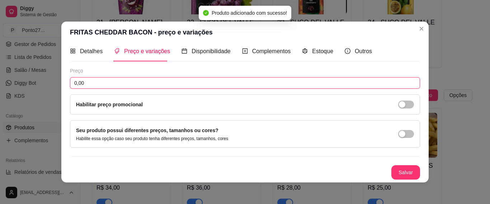
click at [118, 81] on input "0,00" at bounding box center [245, 82] width 350 height 11
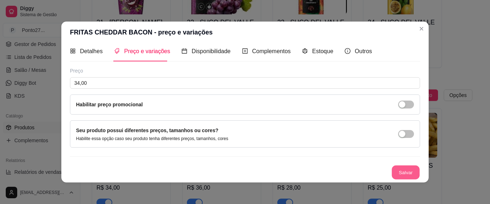
click at [391, 171] on button "Salvar" at bounding box center [405, 172] width 28 height 14
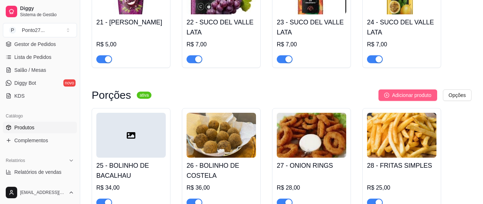
click at [406, 91] on span "Adicionar produto" at bounding box center [411, 95] width 39 height 8
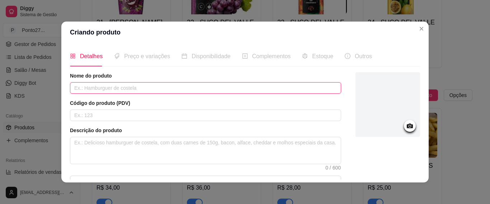
click at [152, 84] on input "text" at bounding box center [205, 87] width 271 height 11
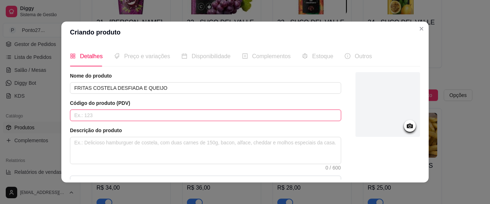
click at [91, 113] on input "text" at bounding box center [205, 114] width 271 height 11
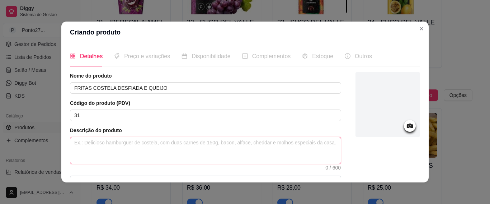
click at [107, 147] on textarea at bounding box center [205, 150] width 270 height 27
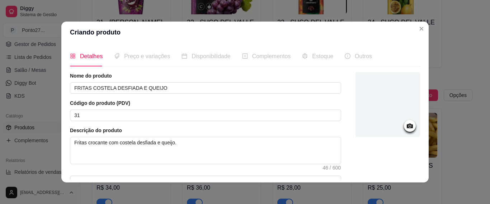
click at [406, 124] on icon at bounding box center [409, 125] width 6 height 5
click at [406, 125] on icon at bounding box center [409, 125] width 6 height 5
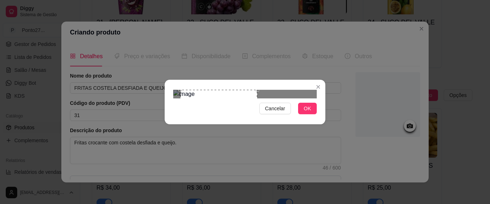
click at [262, 80] on section "Cancelar OK" at bounding box center [245, 102] width 161 height 44
click at [211, 90] on div "Use the arrow keys to move the crop selection area" at bounding box center [211, 128] width 77 height 77
click at [307, 112] on span "OK" at bounding box center [307, 108] width 7 height 8
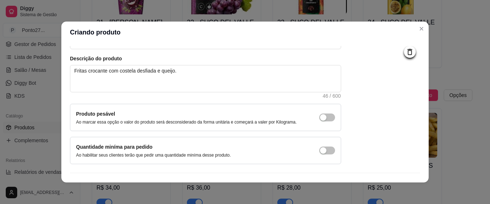
scroll to position [88, 0]
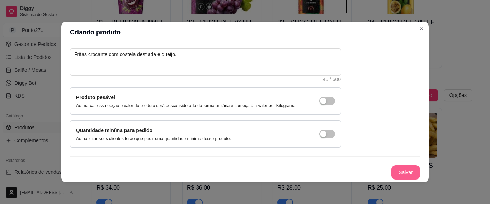
click at [399, 170] on button "Salvar" at bounding box center [405, 172] width 29 height 14
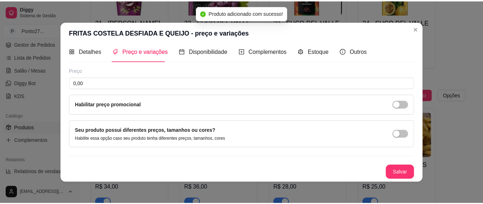
scroll to position [5, 0]
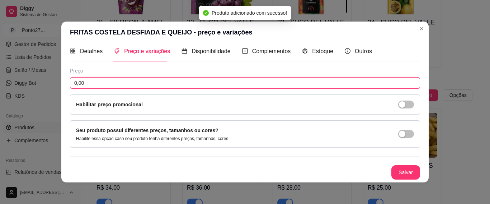
click at [108, 81] on input "0,00" at bounding box center [245, 82] width 350 height 11
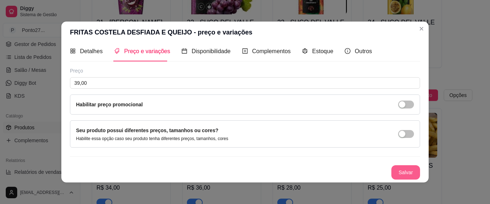
click at [397, 169] on button "Salvar" at bounding box center [405, 172] width 29 height 14
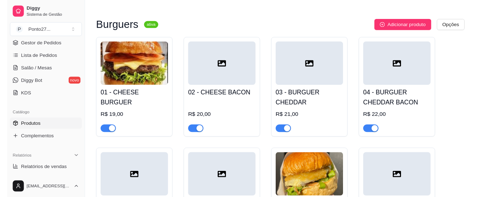
scroll to position [0, 0]
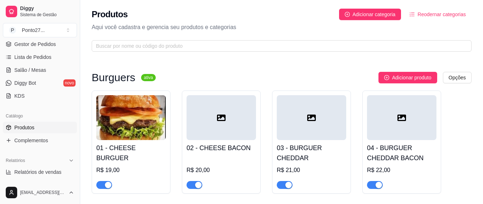
click at [159, 14] on div "Produtos Adicionar categoria Reodernar categorias" at bounding box center [282, 14] width 380 height 11
click at [35, 9] on span "Diggy" at bounding box center [47, 8] width 54 height 6
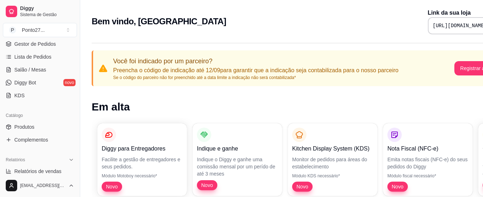
click at [433, 24] on pre "[URL][DOMAIN_NAME]" at bounding box center [460, 25] width 54 height 7
drag, startPoint x: 419, startPoint y: 26, endPoint x: 397, endPoint y: 25, distance: 22.2
click at [433, 25] on pre "[URL][DOMAIN_NAME]" at bounding box center [460, 25] width 54 height 7
click at [433, 27] on pre "[URL][DOMAIN_NAME]" at bounding box center [460, 25] width 54 height 7
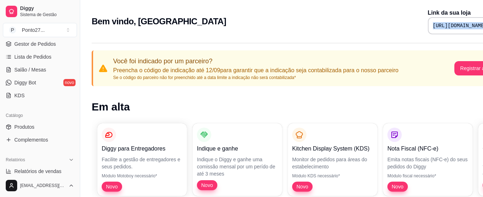
click at [433, 27] on pre "[URL][DOMAIN_NAME]" at bounding box center [460, 25] width 54 height 7
copy div "[URL][DOMAIN_NAME]"
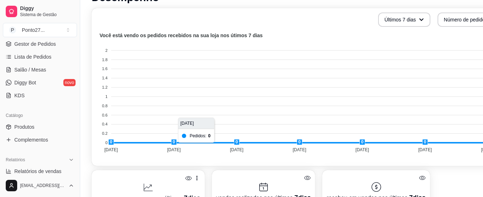
scroll to position [215, 0]
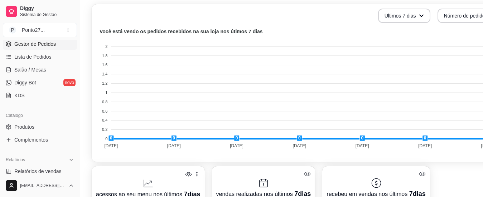
click at [34, 44] on span "Gestor de Pedidos" at bounding box center [35, 43] width 42 height 7
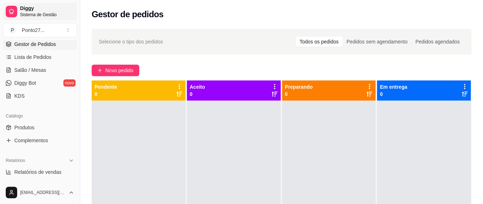
click at [38, 15] on span "Sistema de Gestão" at bounding box center [47, 15] width 54 height 6
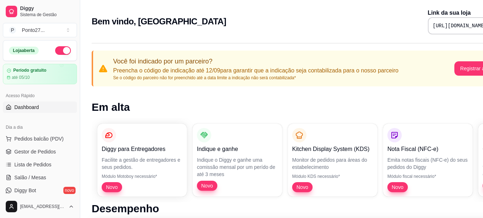
click at [59, 48] on button "button" at bounding box center [63, 50] width 16 height 9
click at [42, 26] on button "P Ponto27 ..." at bounding box center [40, 30] width 74 height 14
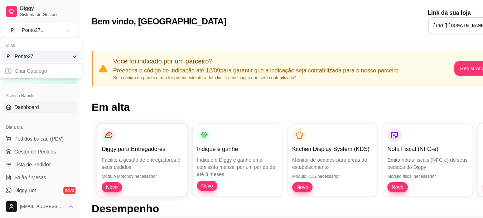
click at [30, 57] on div "Ponto27" at bounding box center [31, 56] width 32 height 7
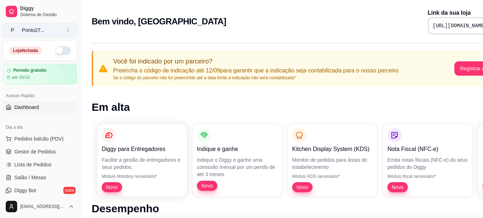
click at [11, 27] on span "P" at bounding box center [12, 30] width 7 height 7
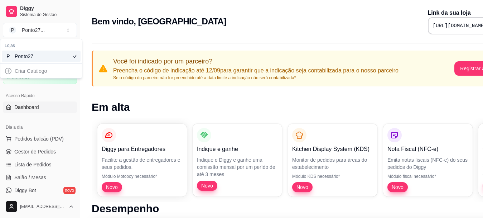
click at [22, 56] on div "Ponto27" at bounding box center [31, 56] width 32 height 7
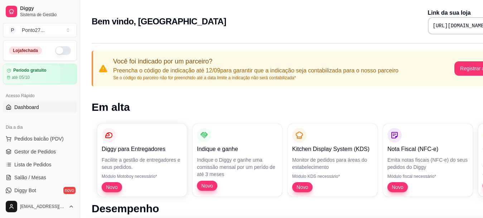
click at [156, 27] on h2 "Bem vindo, [GEOGRAPHIC_DATA]" at bounding box center [159, 21] width 135 height 11
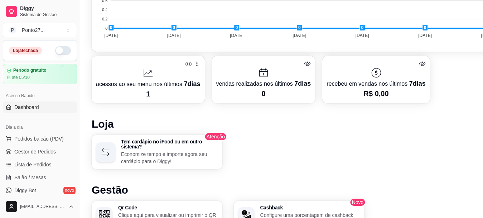
scroll to position [325, 0]
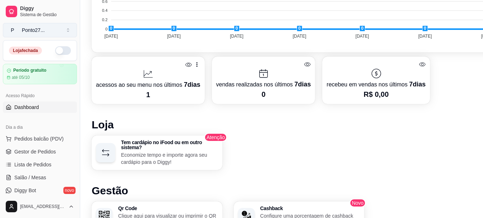
click at [67, 31] on button "P Ponto27 ..." at bounding box center [40, 30] width 74 height 14
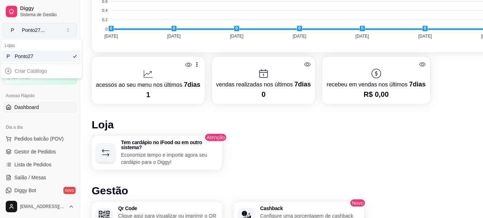
click at [67, 31] on button "P Ponto27 ..." at bounding box center [40, 30] width 74 height 14
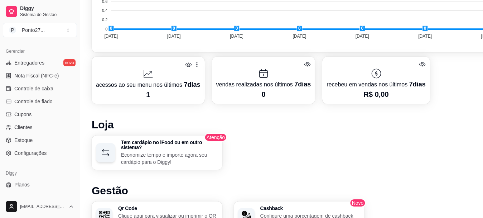
scroll to position [292, 0]
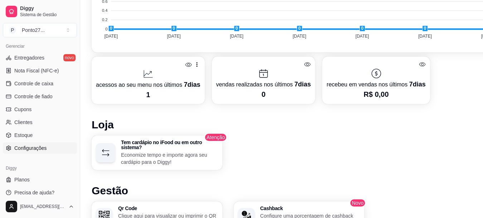
click at [32, 147] on span "Configurações" at bounding box center [30, 147] width 32 height 7
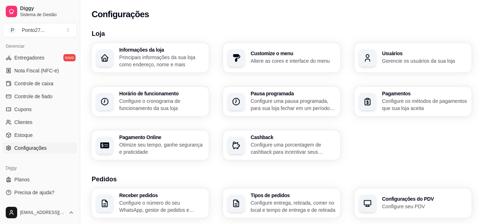
click at [172, 57] on p "Principais informações da sua loja como endereço, nome e mais" at bounding box center [161, 61] width 85 height 14
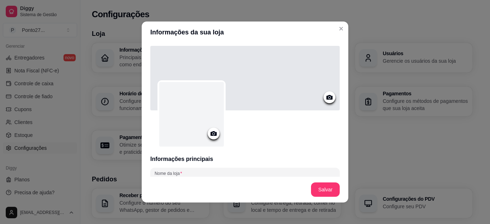
click at [213, 134] on circle at bounding box center [214, 134] width 2 height 2
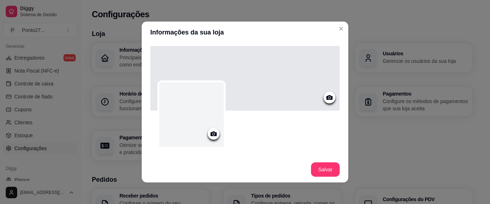
click at [209, 133] on icon at bounding box center [213, 133] width 8 height 8
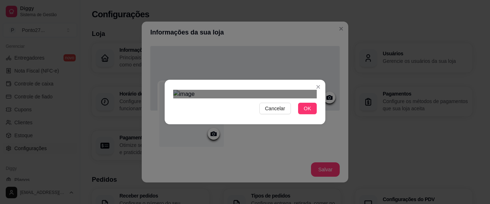
click at [322, 176] on div "Cancelar OK" at bounding box center [245, 102] width 490 height 204
click at [151, 0] on html "Diggy Sistema de Gestão P Ponto27 ... Loja fechada Período gratuito até 05/10 A…" at bounding box center [245, 102] width 490 height 204
click at [305, 112] on span "OK" at bounding box center [307, 108] width 7 height 8
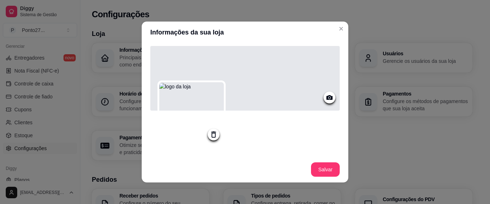
click at [325, 97] on icon at bounding box center [329, 97] width 8 height 8
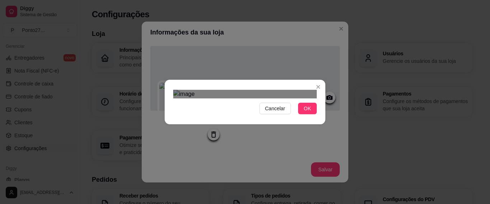
click at [156, 129] on div "Cancelar OK" at bounding box center [245, 102] width 490 height 204
click at [228, 104] on div "Use the arrow keys to move the crop selection area" at bounding box center [241, 127] width 136 height 46
click at [291, 90] on div at bounding box center [244, 94] width 143 height 9
click at [250, 114] on div "Use the arrow keys to move the crop selection area" at bounding box center [233, 133] width 117 height 39
click at [211, 106] on div "Use the arrow keys to move the crop selection area" at bounding box center [231, 125] width 117 height 39
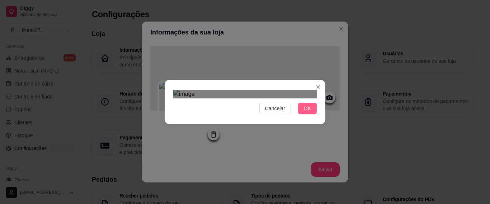
click at [310, 112] on span "OK" at bounding box center [307, 108] width 7 height 8
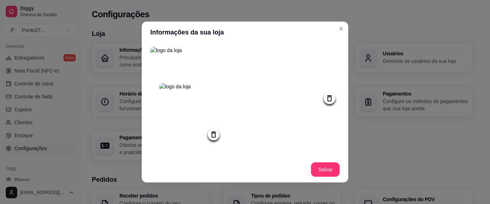
click at [325, 96] on icon at bounding box center [329, 98] width 8 height 8
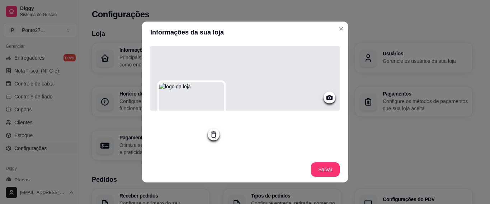
click at [325, 94] on icon at bounding box center [329, 97] width 8 height 8
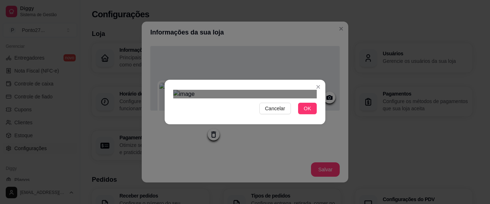
click at [327, 42] on div "Cancelar OK" at bounding box center [245, 102] width 490 height 204
click at [304, 112] on span "OK" at bounding box center [307, 108] width 7 height 8
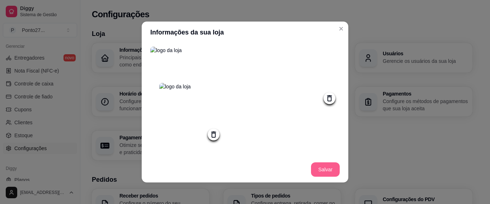
click at [316, 167] on button "Salvar" at bounding box center [325, 169] width 29 height 14
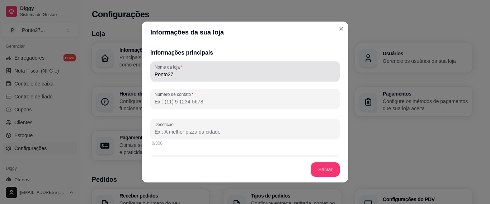
scroll to position [108, 0]
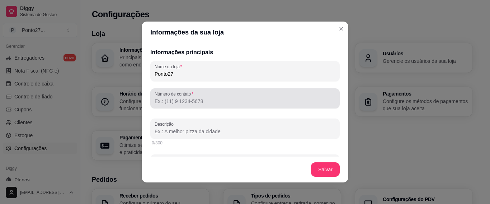
click at [207, 105] on div at bounding box center [244, 98] width 181 height 14
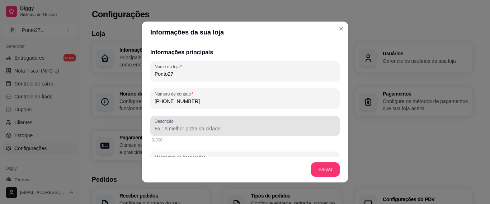
click at [208, 130] on input "Descrição" at bounding box center [244, 128] width 181 height 7
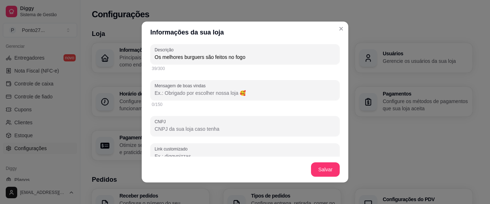
scroll to position [179, 0]
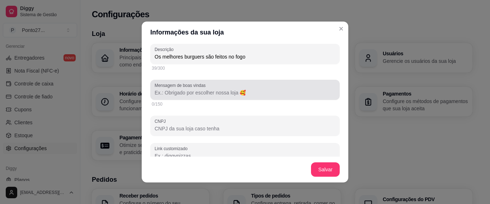
click at [245, 95] on input "Mensagem de boas vindas" at bounding box center [244, 92] width 181 height 7
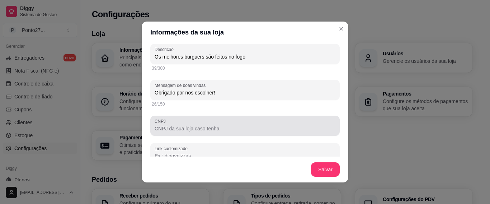
click at [198, 128] on input "CNPJ" at bounding box center [244, 128] width 181 height 7
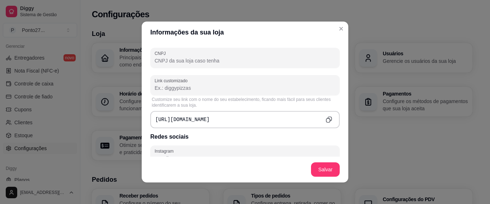
scroll to position [251, 0]
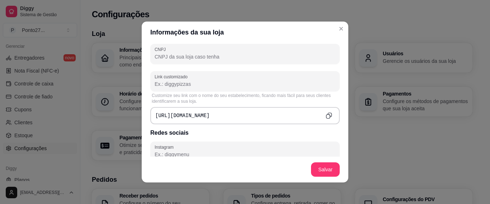
click at [196, 85] on input "Link customizado" at bounding box center [244, 83] width 181 height 7
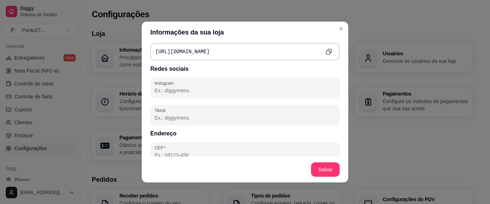
scroll to position [323, 0]
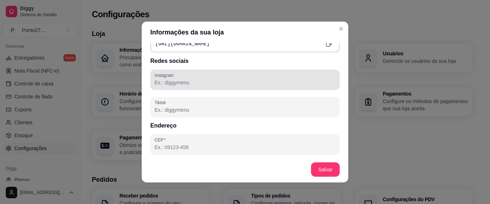
click at [181, 85] on input "Instagram" at bounding box center [244, 82] width 181 height 7
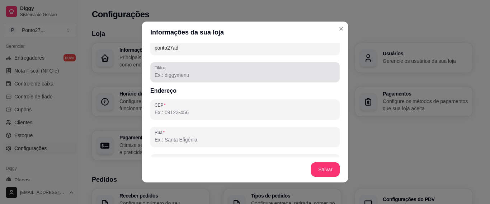
scroll to position [358, 0]
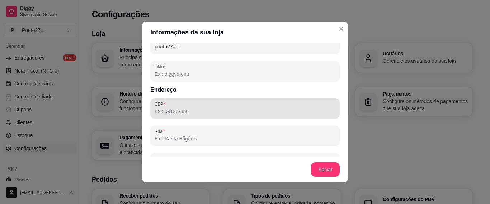
click at [178, 106] on div at bounding box center [244, 108] width 181 height 14
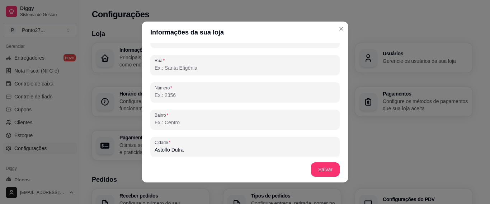
scroll to position [430, 0]
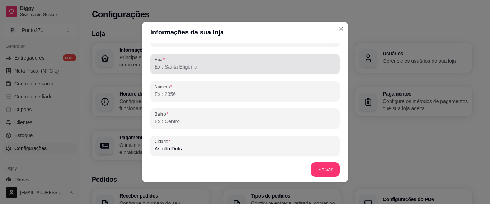
click at [177, 67] on input "Rua" at bounding box center [244, 66] width 181 height 7
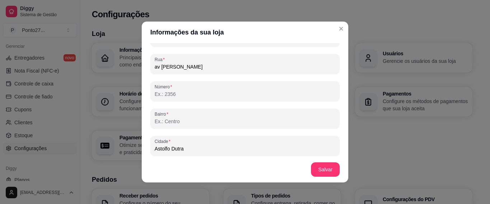
click at [160, 68] on input "av [PERSON_NAME]" at bounding box center [244, 66] width 181 height 7
click at [154, 68] on input "av [PERSON_NAME]" at bounding box center [244, 66] width 181 height 7
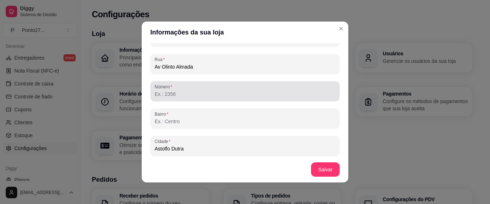
click at [164, 95] on input "Número" at bounding box center [244, 93] width 181 height 7
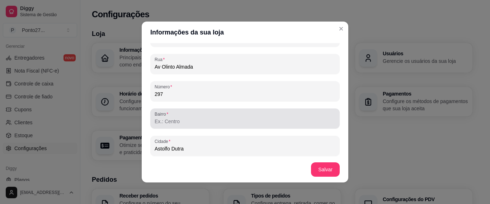
click at [171, 125] on input "Bairro" at bounding box center [244, 121] width 181 height 7
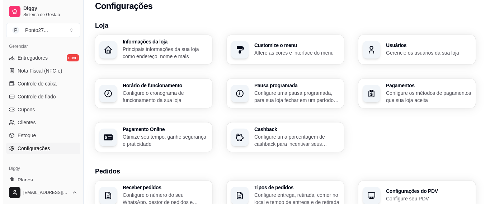
scroll to position [0, 0]
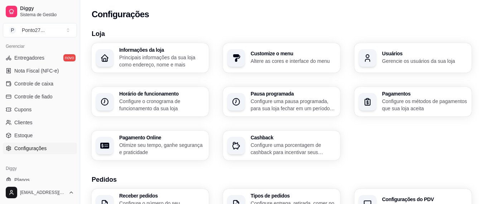
click at [145, 104] on p "Configure o cronograma de funcionamento da sua loja" at bounding box center [161, 104] width 85 height 14
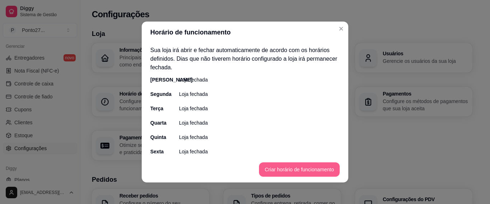
click at [302, 165] on button "Criar horário de funcionamento" at bounding box center [299, 169] width 81 height 14
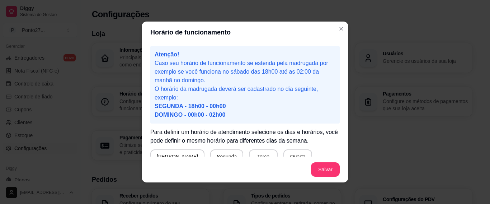
scroll to position [36, 0]
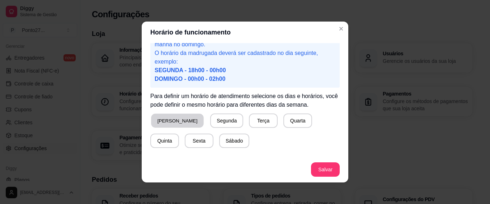
click at [174, 119] on button "[PERSON_NAME]" at bounding box center [177, 121] width 53 height 14
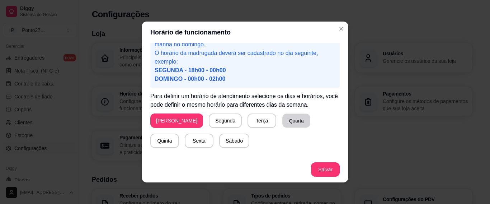
click at [282, 119] on button "Quarta" at bounding box center [296, 121] width 28 height 14
click at [179, 133] on button "Quinta" at bounding box center [164, 140] width 29 height 14
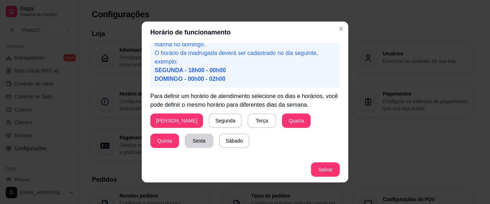
click at [185, 138] on button "Sexta" at bounding box center [199, 140] width 29 height 14
click at [219, 138] on button "Sábado" at bounding box center [233, 141] width 29 height 14
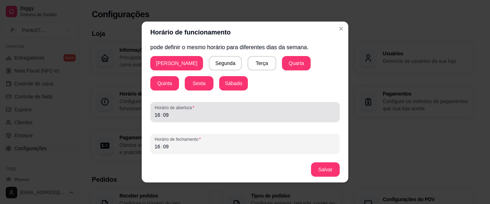
scroll to position [1, 0]
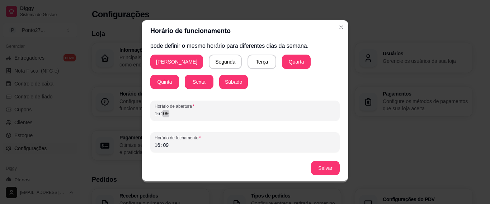
click at [169, 111] on div "16 : 09" at bounding box center [244, 113] width 181 height 9
click at [171, 113] on div "16 : 09" at bounding box center [244, 113] width 181 height 9
click at [156, 113] on div "16" at bounding box center [157, 113] width 7 height 7
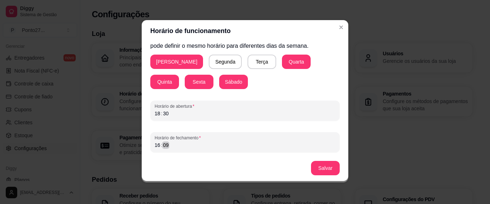
click at [165, 143] on div "09" at bounding box center [165, 144] width 7 height 7
click at [154, 144] on div "16" at bounding box center [157, 144] width 7 height 7
click at [319, 168] on button "Salvar" at bounding box center [325, 168] width 28 height 14
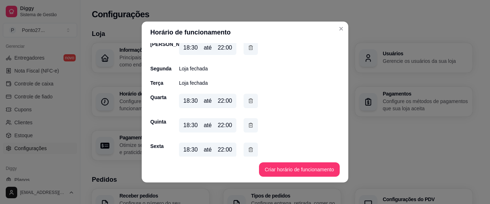
scroll to position [36, 0]
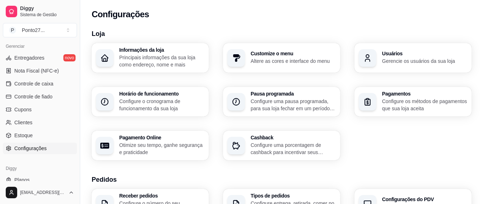
click at [147, 147] on p "Otimize seu tempo, ganhe segurança e praticidade" at bounding box center [161, 148] width 85 height 14
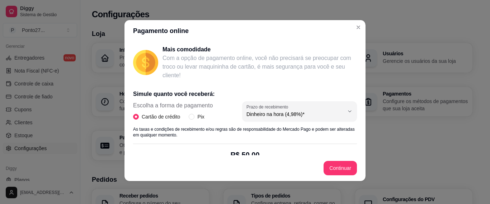
scroll to position [104, 0]
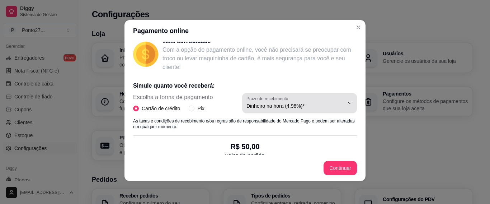
click at [348, 103] on icon "button" at bounding box center [349, 102] width 3 height 1
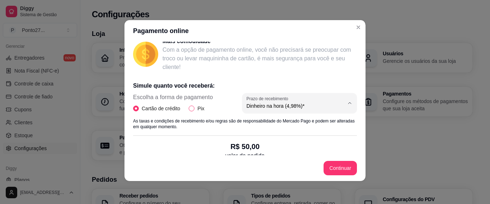
click at [190, 109] on input "Pix" at bounding box center [192, 108] width 6 height 6
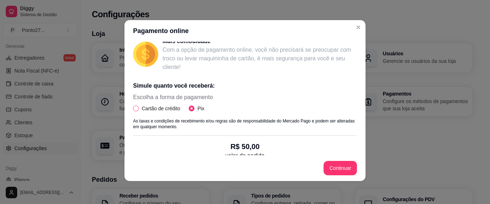
click at [134, 107] on input "Cartão de crédito" at bounding box center [136, 108] width 6 height 6
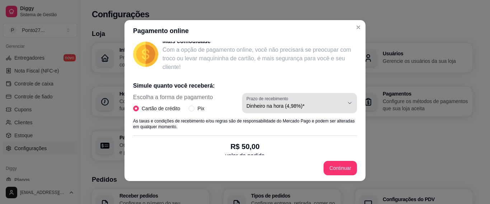
click at [347, 103] on icon "button" at bounding box center [350, 103] width 6 height 6
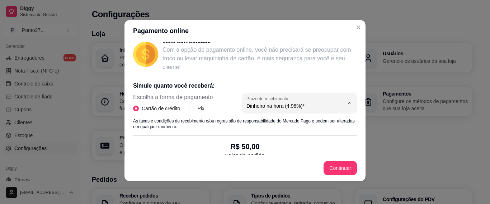
click at [281, 147] on span "Dinheiro em 30 dias (3,98%)" at bounding box center [286, 146] width 92 height 7
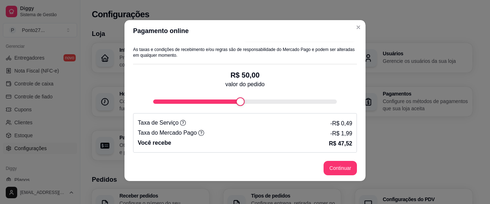
scroll to position [175, 0]
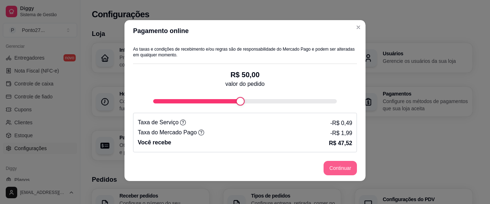
click at [344, 164] on button "Continuar" at bounding box center [339, 168] width 33 height 14
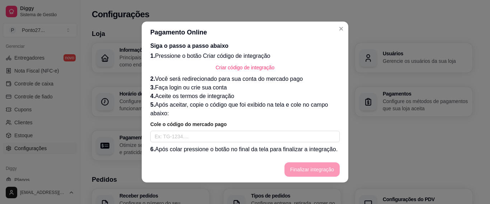
scroll to position [0, 0]
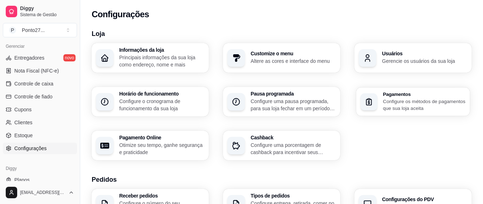
click at [402, 101] on p "Configure os métodos de pagamentos que sua loja aceita" at bounding box center [424, 104] width 83 height 14
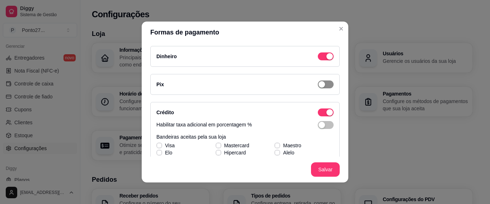
click at [318, 86] on div "button" at bounding box center [321, 84] width 6 height 6
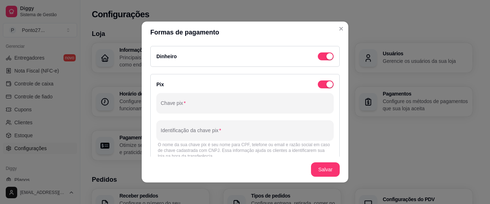
scroll to position [36, 0]
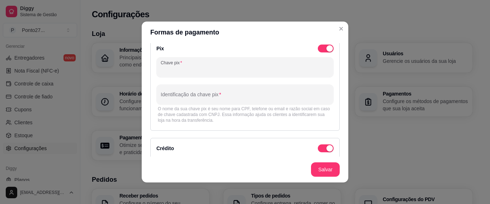
click at [191, 68] on input "Chave pix" at bounding box center [245, 69] width 168 height 7
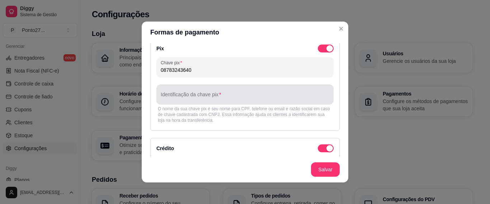
click at [200, 95] on div "Identificação da chave pix" at bounding box center [244, 94] width 177 height 20
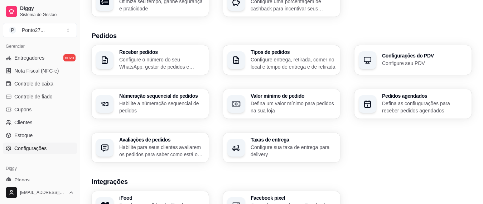
scroll to position [179, 0]
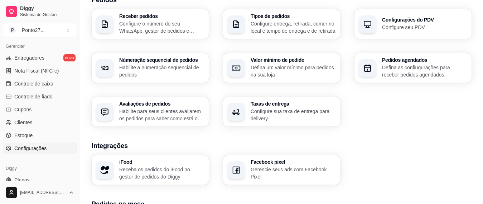
click at [161, 9] on section "Pedidos Receber pedidos Configure o número do seu WhatsApp, gestor de pedidos e…" at bounding box center [282, 60] width 380 height 131
click at [279, 103] on h3 "Taxas de entrega" at bounding box center [293, 103] width 83 height 5
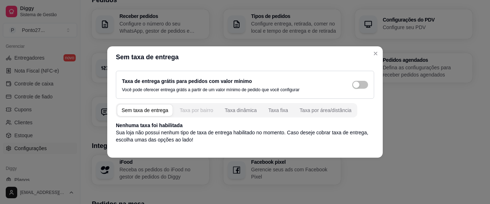
click at [196, 110] on div "Taxa por bairro" at bounding box center [196, 109] width 33 height 7
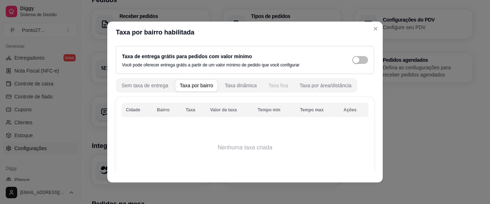
click at [268, 84] on div "Taxa fixa" at bounding box center [278, 85] width 20 height 7
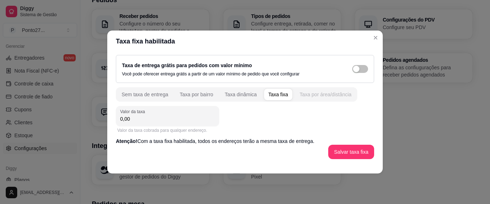
click at [330, 91] on div "Taxa por área/distância" at bounding box center [325, 94] width 52 height 7
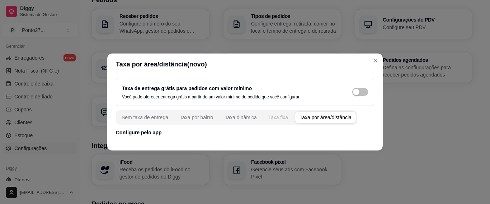
click at [274, 117] on div "Taxa fixa" at bounding box center [278, 117] width 20 height 7
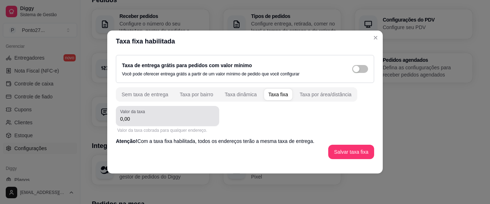
click at [152, 117] on input "0,00" at bounding box center [167, 118] width 95 height 7
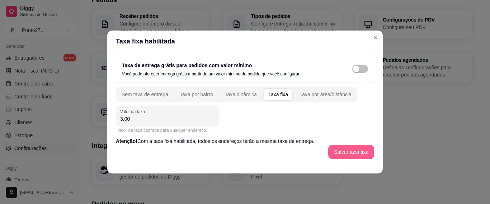
click at [346, 151] on button "Salvar taxa fixa" at bounding box center [351, 151] width 46 height 14
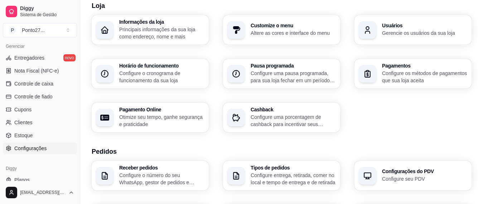
scroll to position [15, 0]
